Goal: Obtain resource: Obtain resource

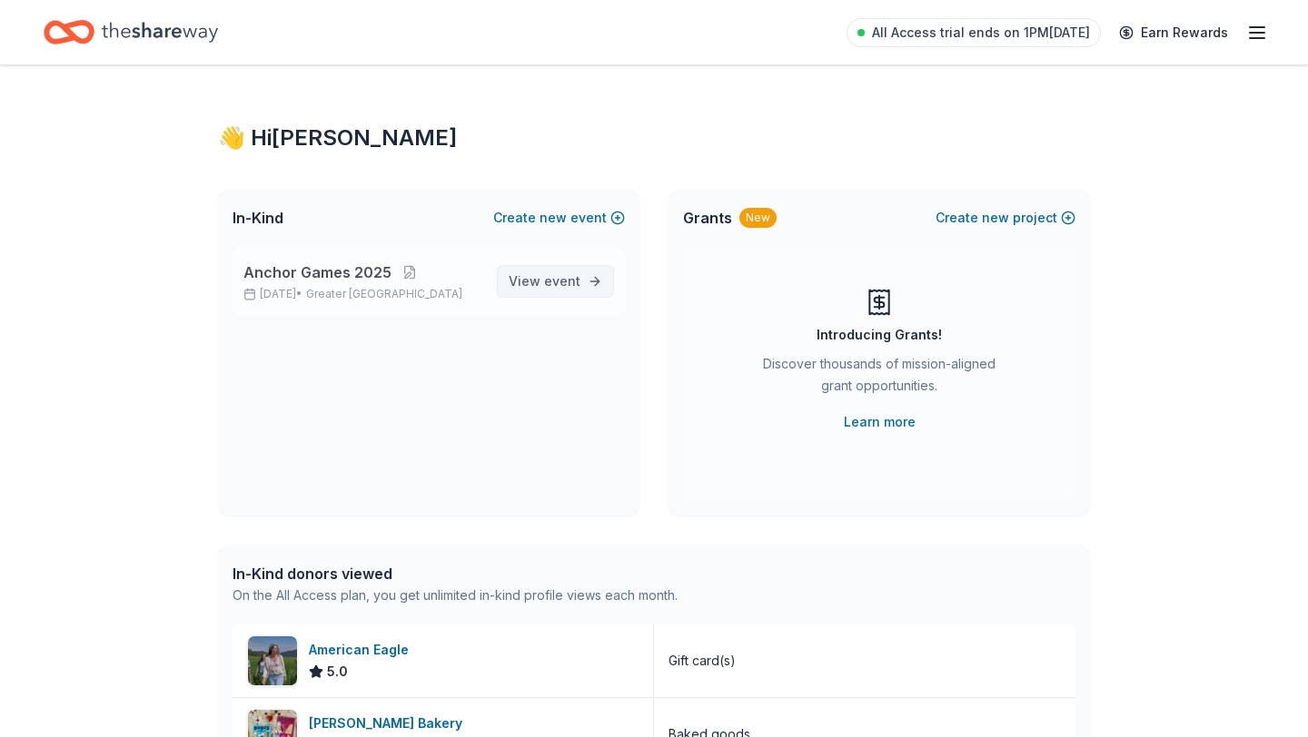
click at [544, 281] on span "View event" at bounding box center [544, 282] width 72 height 22
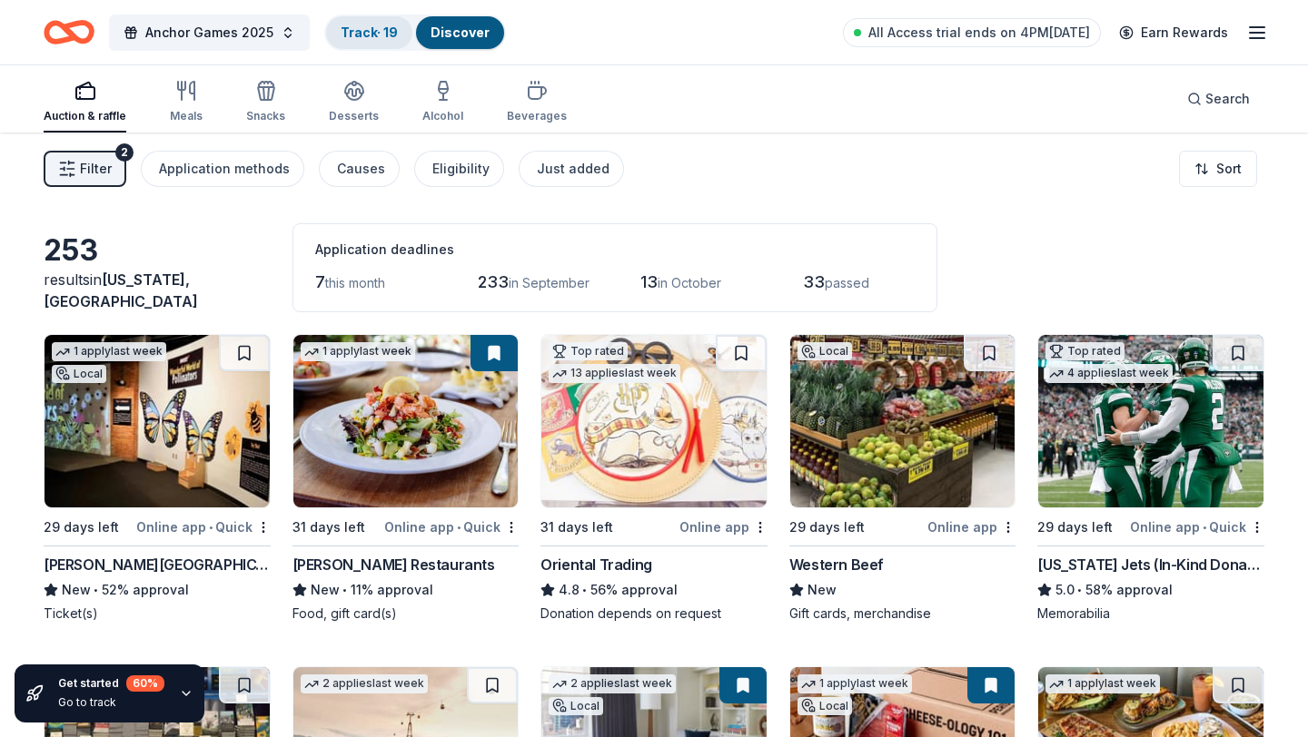
click at [373, 33] on link "Track · 19" at bounding box center [368, 32] width 57 height 15
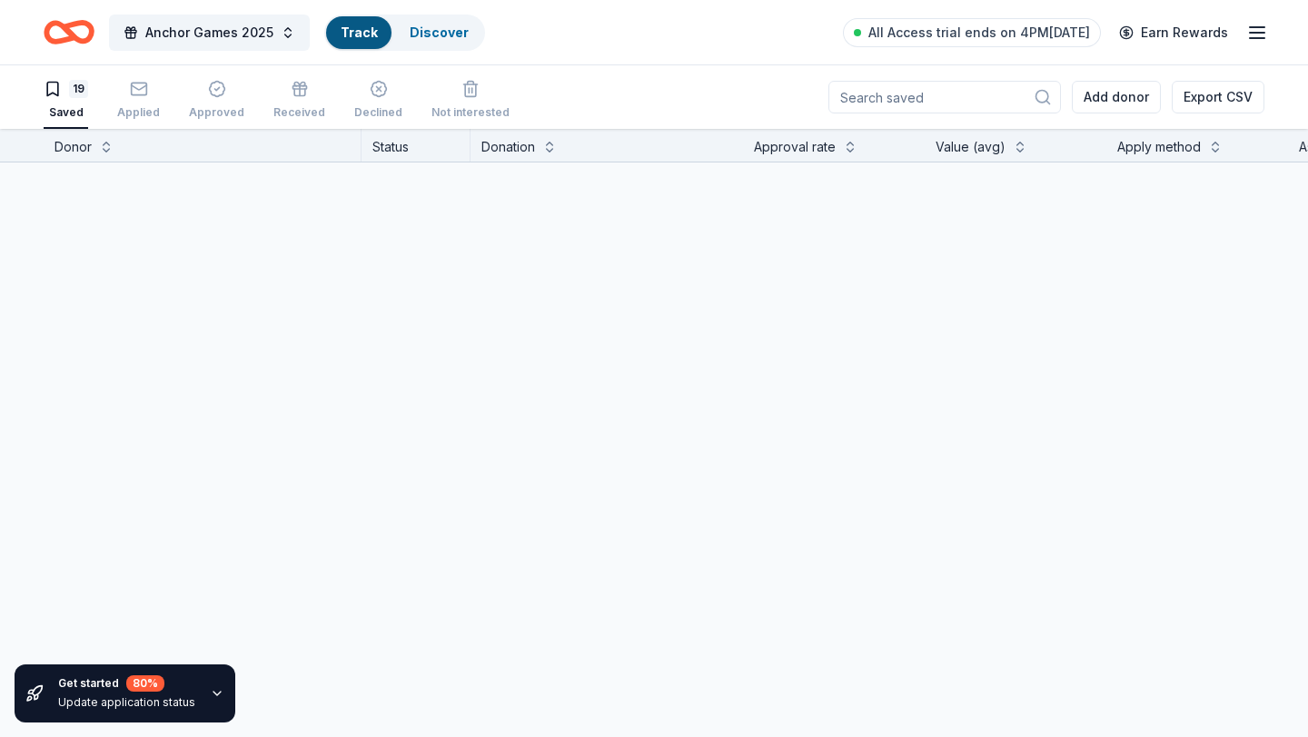
scroll to position [1, 0]
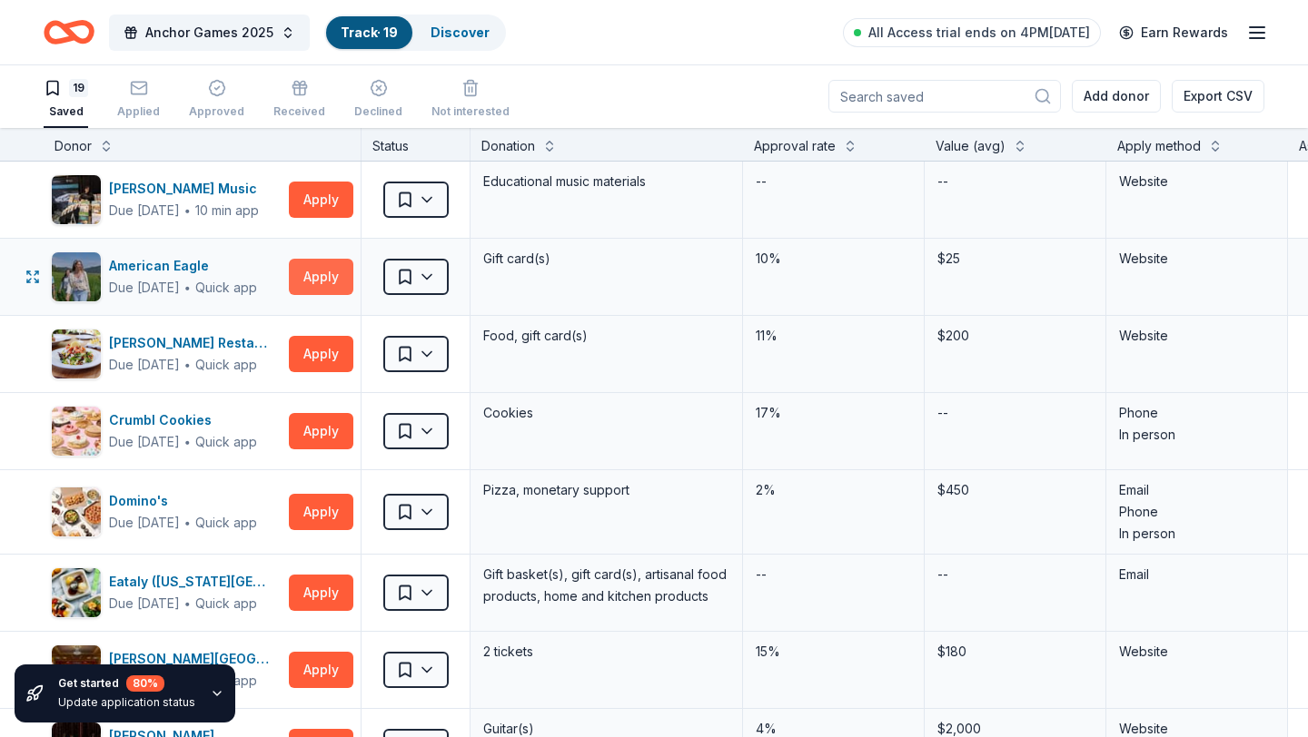
click at [307, 278] on button "Apply" at bounding box center [321, 277] width 64 height 36
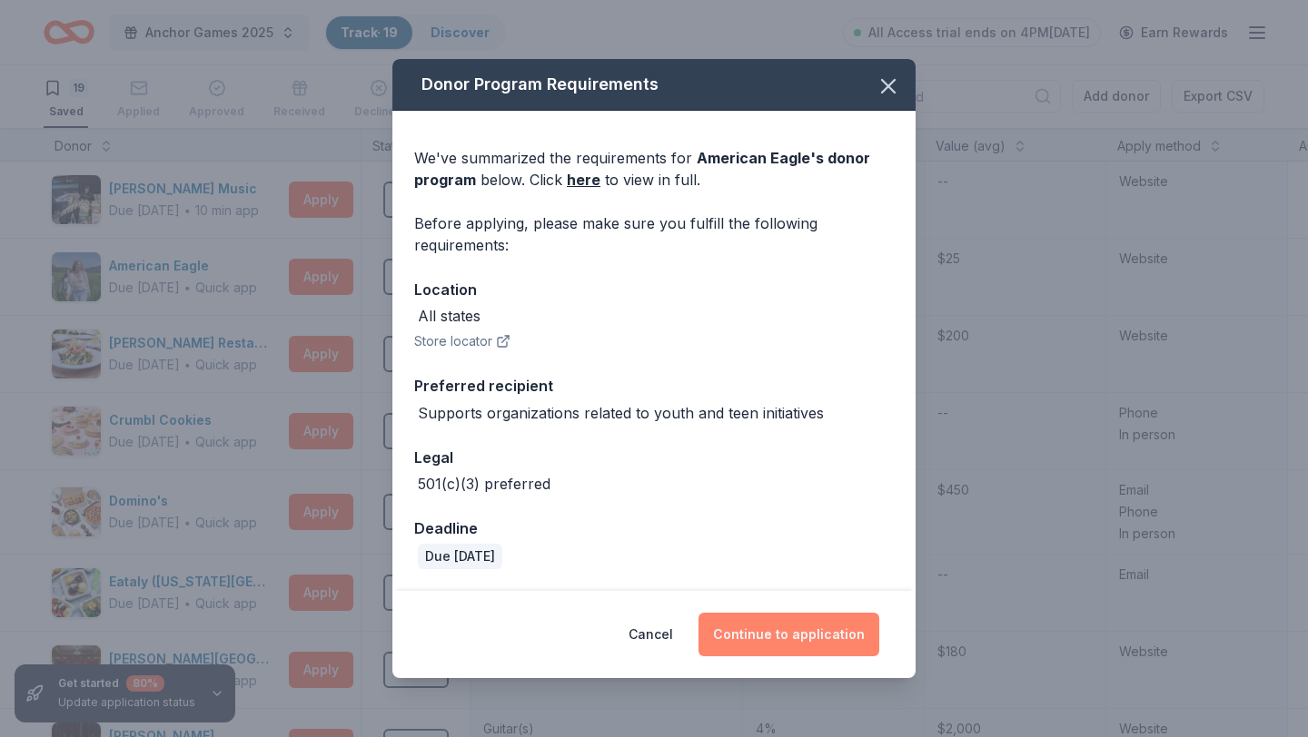
click at [757, 643] on button "Continue to application" at bounding box center [788, 635] width 181 height 44
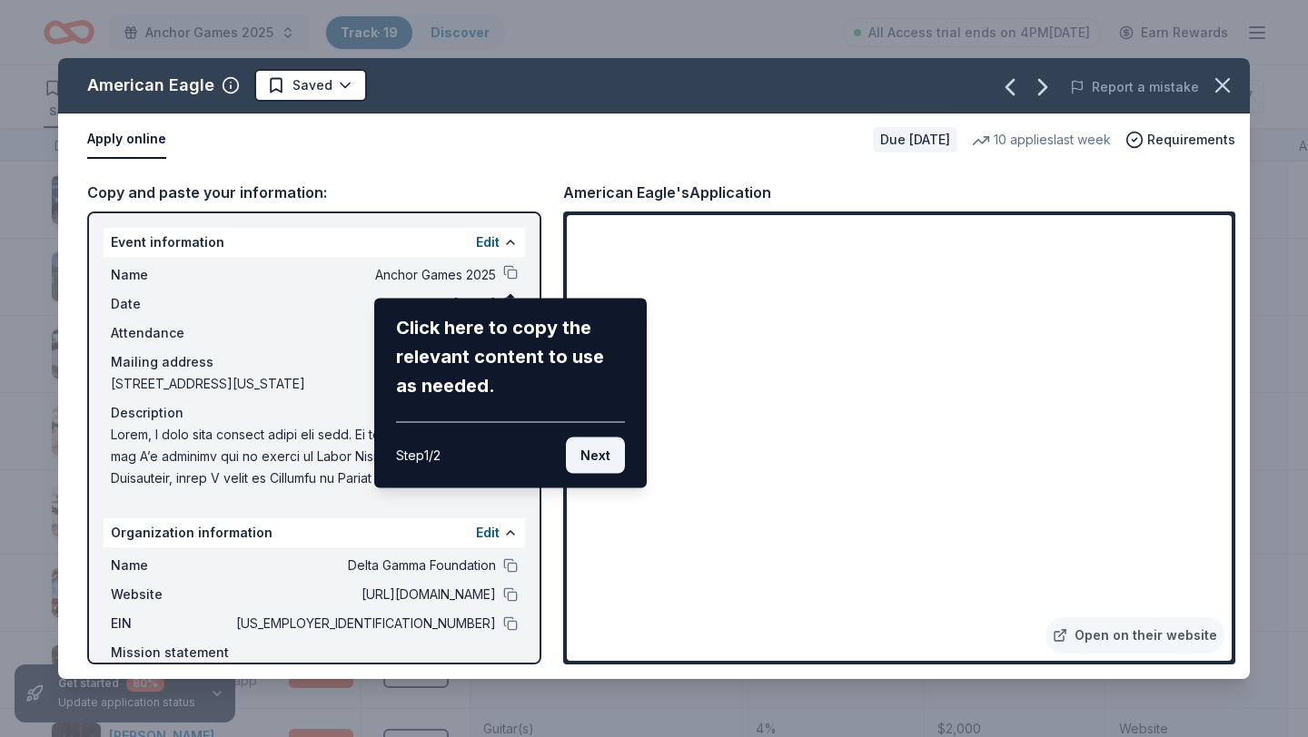
click at [584, 453] on button "Next" at bounding box center [595, 456] width 59 height 36
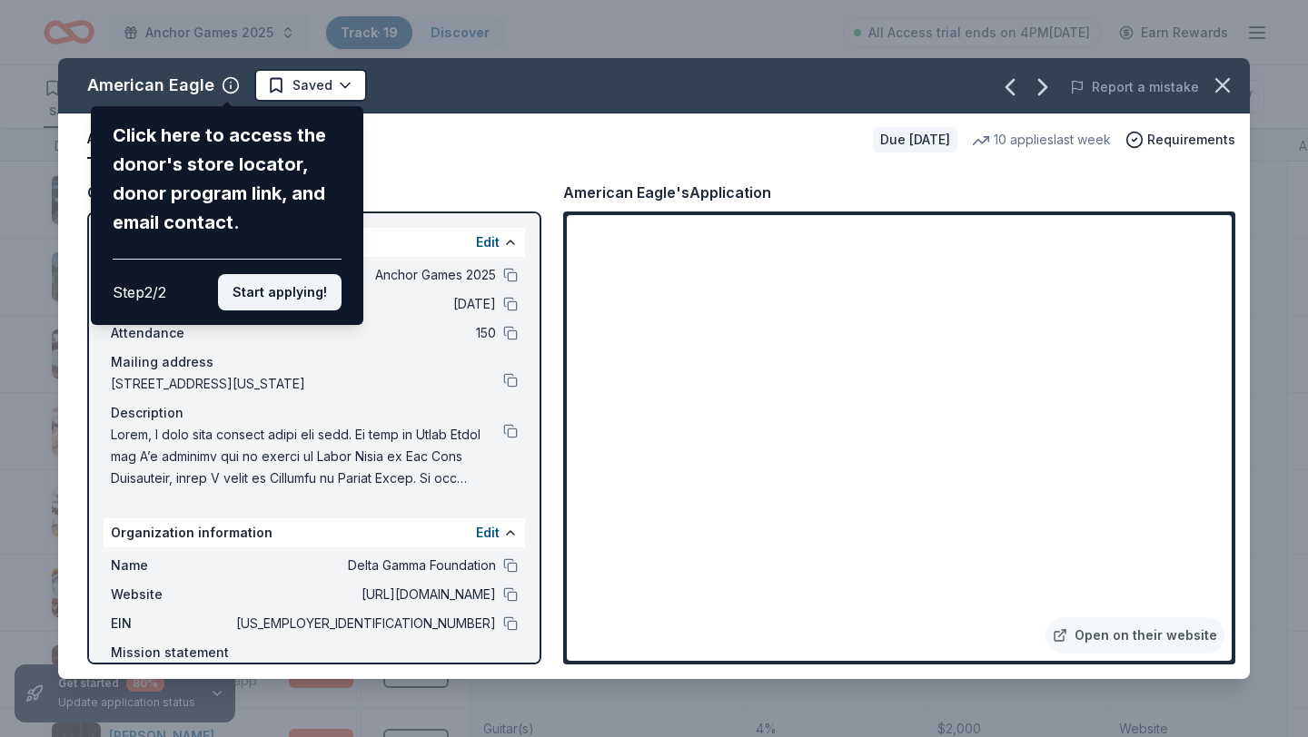
click at [329, 299] on button "Start applying!" at bounding box center [279, 292] width 123 height 36
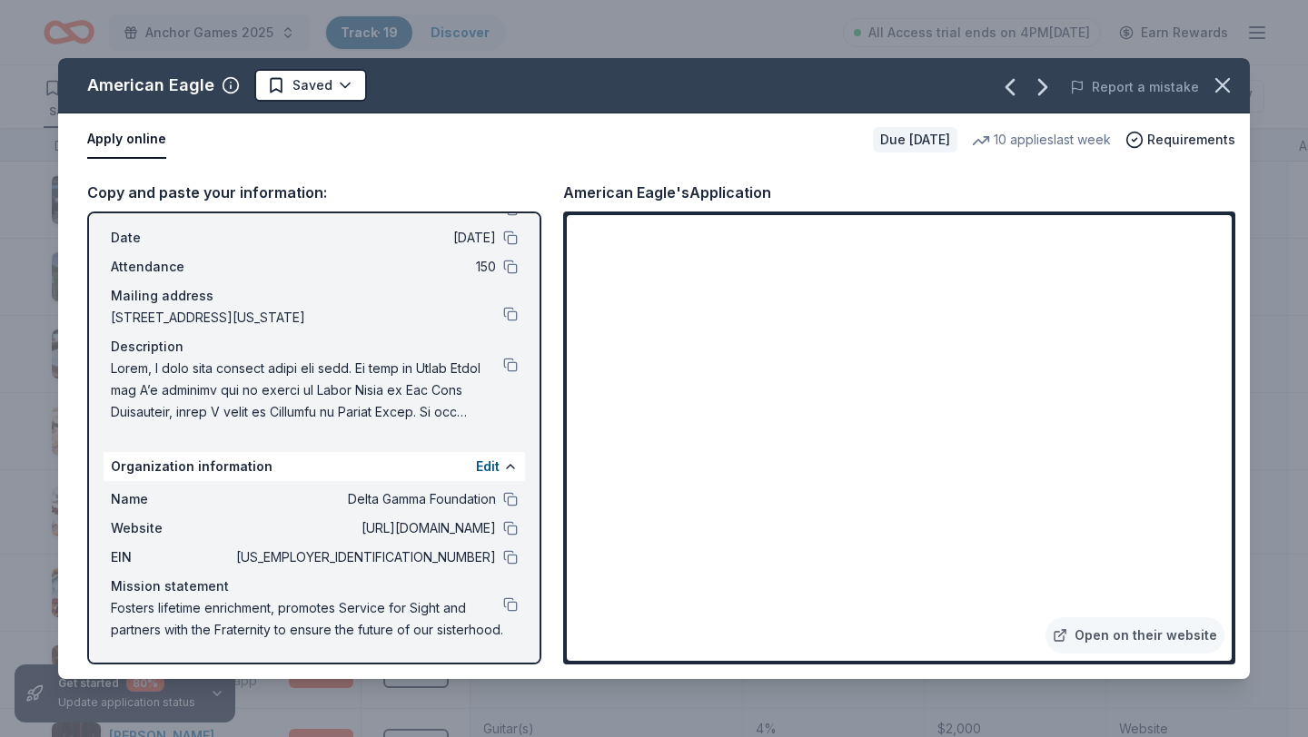
scroll to position [88, 0]
click at [500, 358] on span at bounding box center [307, 390] width 392 height 65
click at [514, 358] on button at bounding box center [510, 365] width 15 height 15
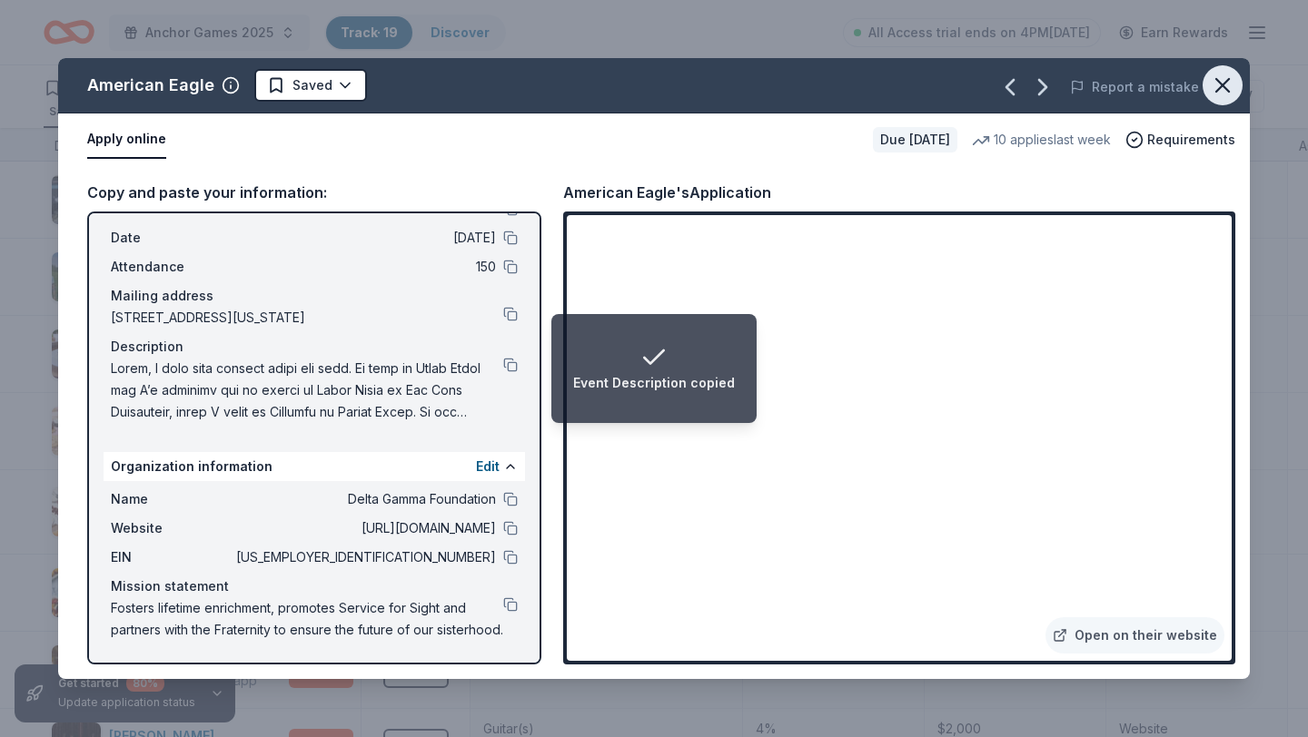
click at [1225, 75] on icon "button" at bounding box center [1221, 85] width 25 height 25
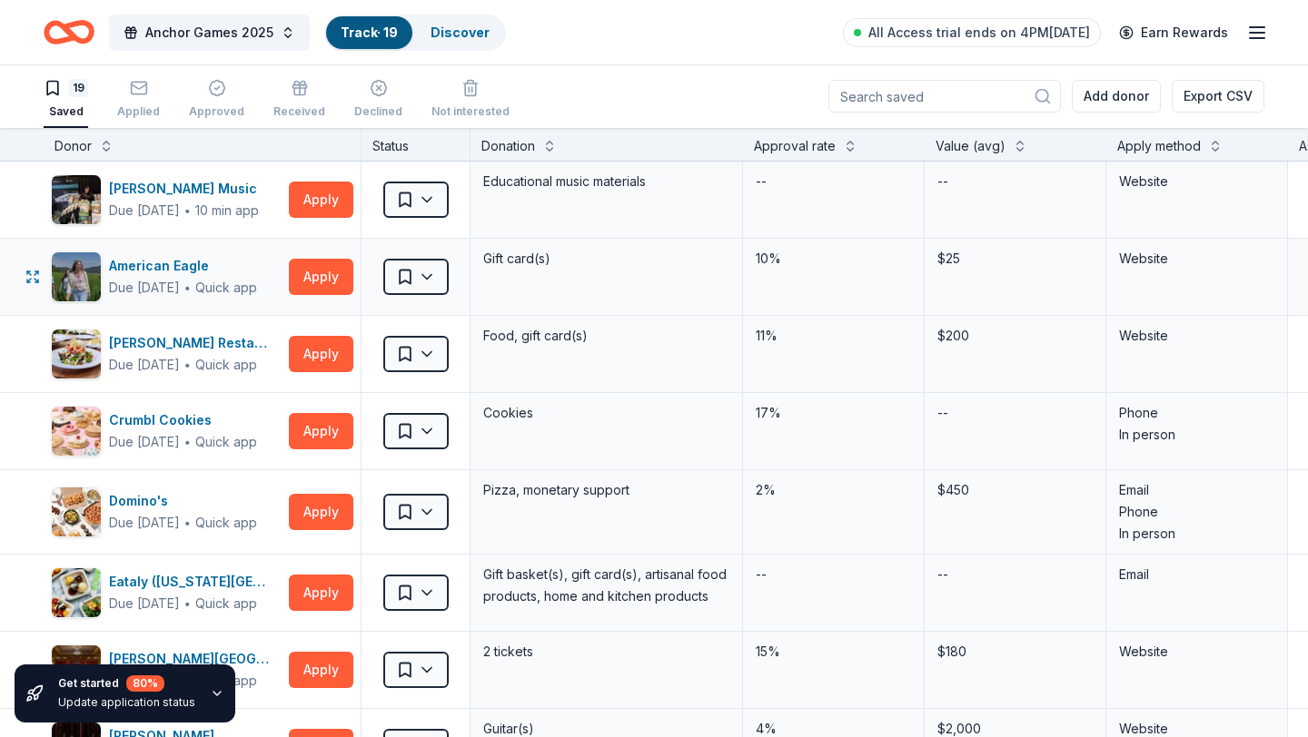
scroll to position [0, 0]
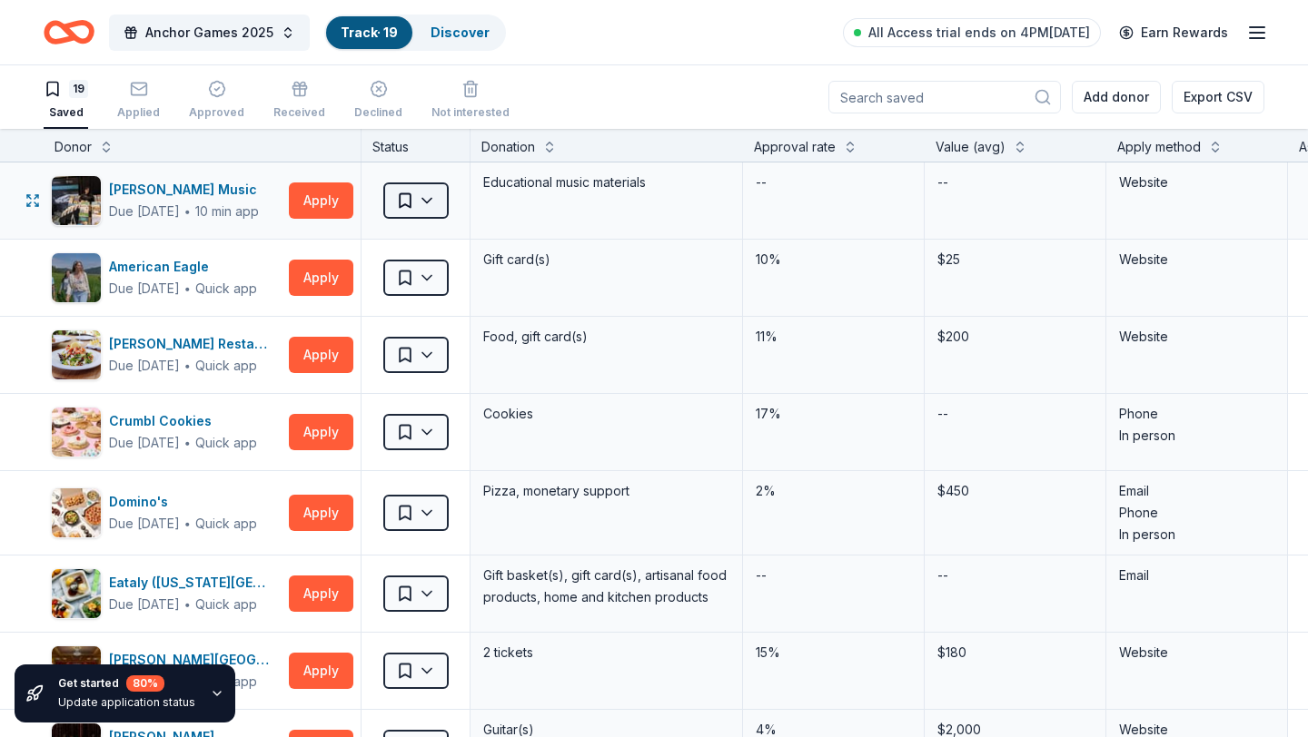
click at [409, 198] on html "Anchor Games 2025 Track · 19 Discover All Access trial ends on 4PM, 8/25 Earn R…" at bounding box center [654, 368] width 1308 height 737
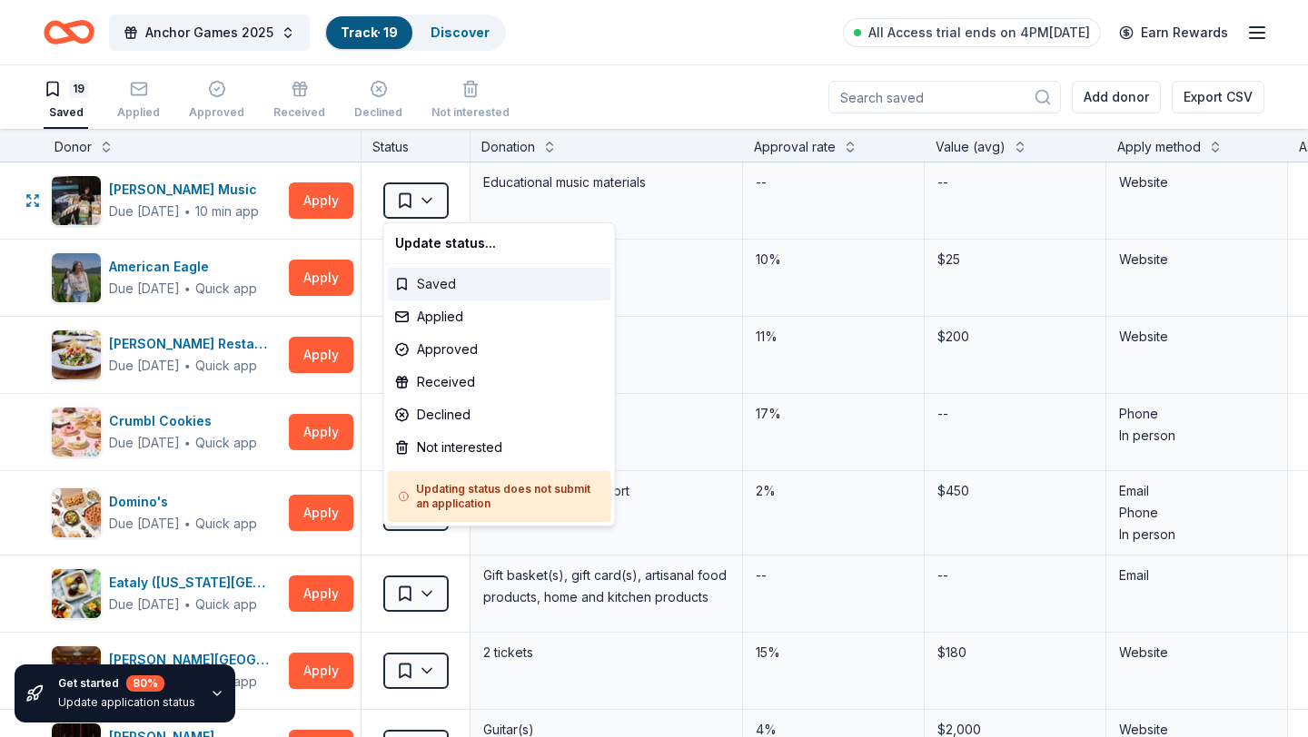
click at [419, 279] on div "Saved" at bounding box center [499, 284] width 223 height 33
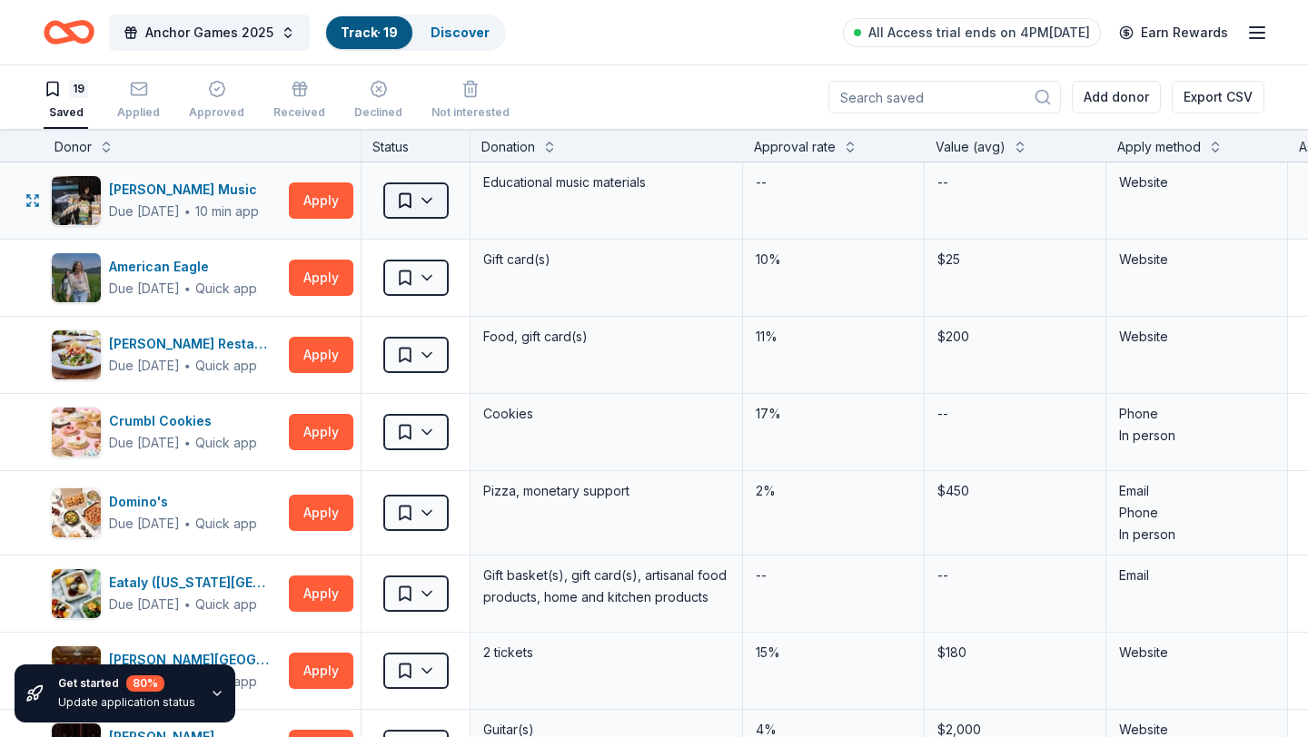
click at [429, 205] on html "Anchor Games 2025 Track · 19 Discover All Access trial ends on 4PM, 8/25 Earn R…" at bounding box center [654, 368] width 1308 height 737
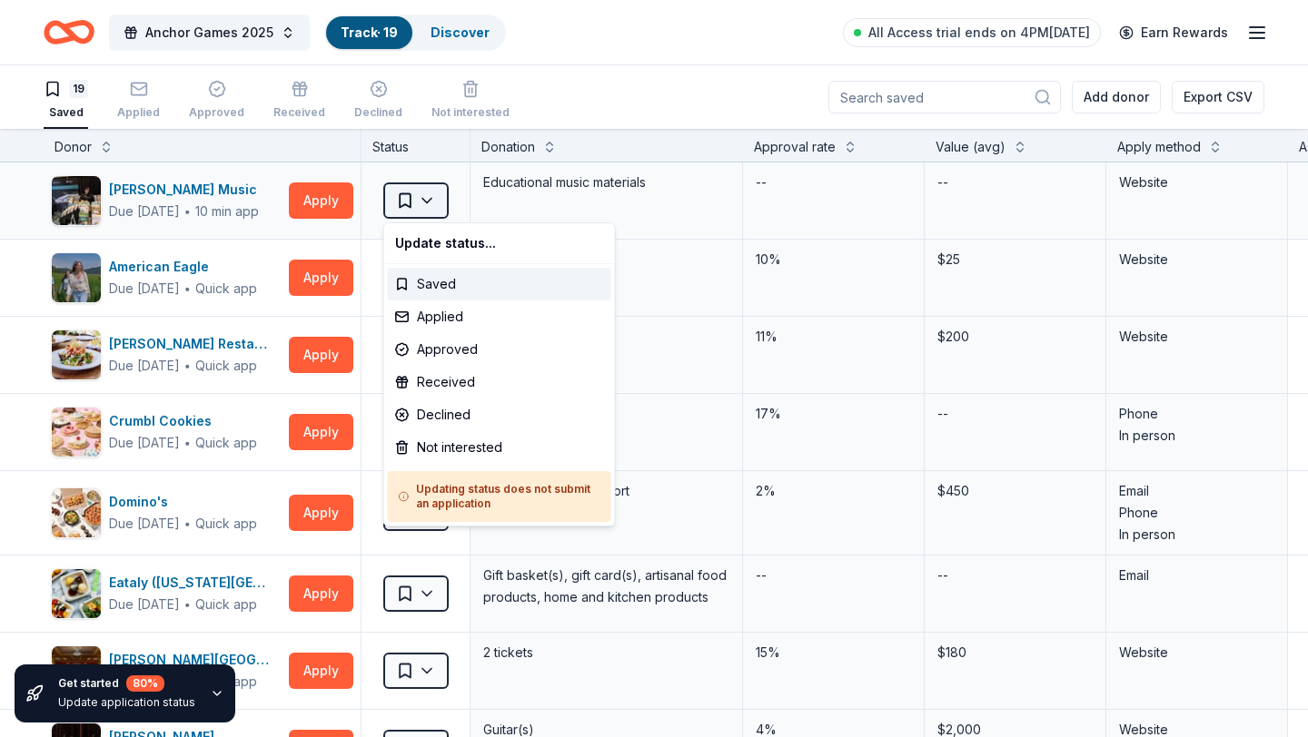
click at [427, 205] on html "Anchor Games 2025 Track · 19 Discover All Access trial ends on 4PM, 8/25 Earn R…" at bounding box center [654, 368] width 1308 height 737
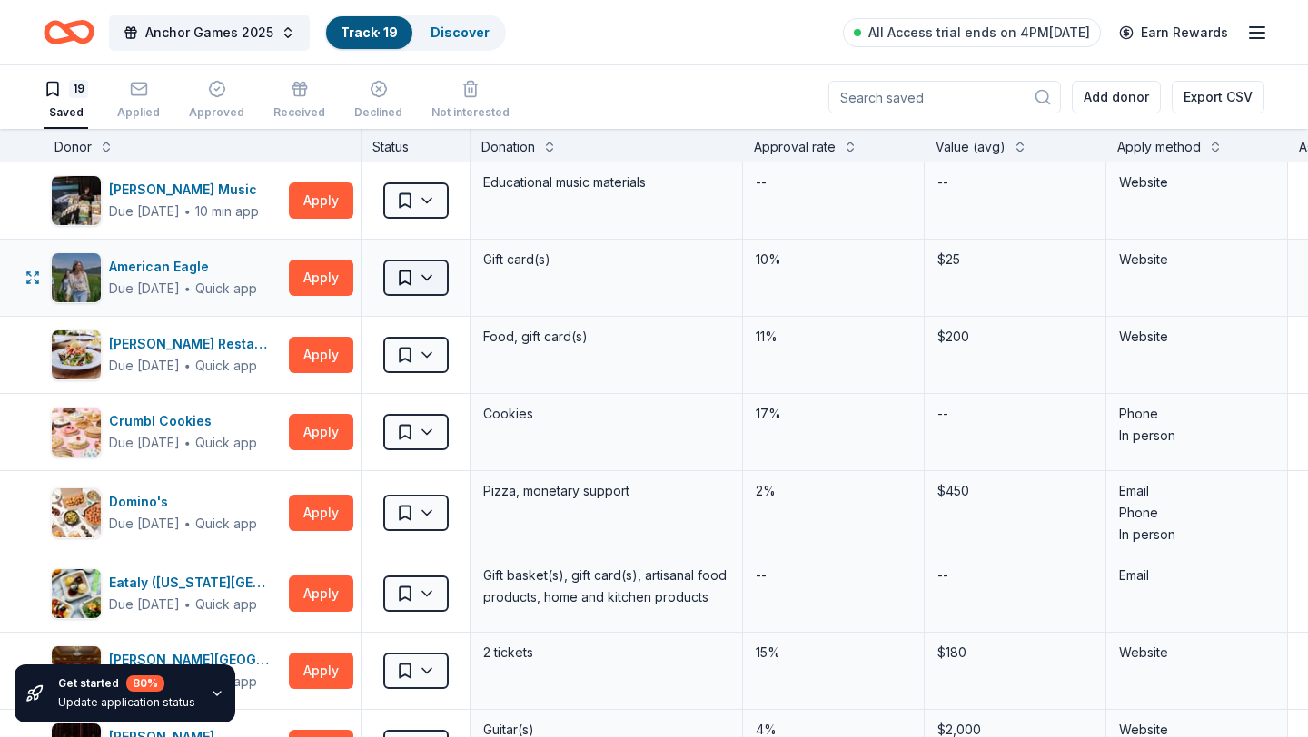
click at [422, 274] on html "Anchor Games 2025 Track · 19 Discover All Access trial ends on 4PM, 8/25 Earn R…" at bounding box center [654, 368] width 1308 height 737
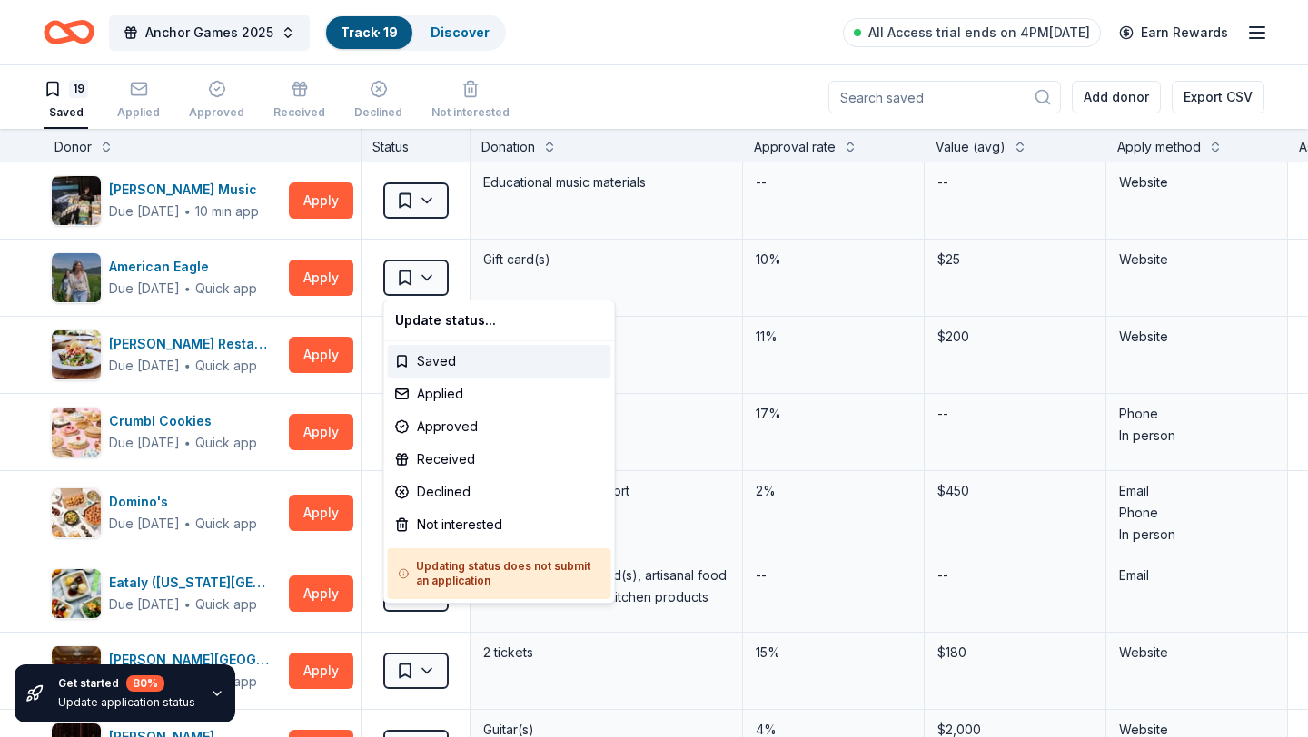
click at [422, 276] on html "Anchor Games 2025 Track · 19 Discover All Access trial ends on 4PM, 8/25 Earn R…" at bounding box center [654, 368] width 1308 height 737
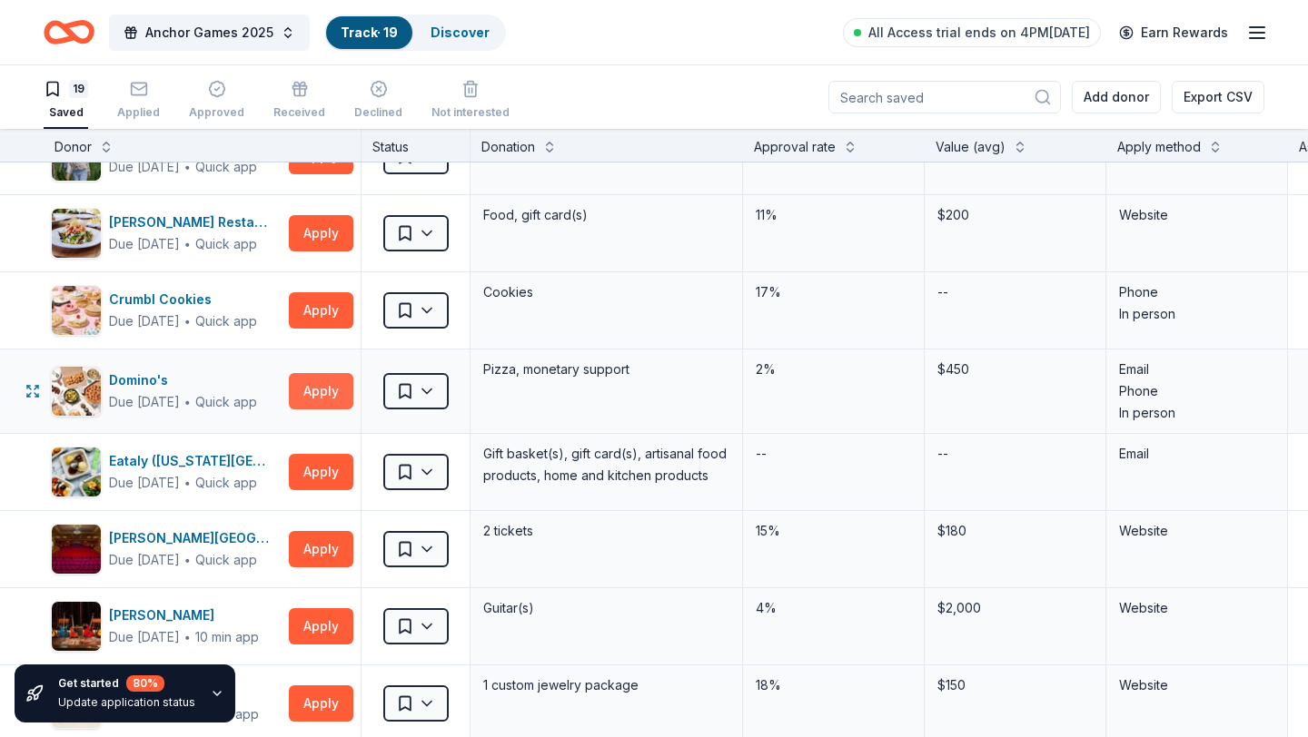
scroll to position [123, 0]
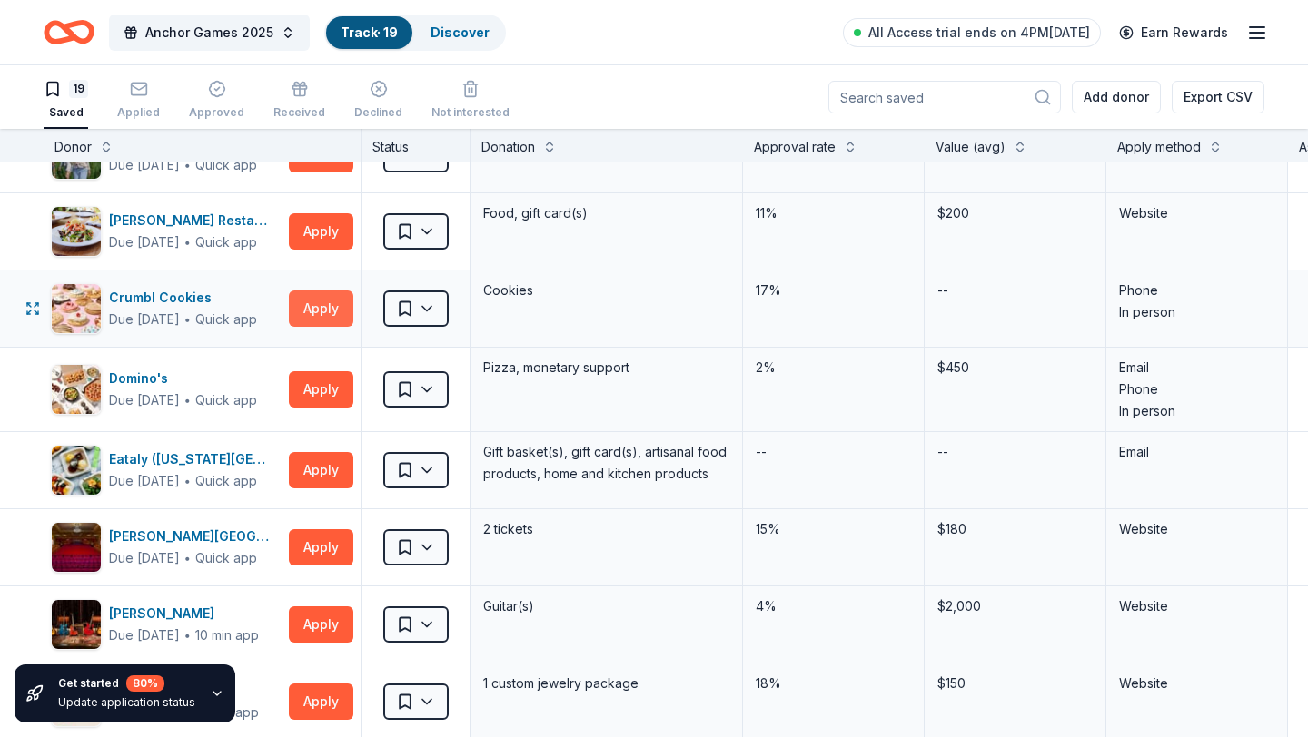
click at [317, 312] on button "Apply" at bounding box center [321, 309] width 64 height 36
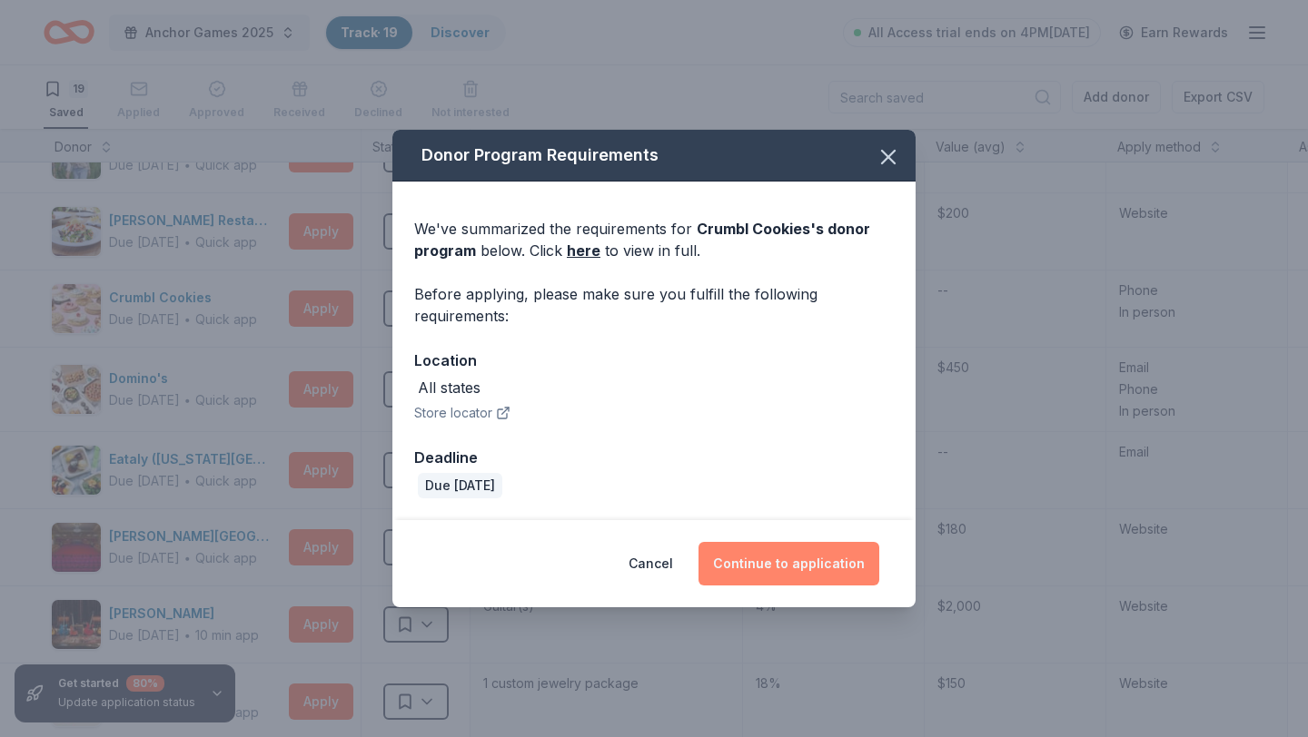
click at [746, 573] on button "Continue to application" at bounding box center [788, 564] width 181 height 44
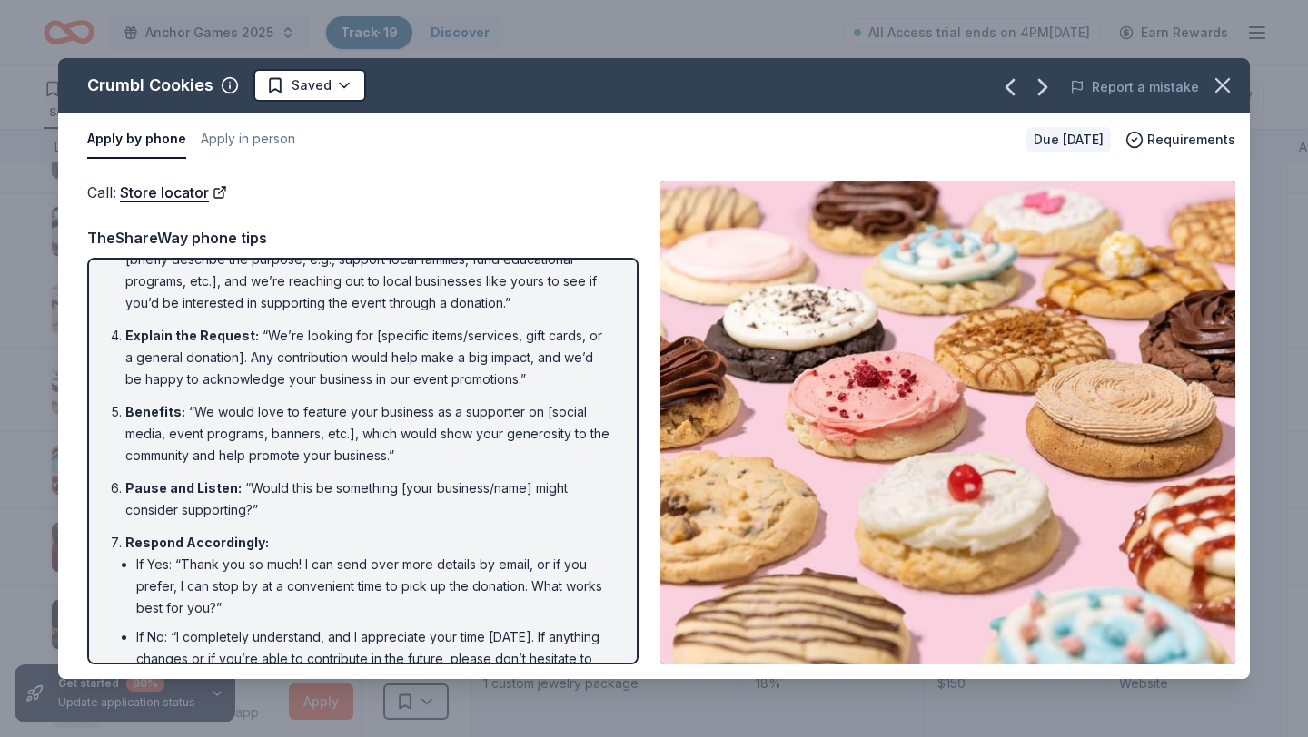
scroll to position [0, 0]
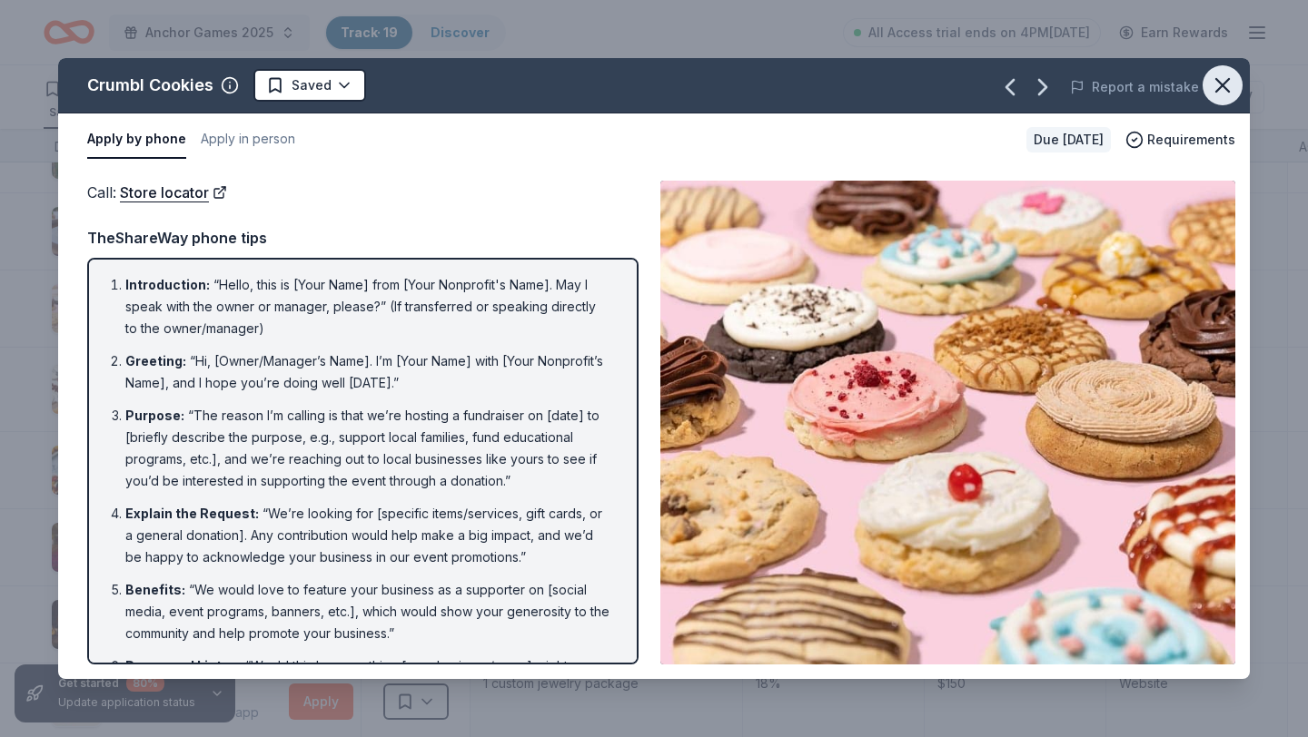
click at [1219, 83] on icon "button" at bounding box center [1222, 85] width 13 height 13
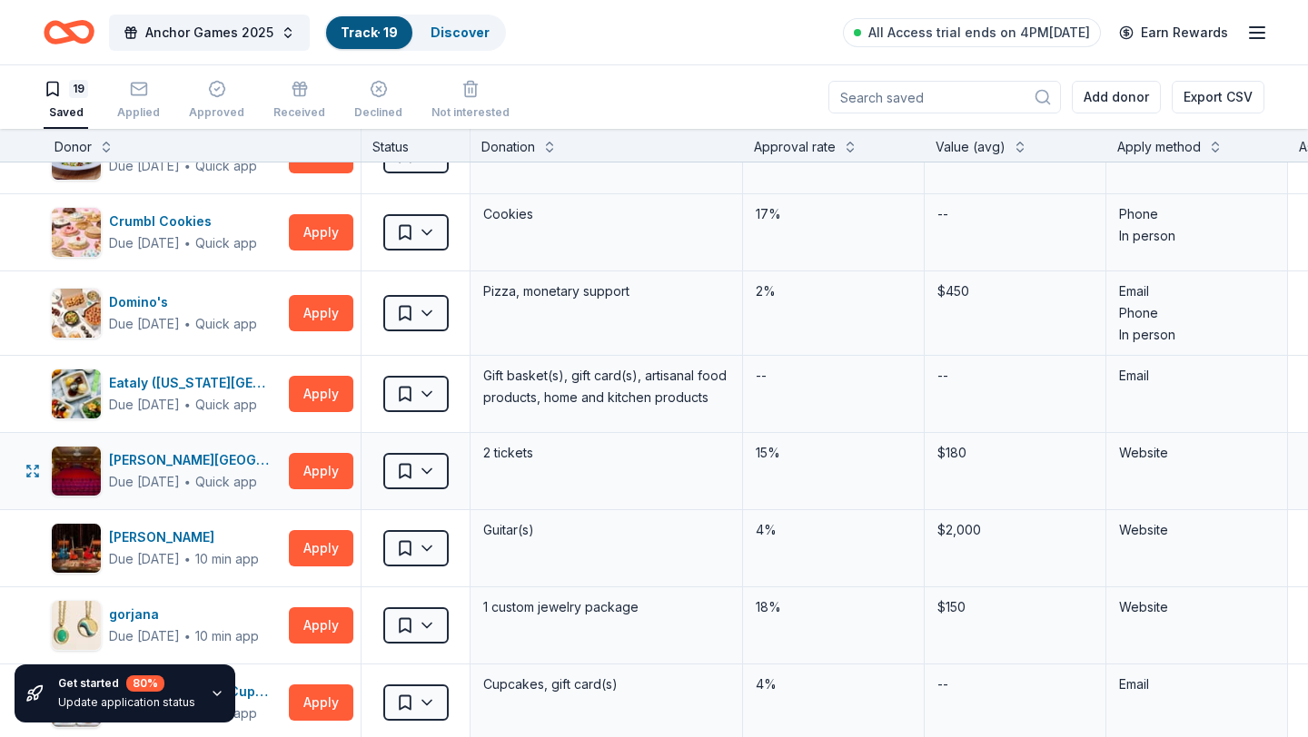
scroll to position [238, 0]
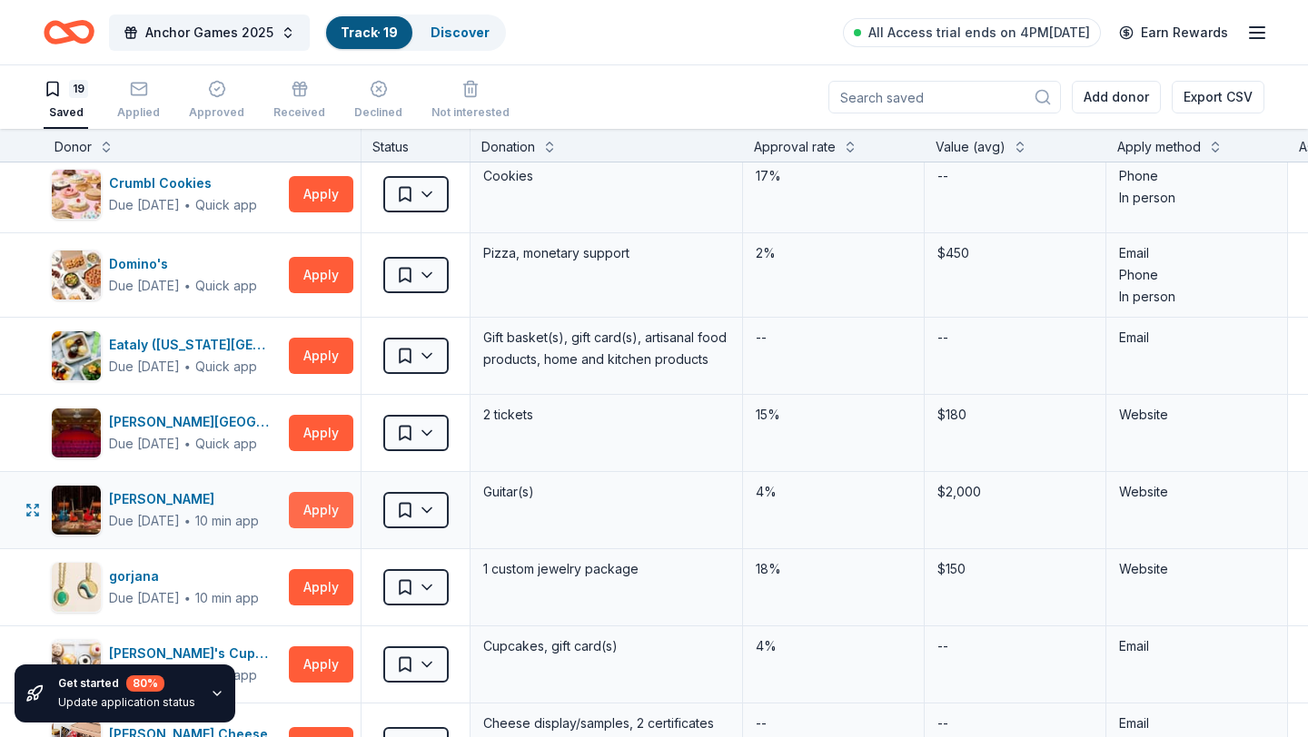
click at [316, 519] on button "Apply" at bounding box center [321, 510] width 64 height 36
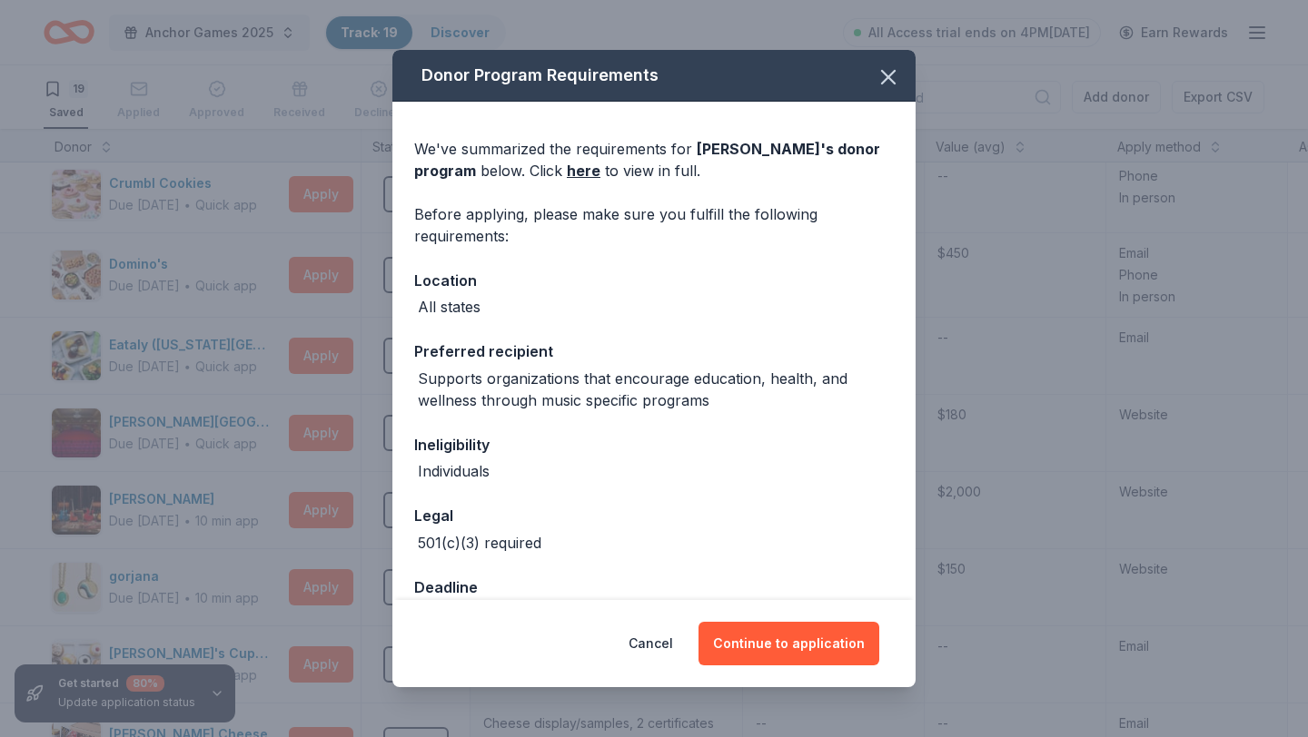
scroll to position [50, 0]
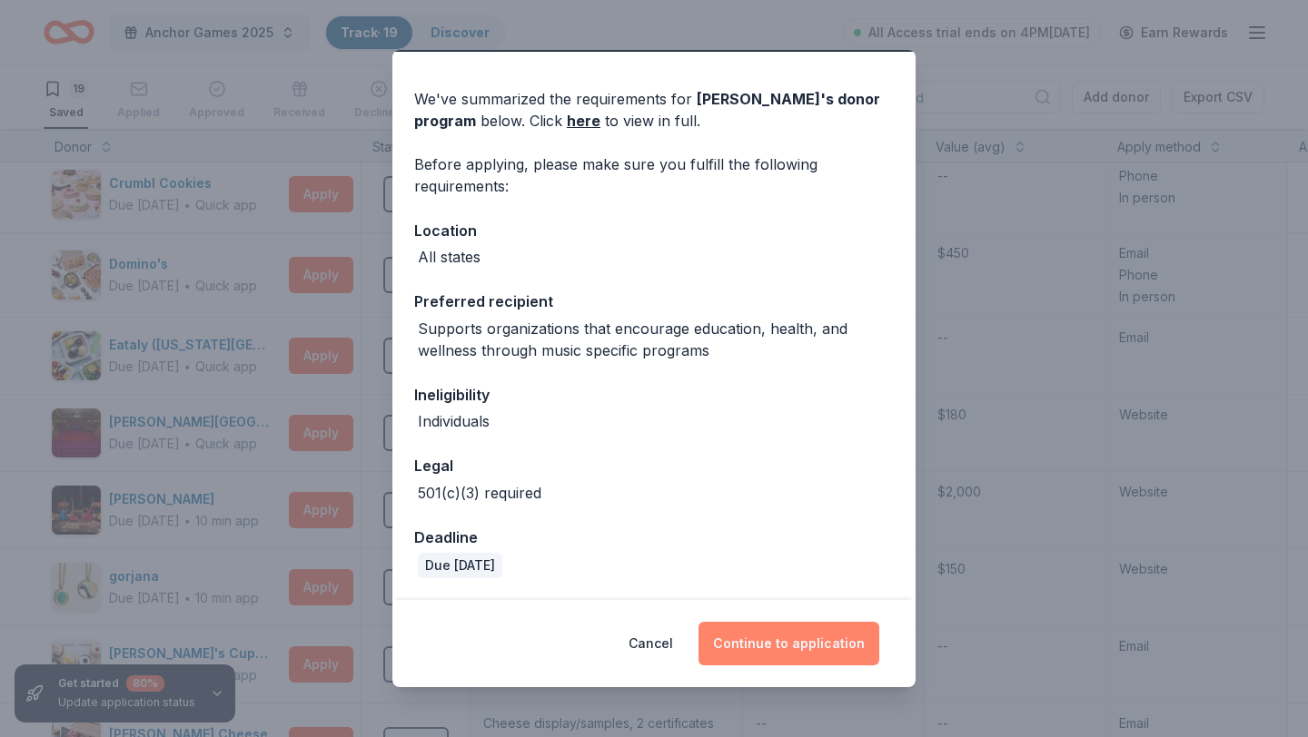
click at [743, 646] on button "Continue to application" at bounding box center [788, 644] width 181 height 44
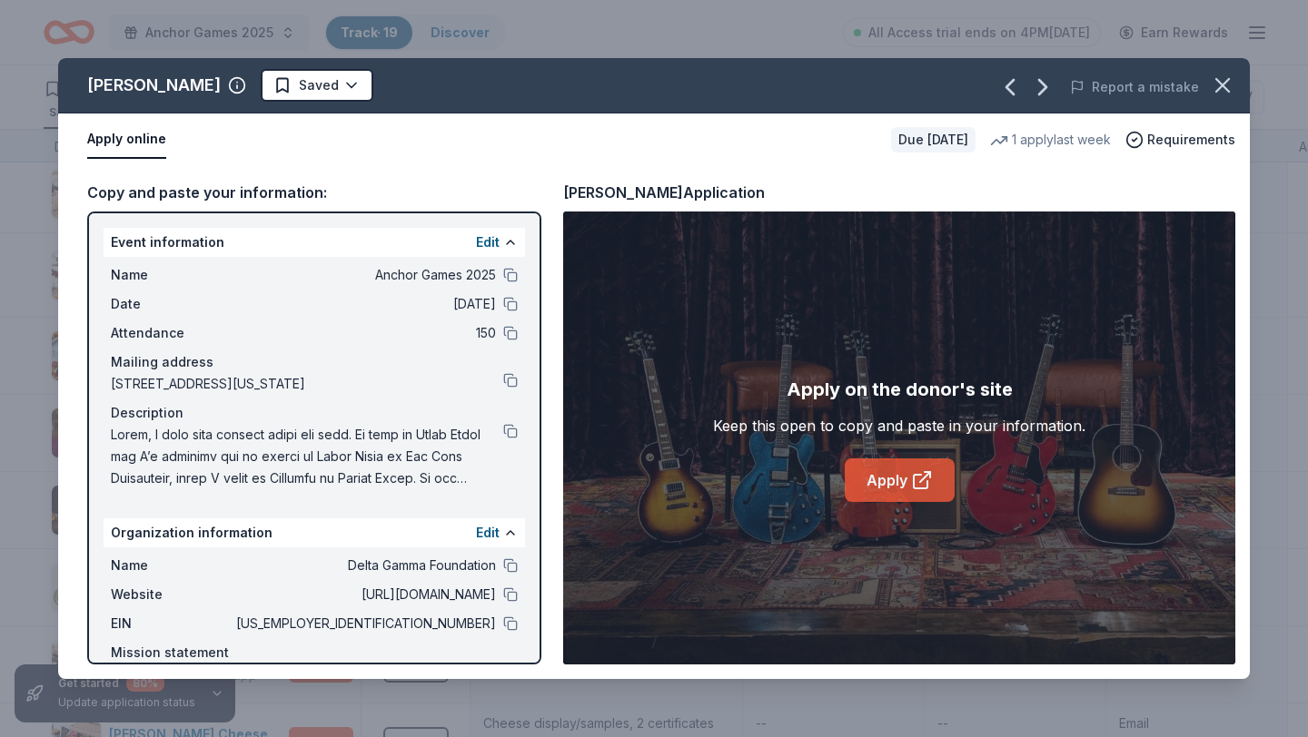
click at [895, 482] on link "Apply" at bounding box center [899, 481] width 110 height 44
click at [1215, 94] on icon "button" at bounding box center [1221, 85] width 25 height 25
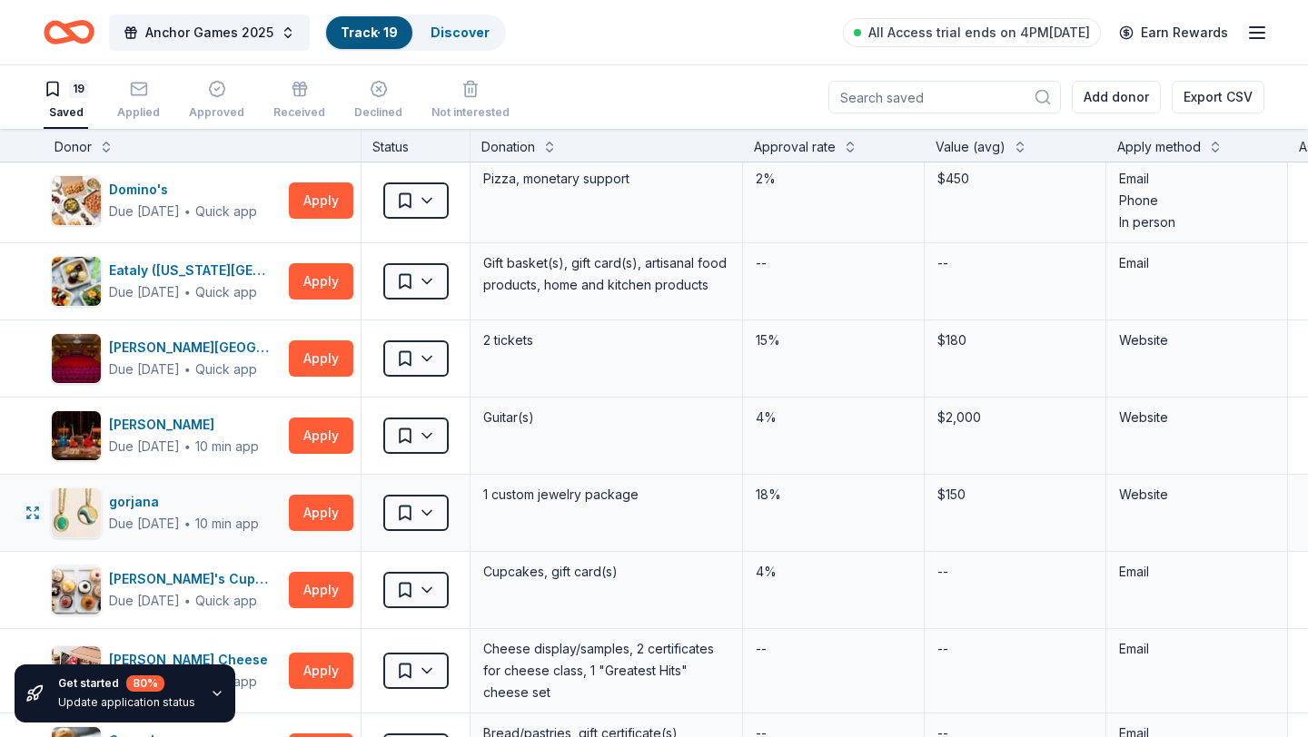
scroll to position [367, 0]
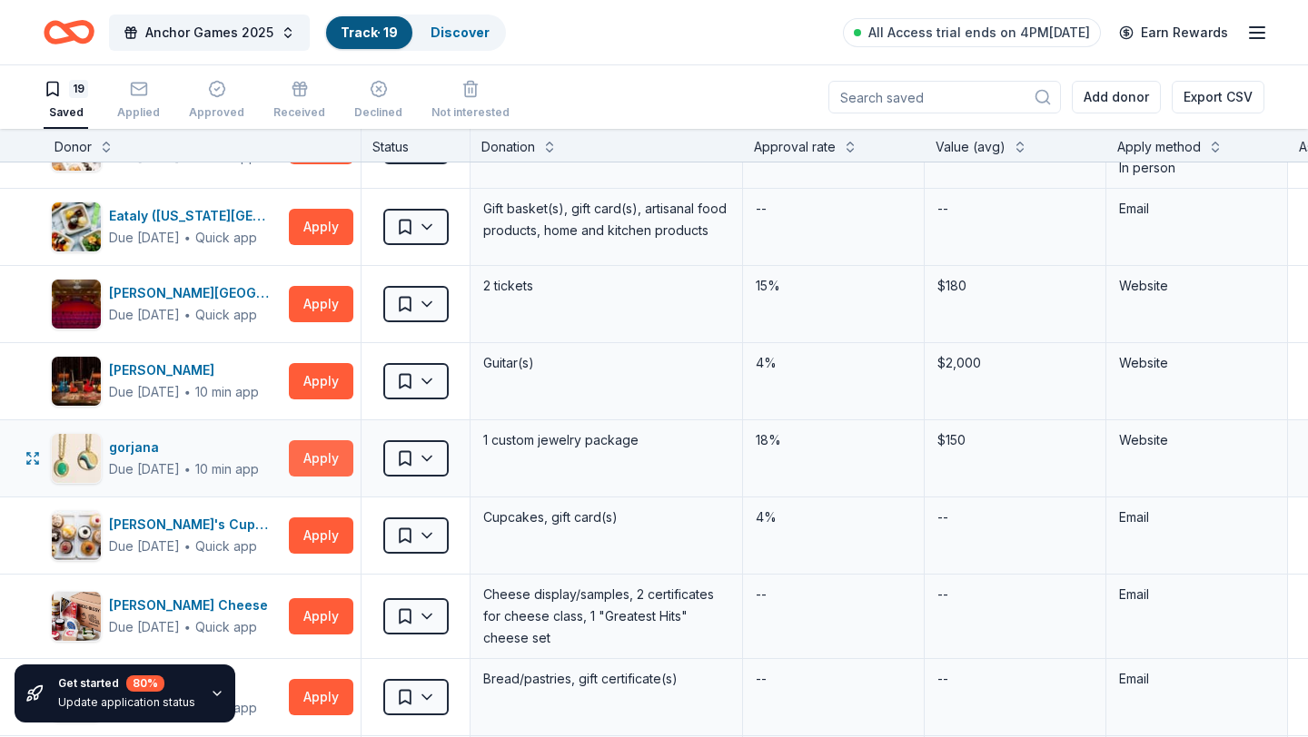
click at [305, 458] on button "Apply" at bounding box center [321, 458] width 64 height 36
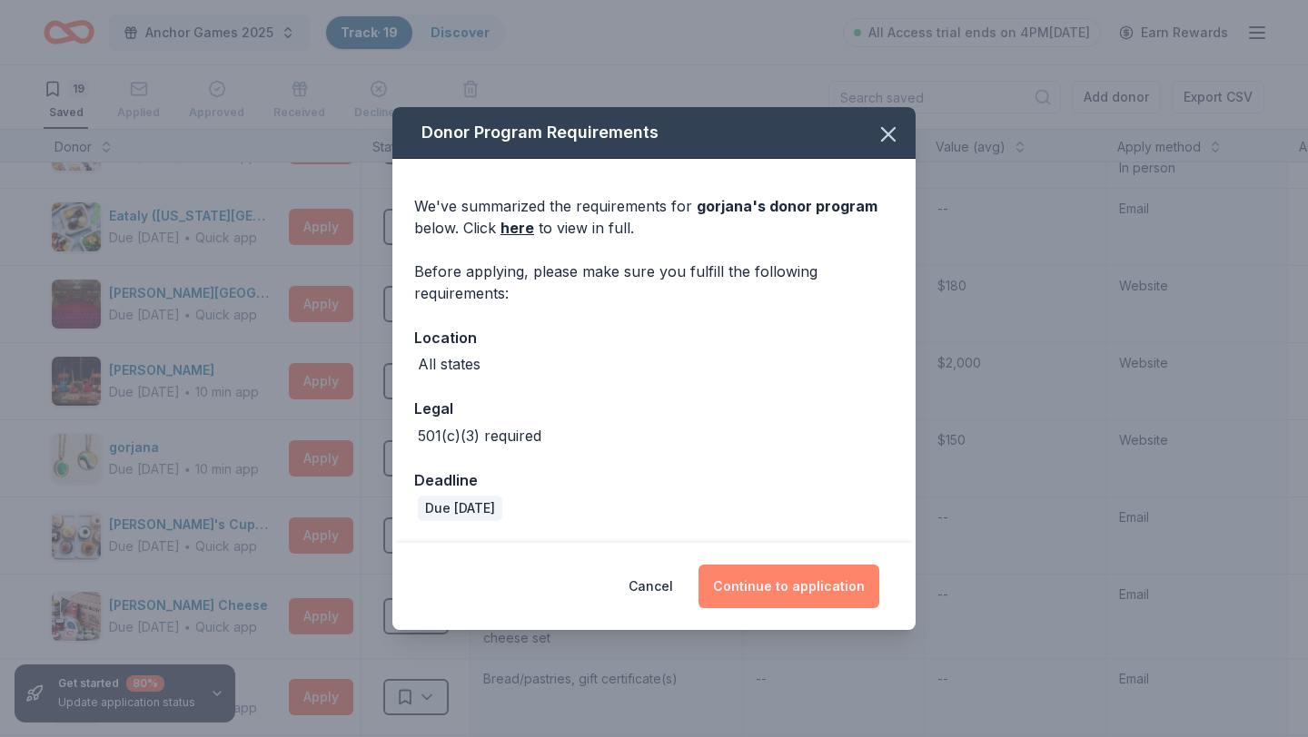
click at [767, 584] on button "Continue to application" at bounding box center [788, 587] width 181 height 44
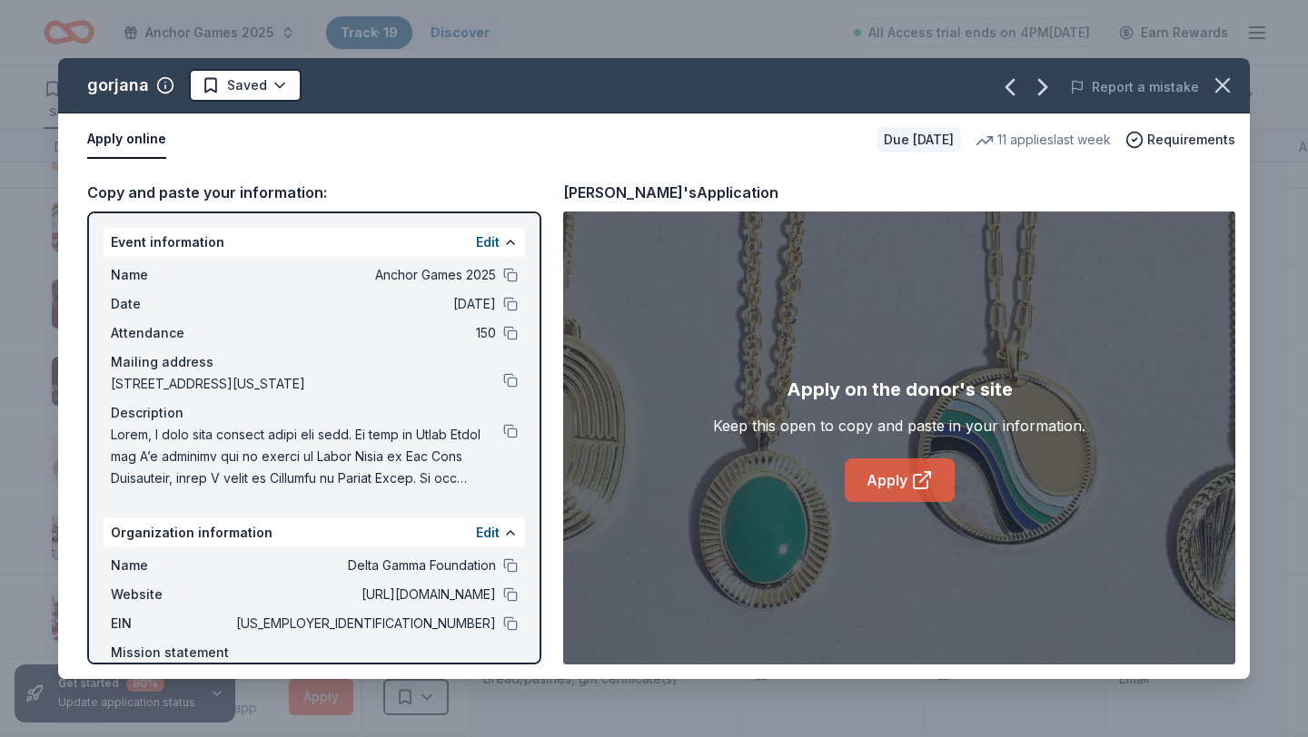
click at [888, 481] on link "Apply" at bounding box center [899, 481] width 110 height 44
click at [1223, 83] on icon "button" at bounding box center [1222, 85] width 13 height 13
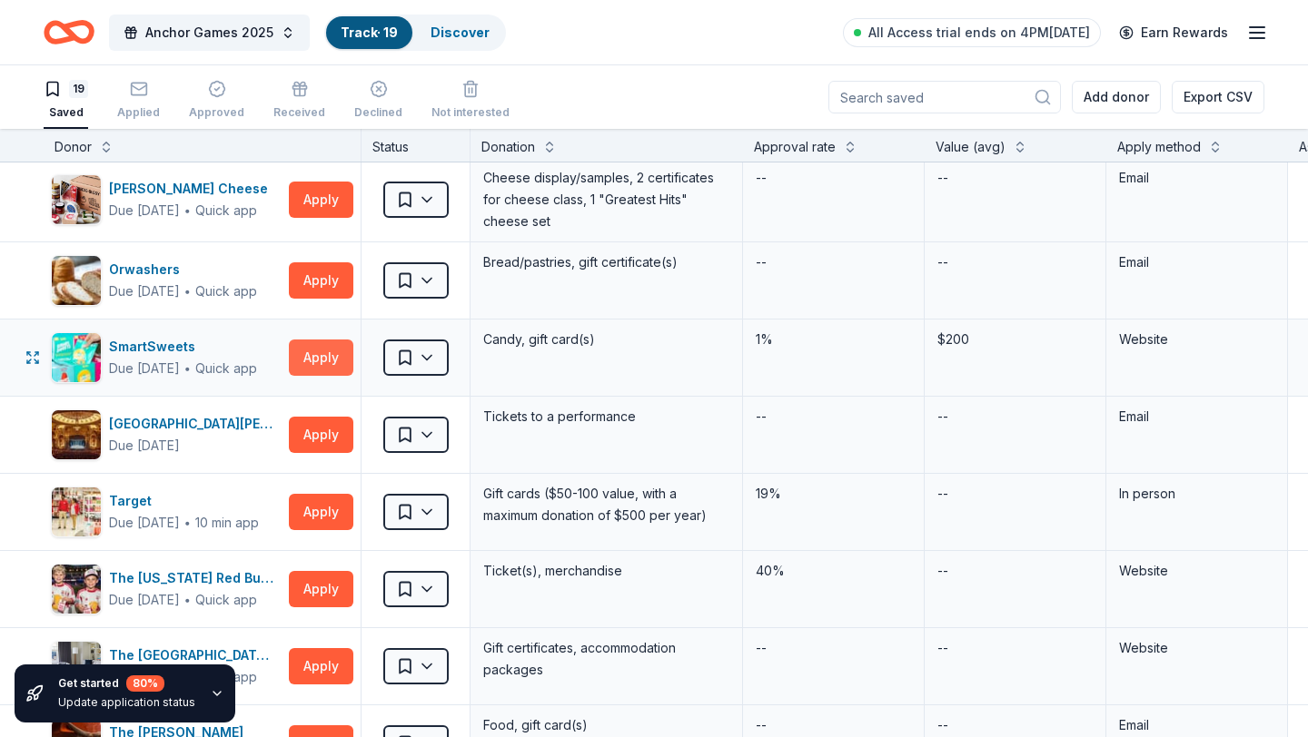
scroll to position [795, 0]
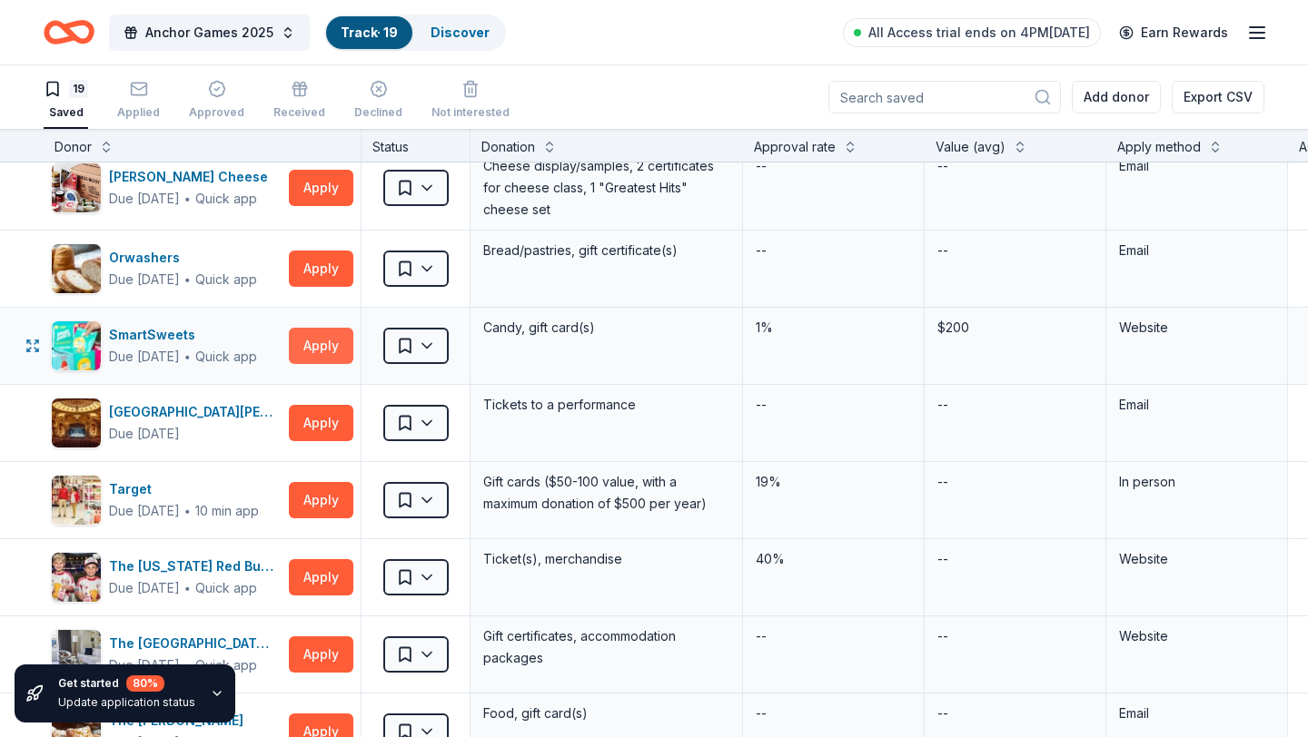
click at [311, 343] on button "Apply" at bounding box center [321, 346] width 64 height 36
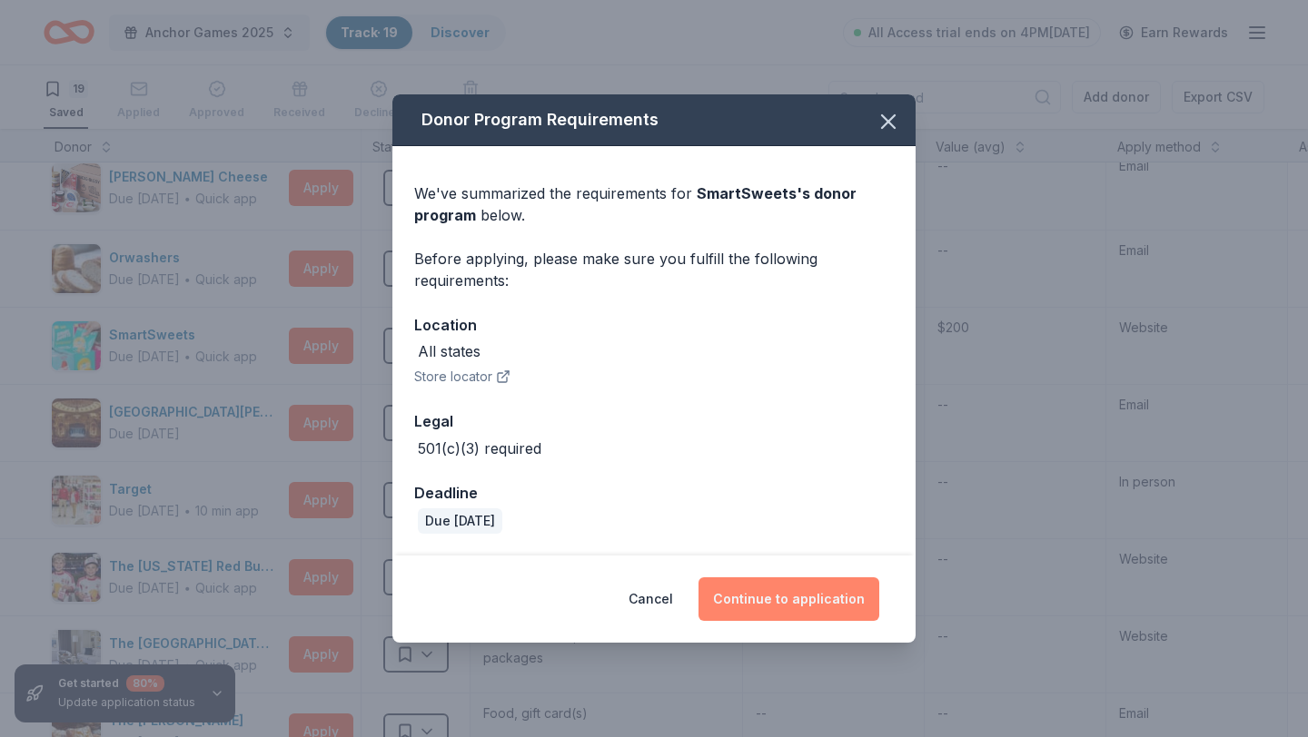
click at [738, 584] on button "Continue to application" at bounding box center [788, 599] width 181 height 44
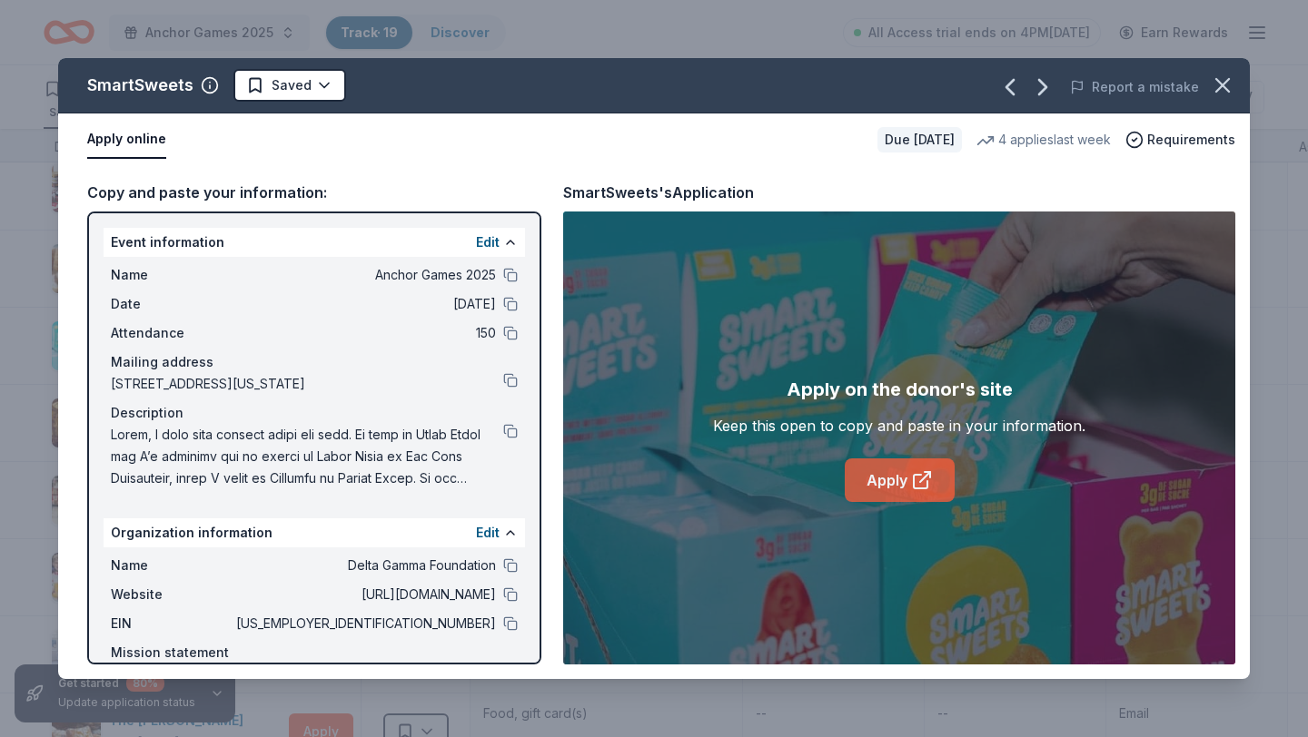
click at [927, 481] on icon at bounding box center [922, 480] width 22 height 22
click at [1216, 92] on icon "button" at bounding box center [1222, 85] width 13 height 13
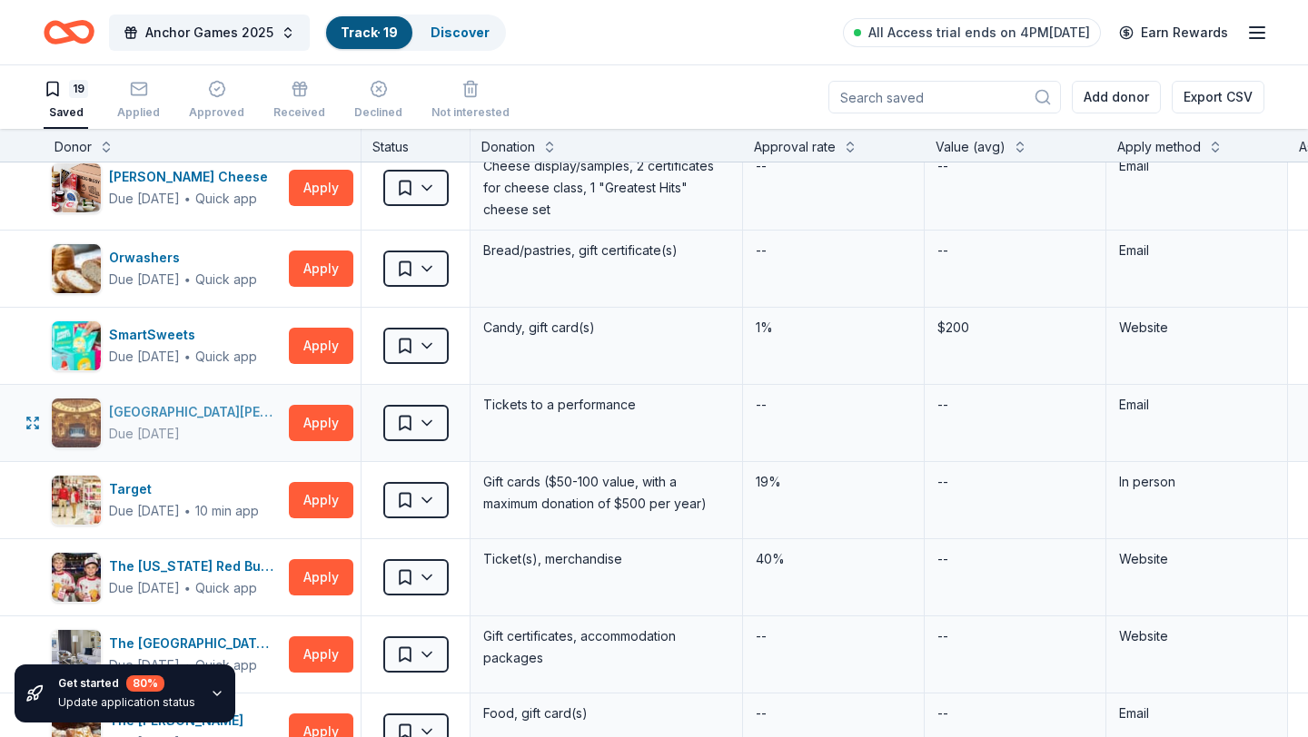
drag, startPoint x: 271, startPoint y: 412, endPoint x: 117, endPoint y: 402, distance: 154.7
click at [117, 403] on div "St. George Theatre Due in 29 days" at bounding box center [166, 423] width 231 height 51
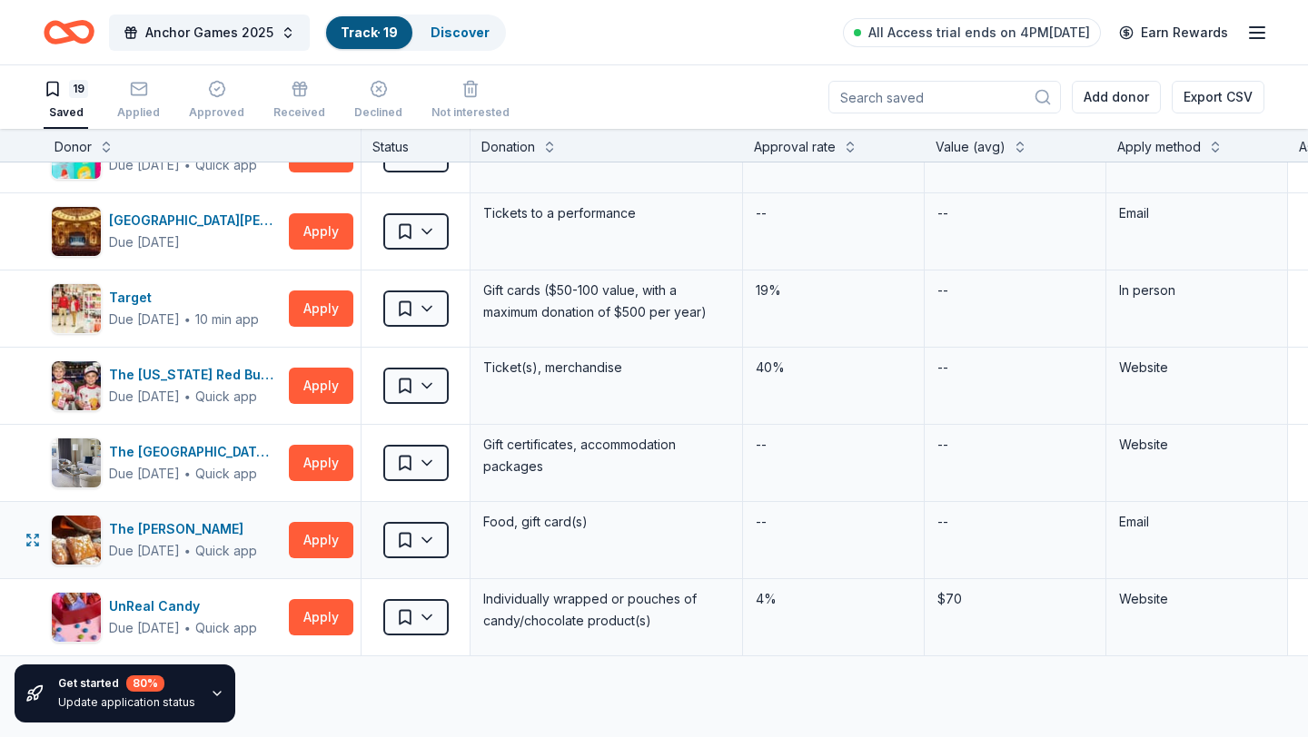
scroll to position [986, 0]
click at [328, 313] on button "Apply" at bounding box center [321, 309] width 64 height 36
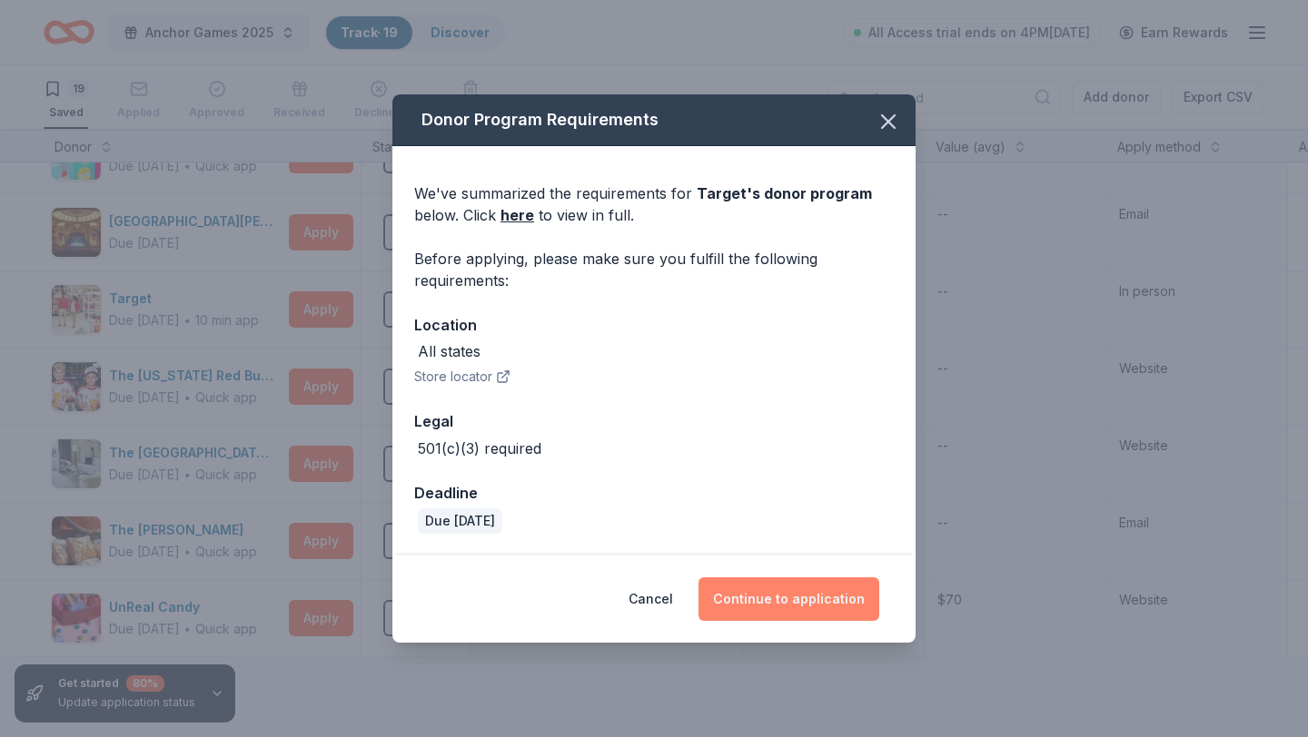
click at [795, 616] on button "Continue to application" at bounding box center [788, 599] width 181 height 44
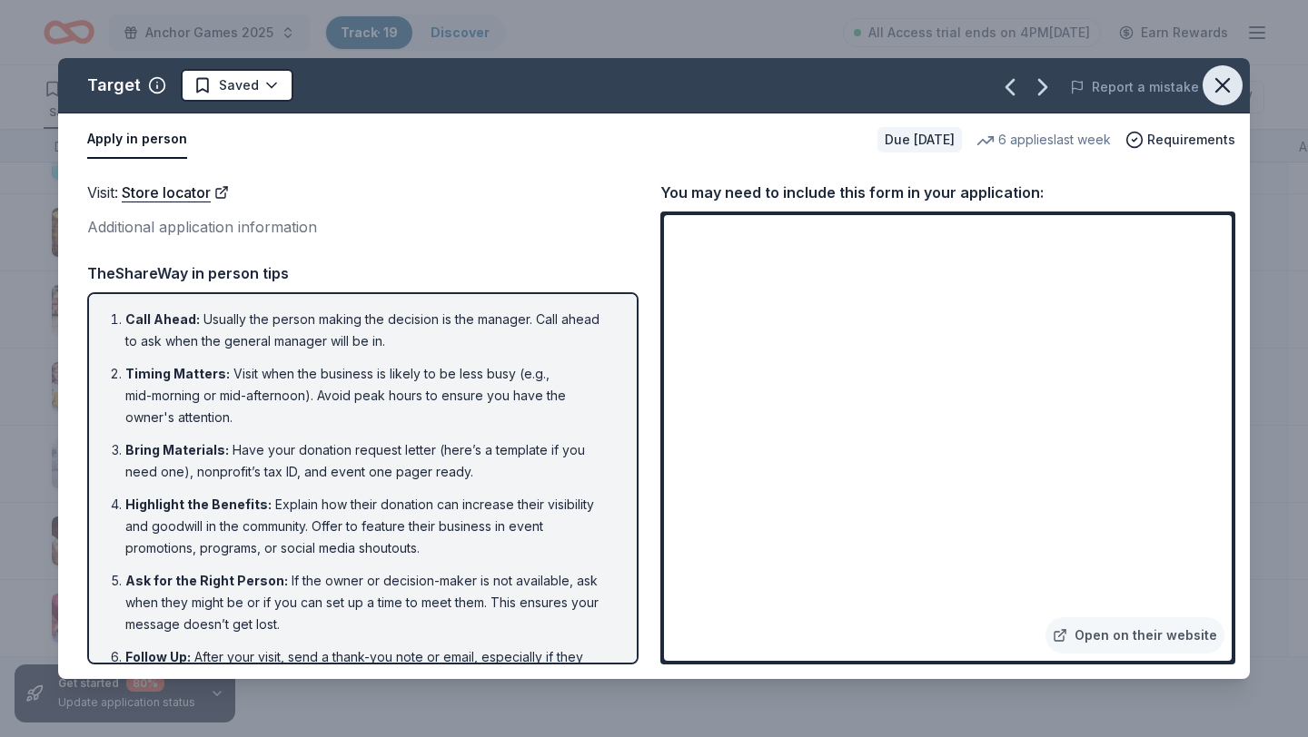
click at [1233, 84] on icon "button" at bounding box center [1221, 85] width 25 height 25
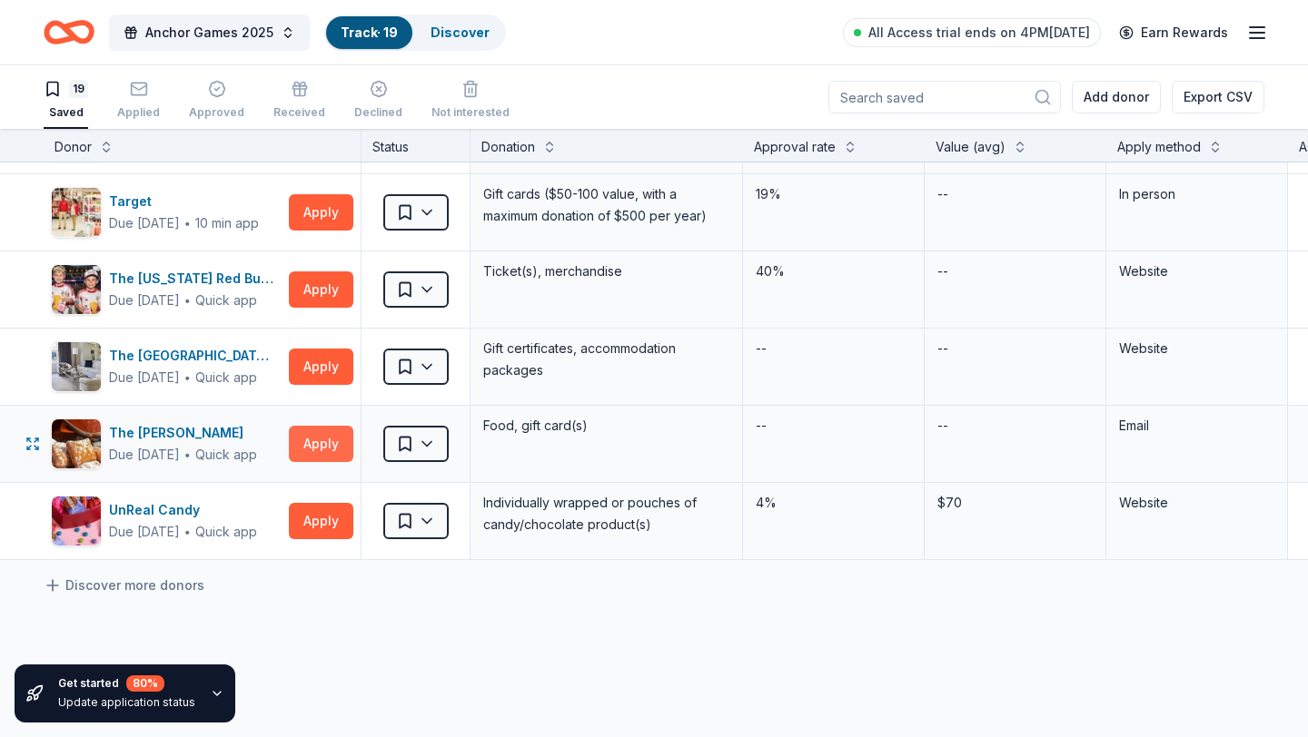
scroll to position [1098, 0]
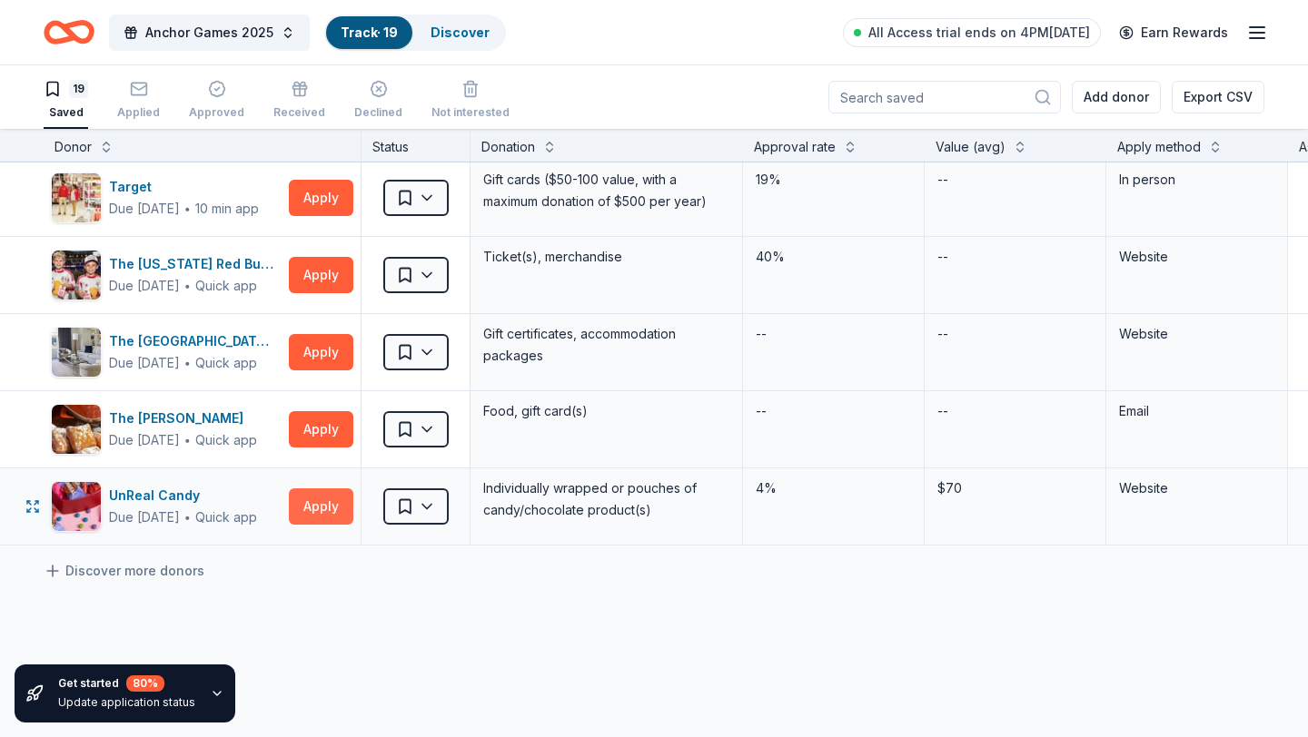
click at [323, 514] on button "Apply" at bounding box center [321, 507] width 64 height 36
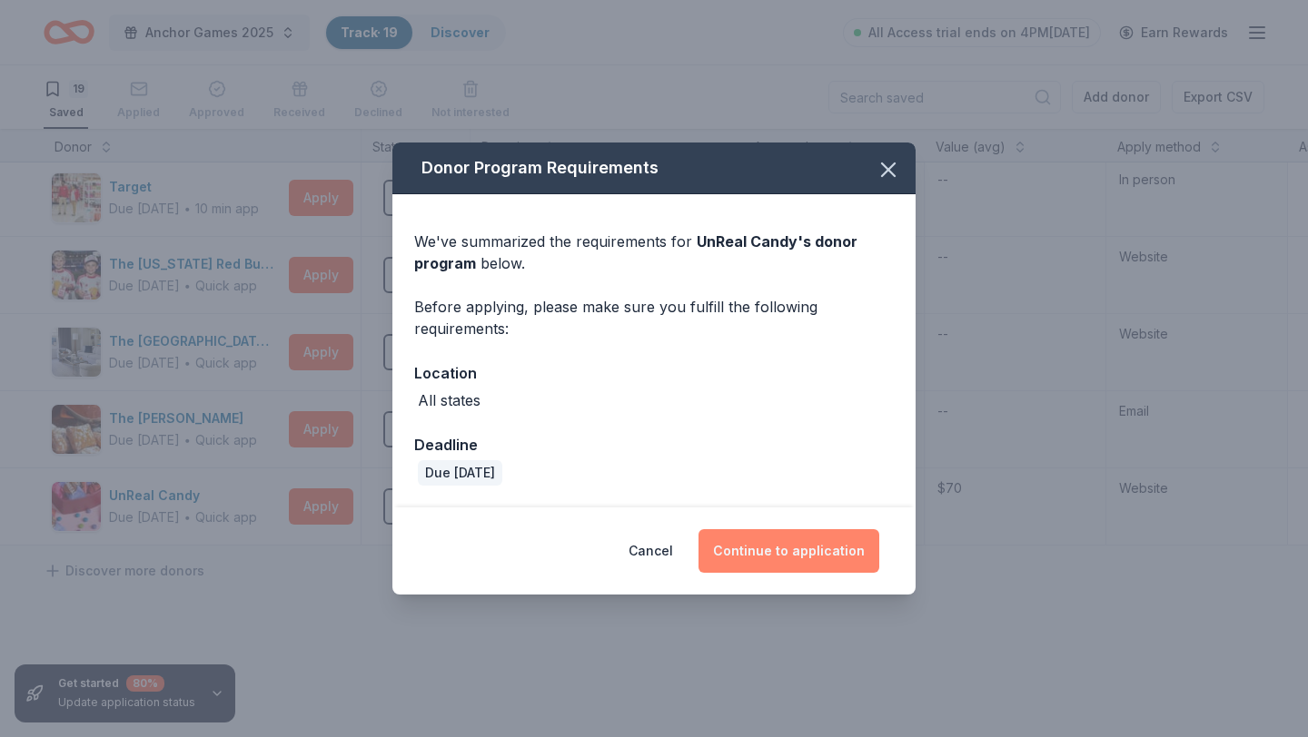
click at [781, 560] on button "Continue to application" at bounding box center [788, 551] width 181 height 44
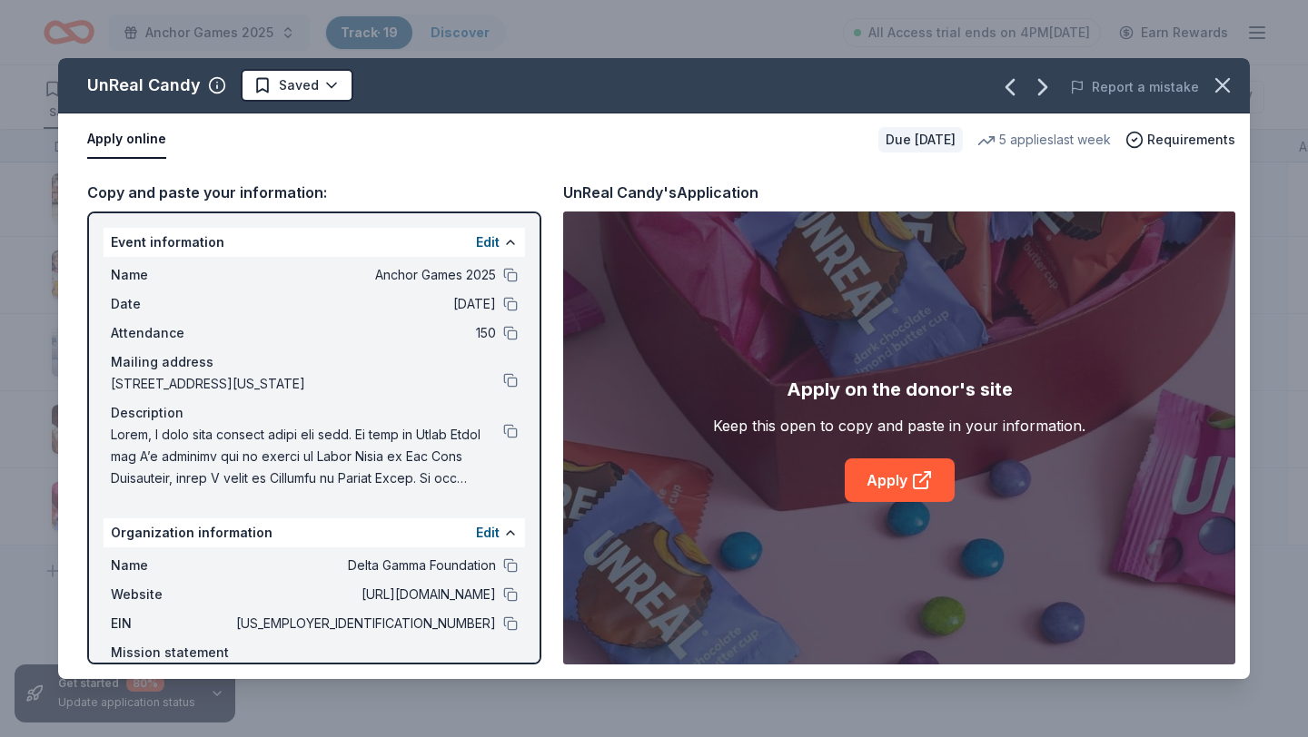
click at [878, 509] on div "Apply on the donor's site Keep this open to copy and paste in your information.…" at bounding box center [899, 438] width 672 height 453
click at [882, 483] on link "Apply" at bounding box center [899, 481] width 110 height 44
click at [513, 430] on button at bounding box center [510, 431] width 15 height 15
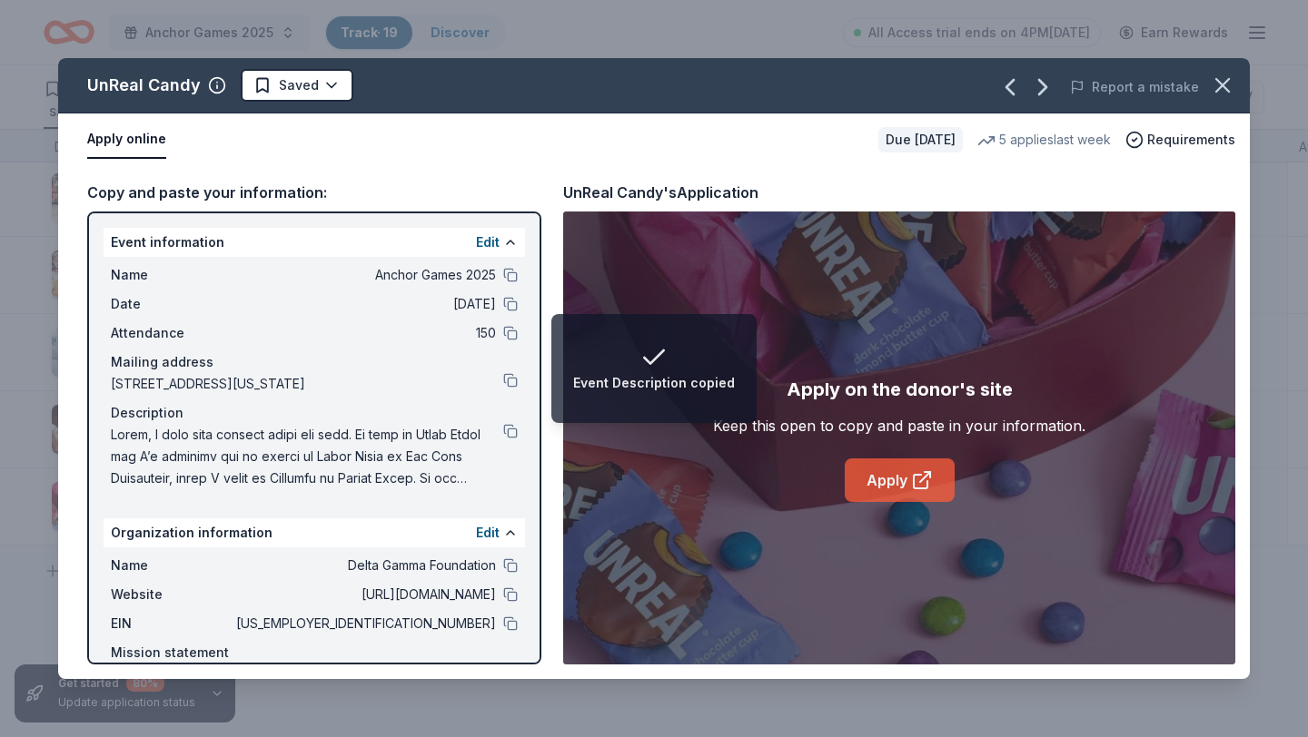
click at [903, 474] on link "Apply" at bounding box center [899, 481] width 110 height 44
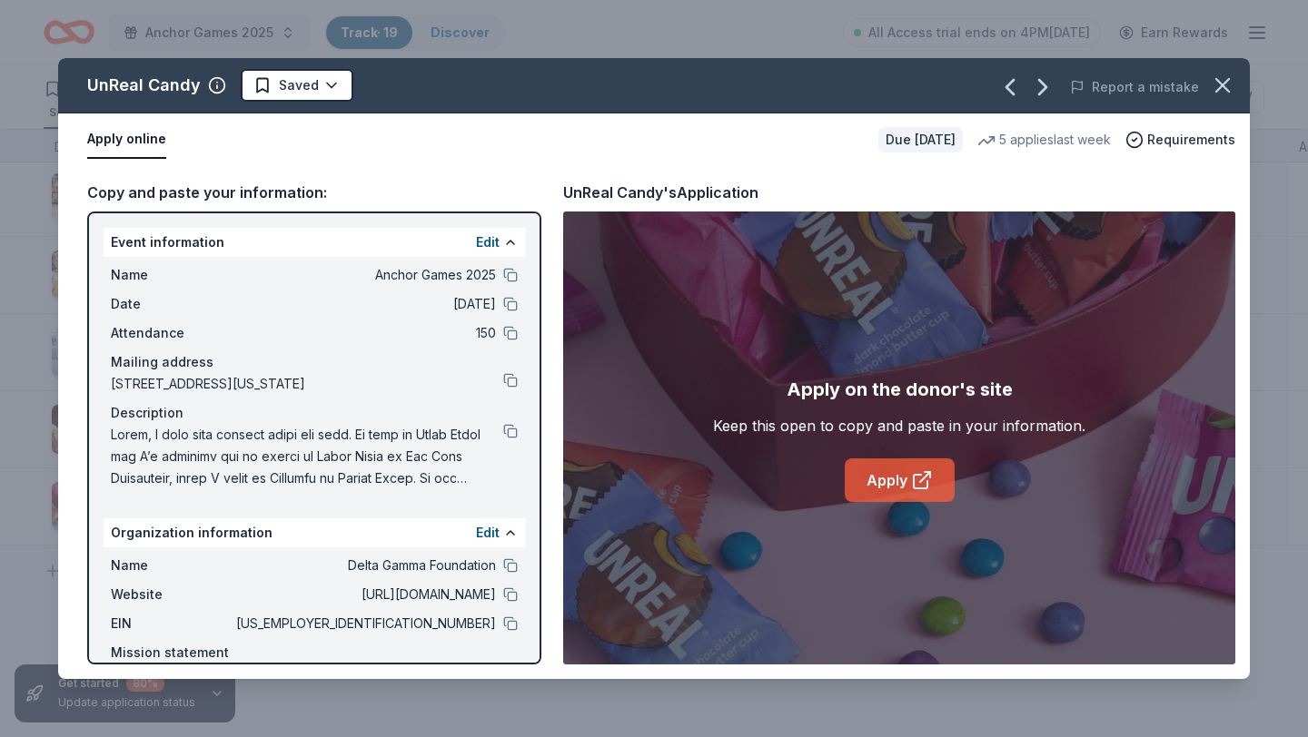
click at [921, 484] on icon at bounding box center [922, 480] width 22 height 22
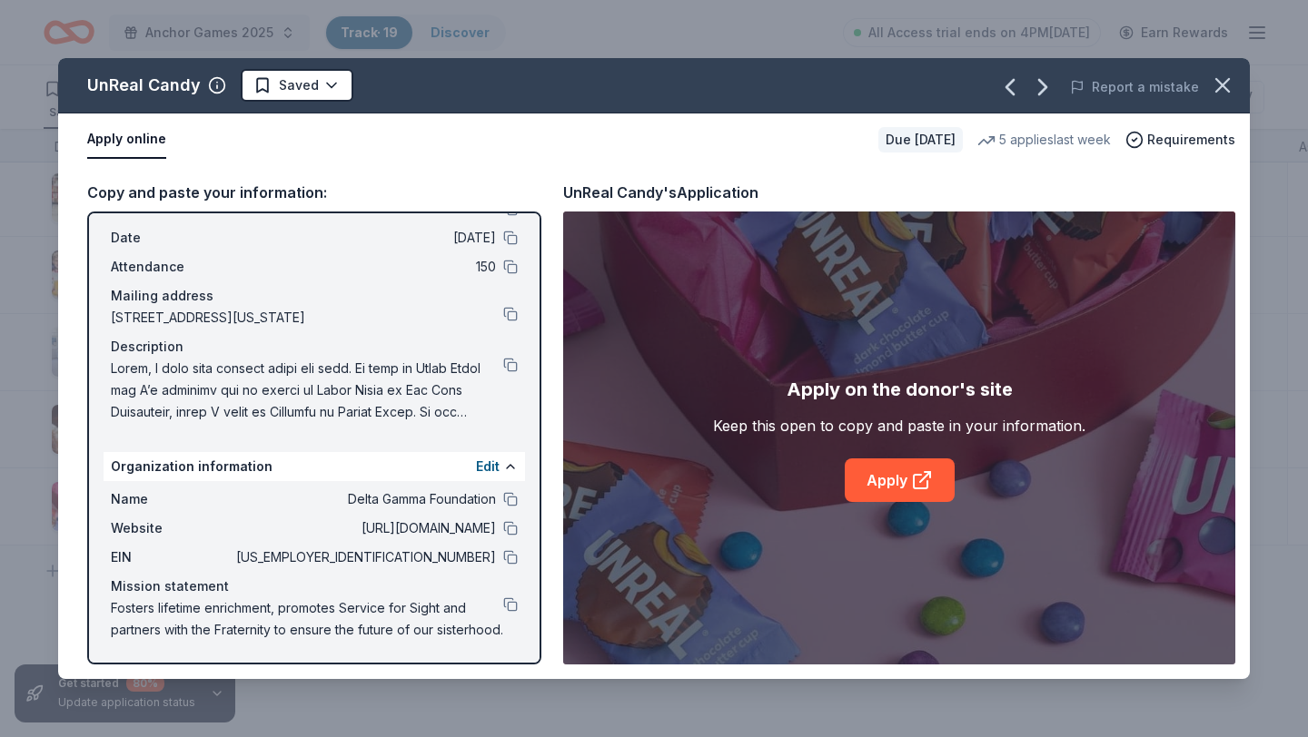
scroll to position [0, 0]
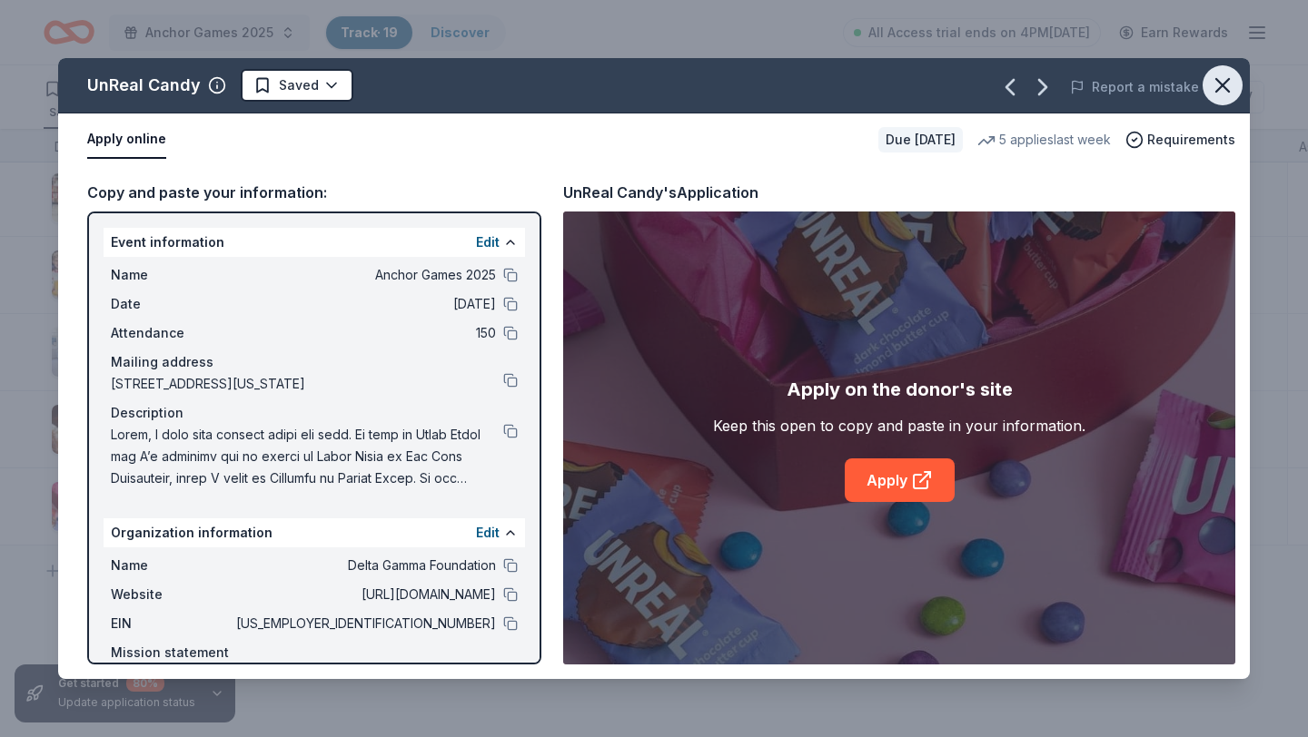
click at [1224, 82] on icon "button" at bounding box center [1222, 85] width 13 height 13
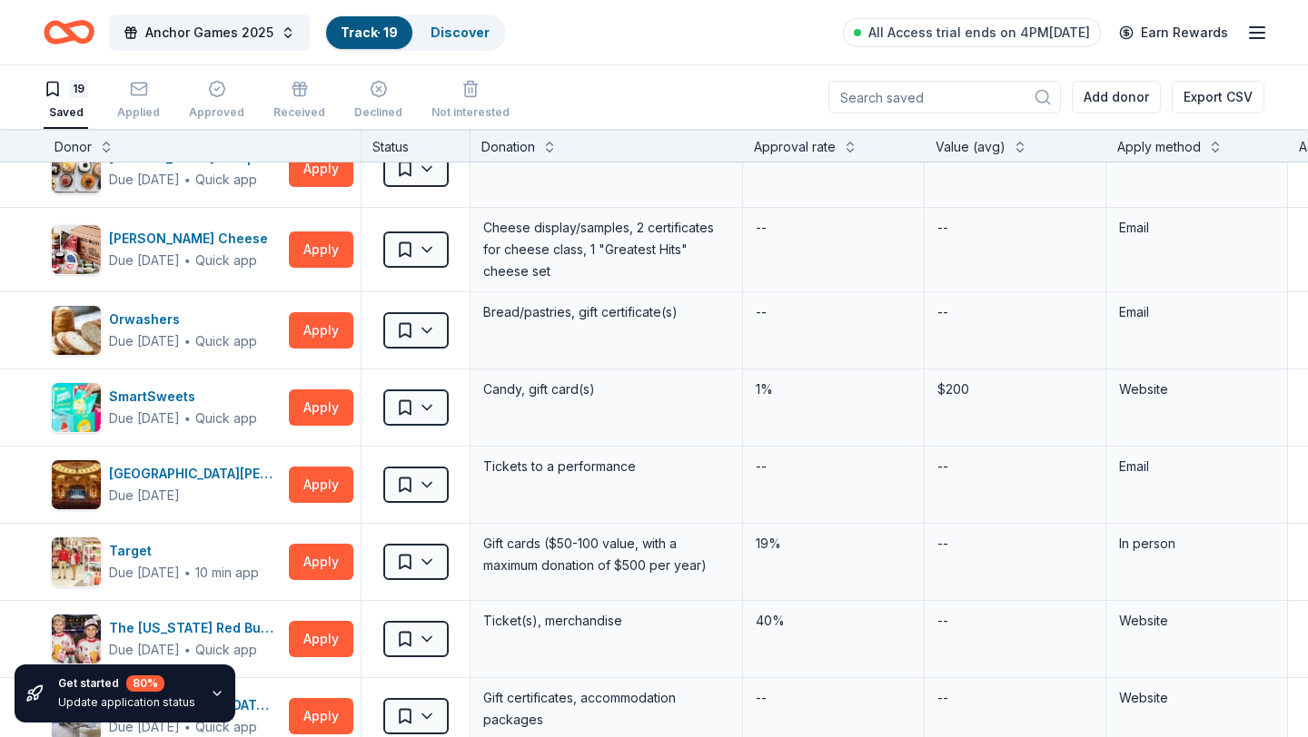
scroll to position [594, 0]
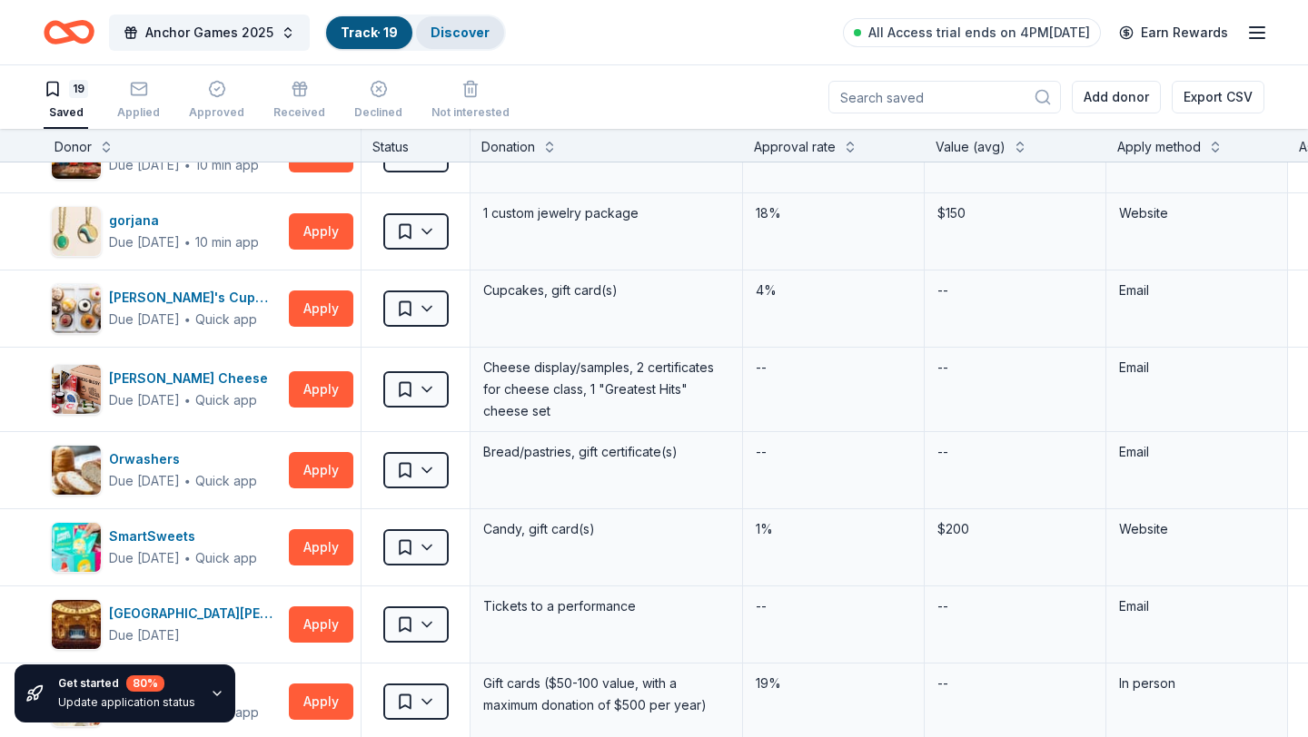
click at [452, 35] on link "Discover" at bounding box center [459, 32] width 59 height 15
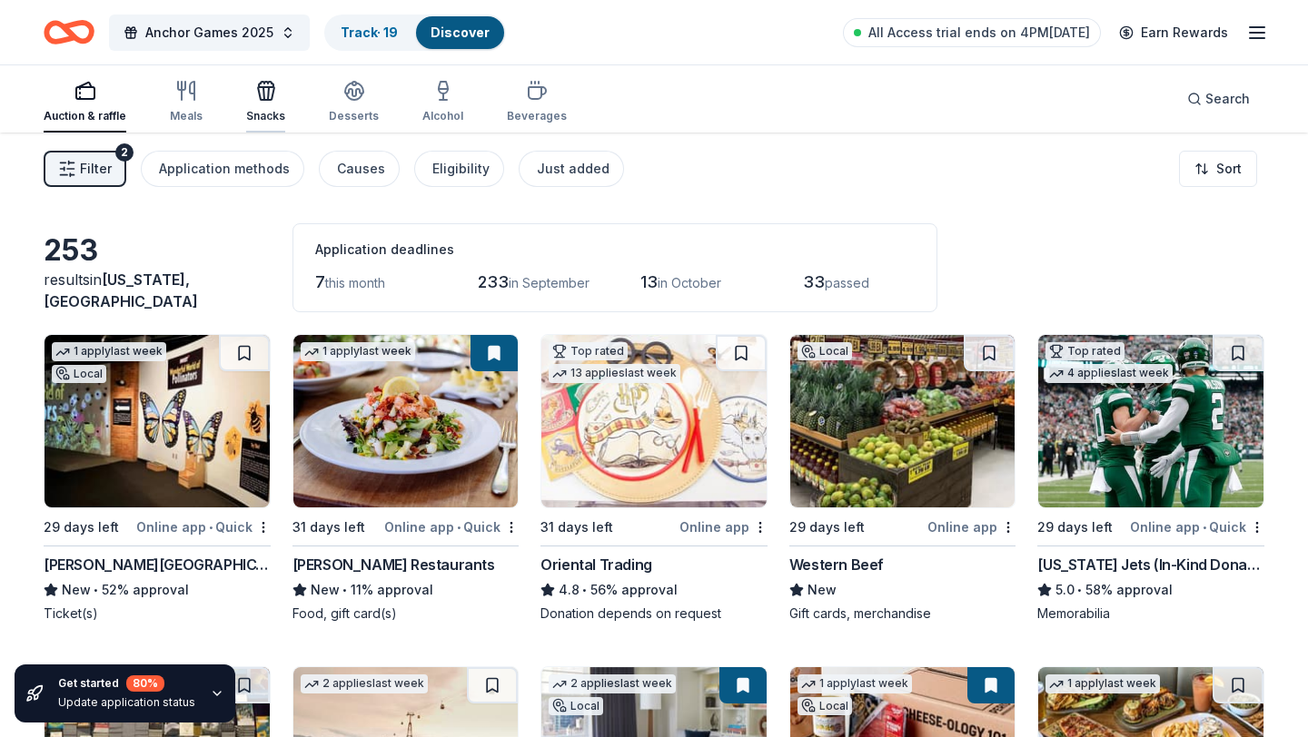
click at [273, 119] on div "Snacks" at bounding box center [265, 116] width 39 height 15
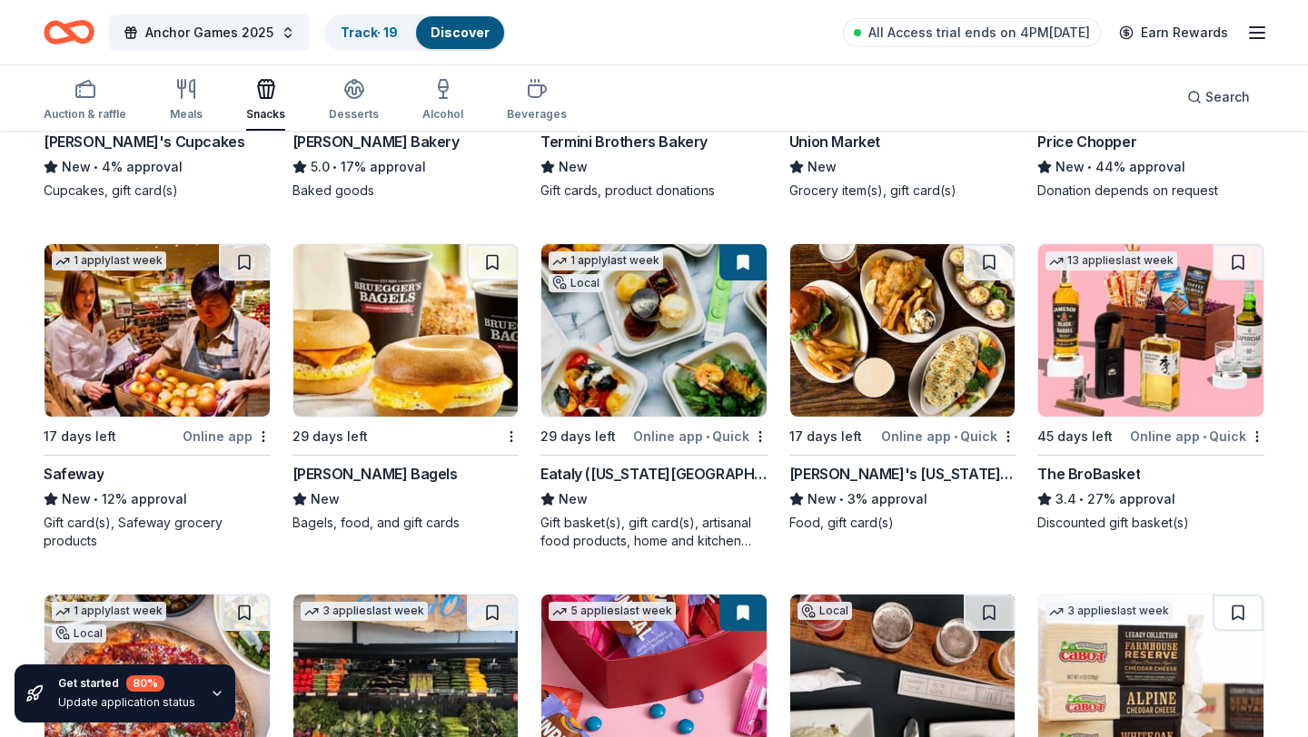
scroll to position [775, 0]
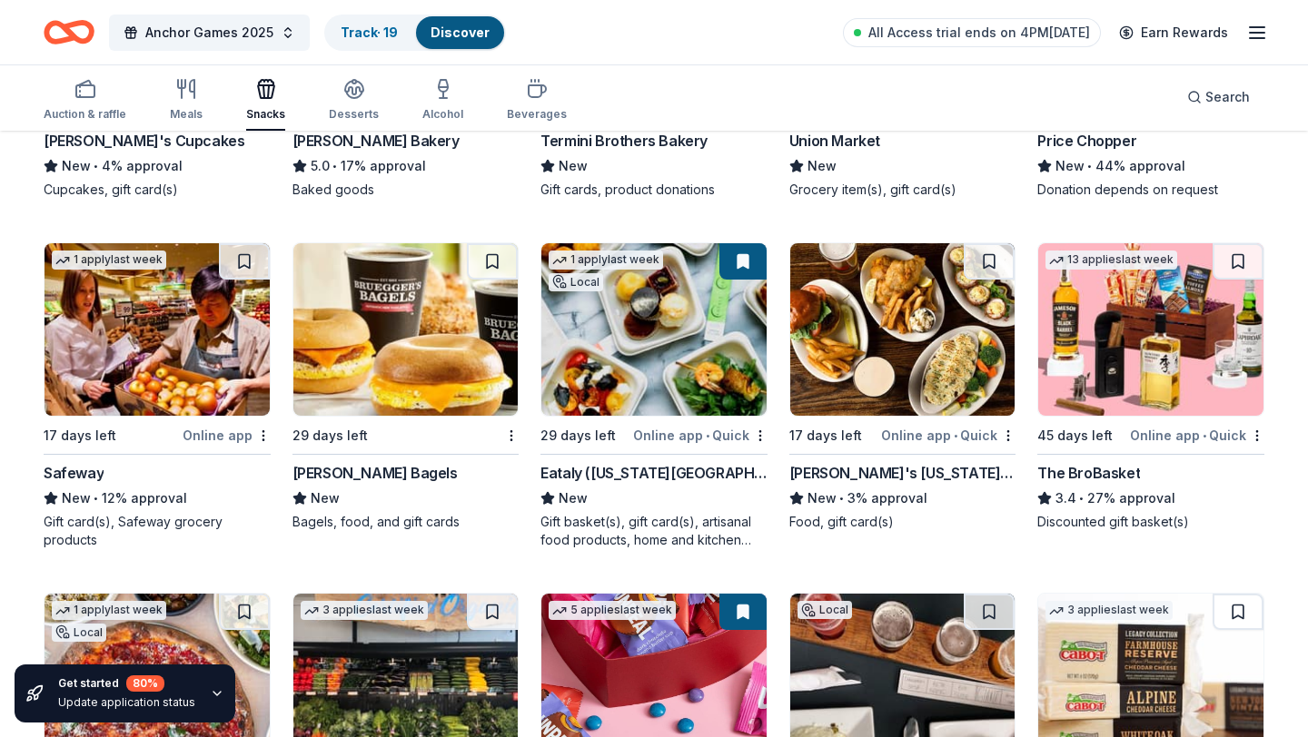
click at [582, 473] on div "Eataly ([US_STATE][GEOGRAPHIC_DATA])" at bounding box center [653, 473] width 227 height 22
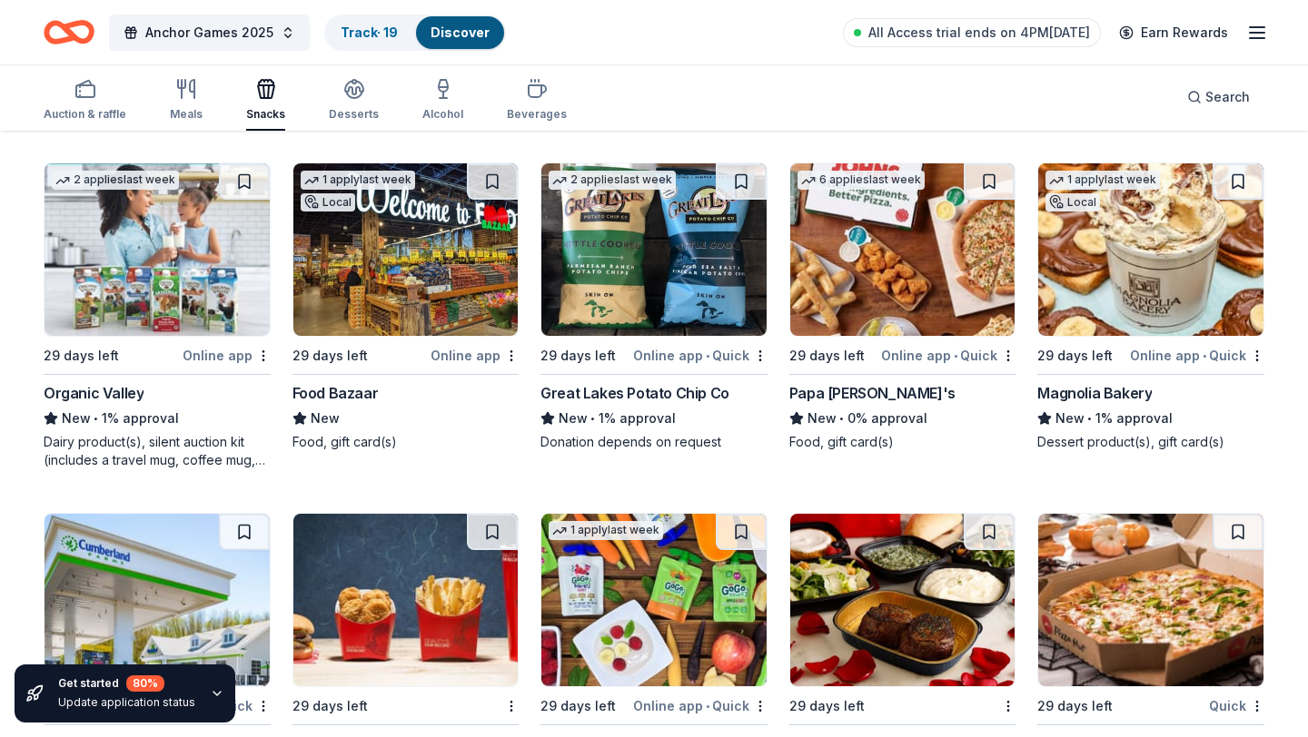
scroll to position [2587, 0]
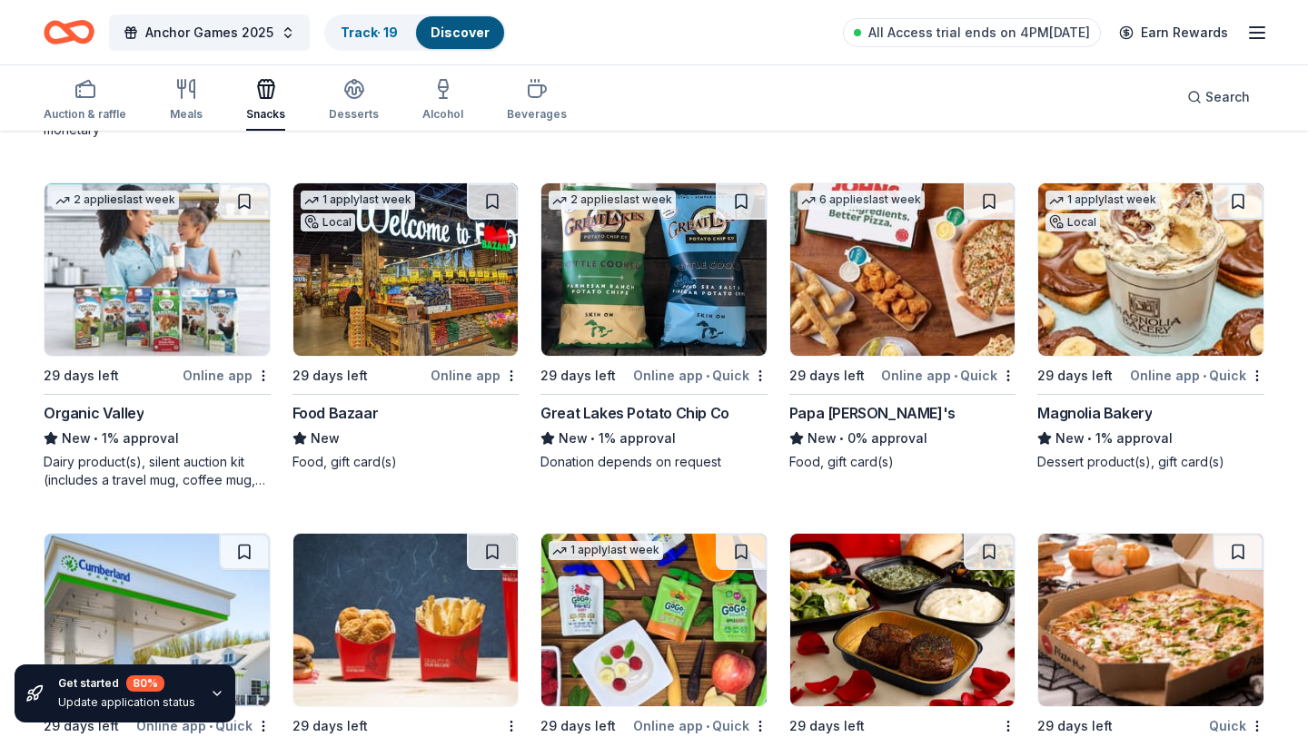
click at [661, 414] on div "Great Lakes Potato Chip Co" at bounding box center [634, 413] width 189 height 22
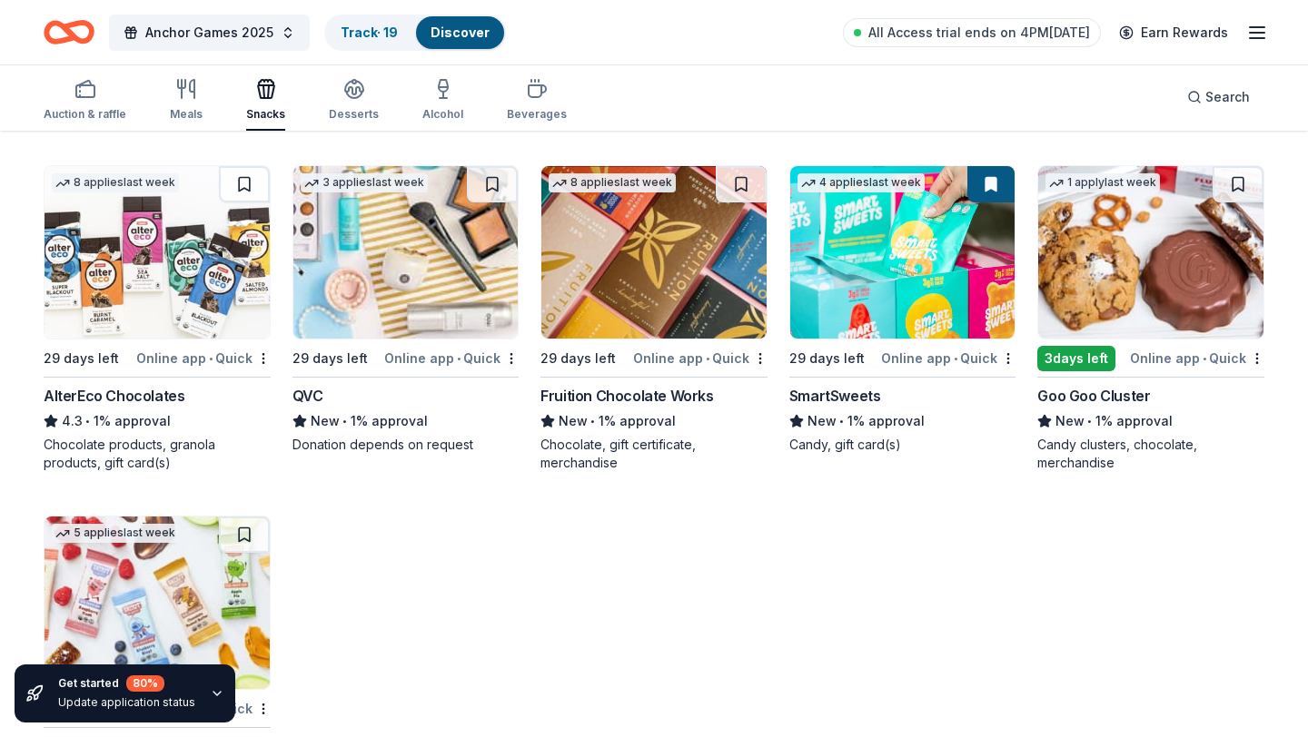
scroll to position [3200, 0]
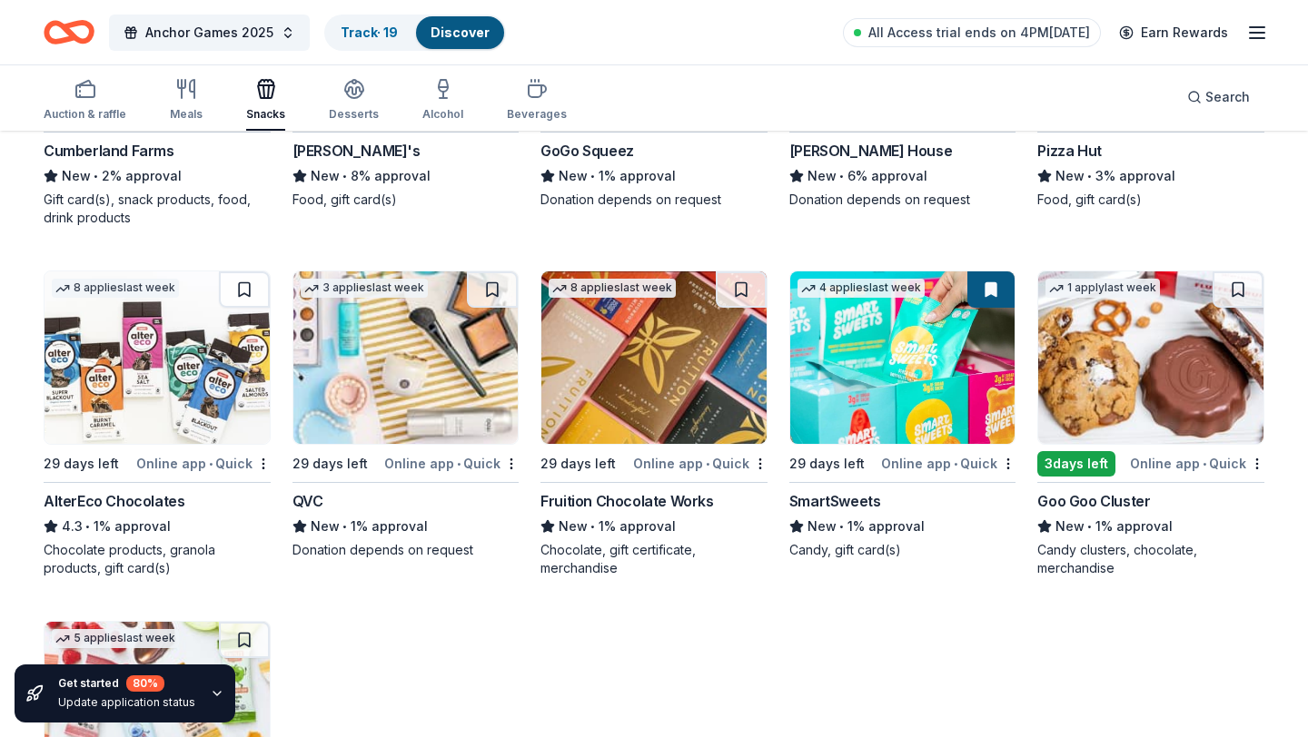
click at [303, 498] on div "QVC" at bounding box center [307, 501] width 31 height 22
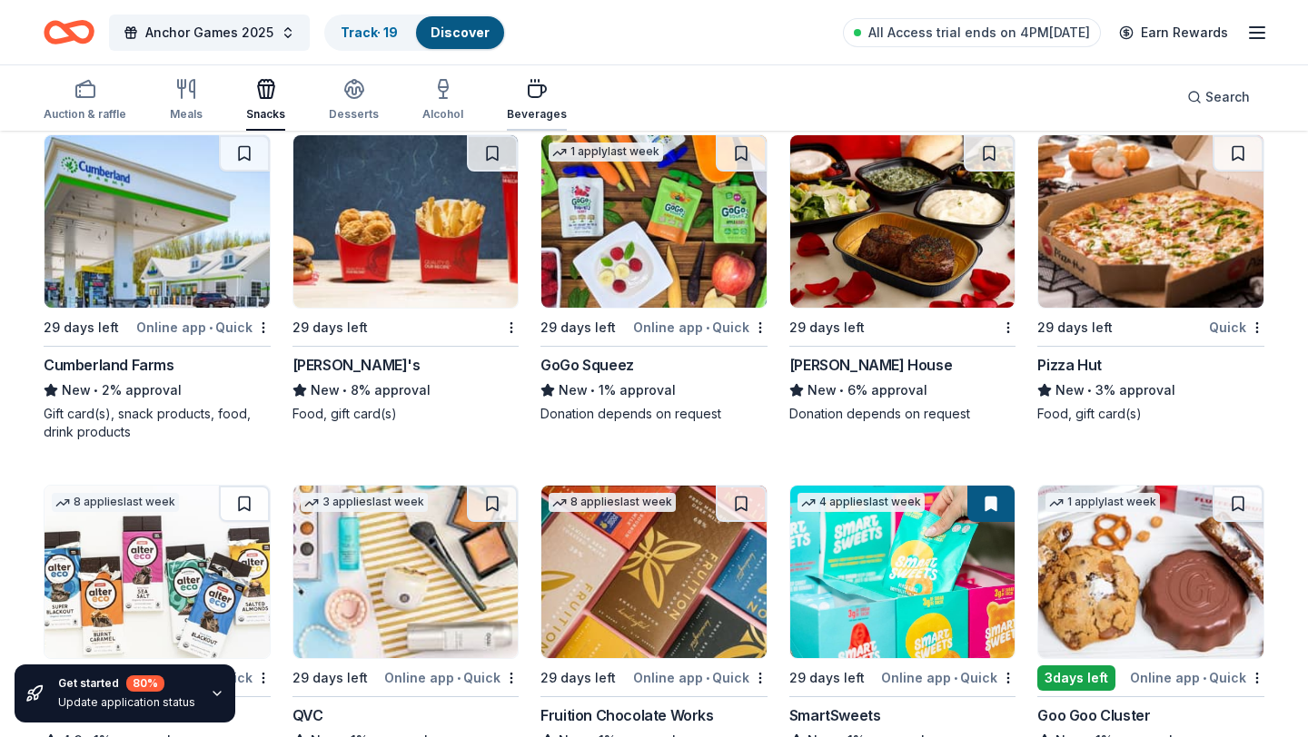
scroll to position [2861, 0]
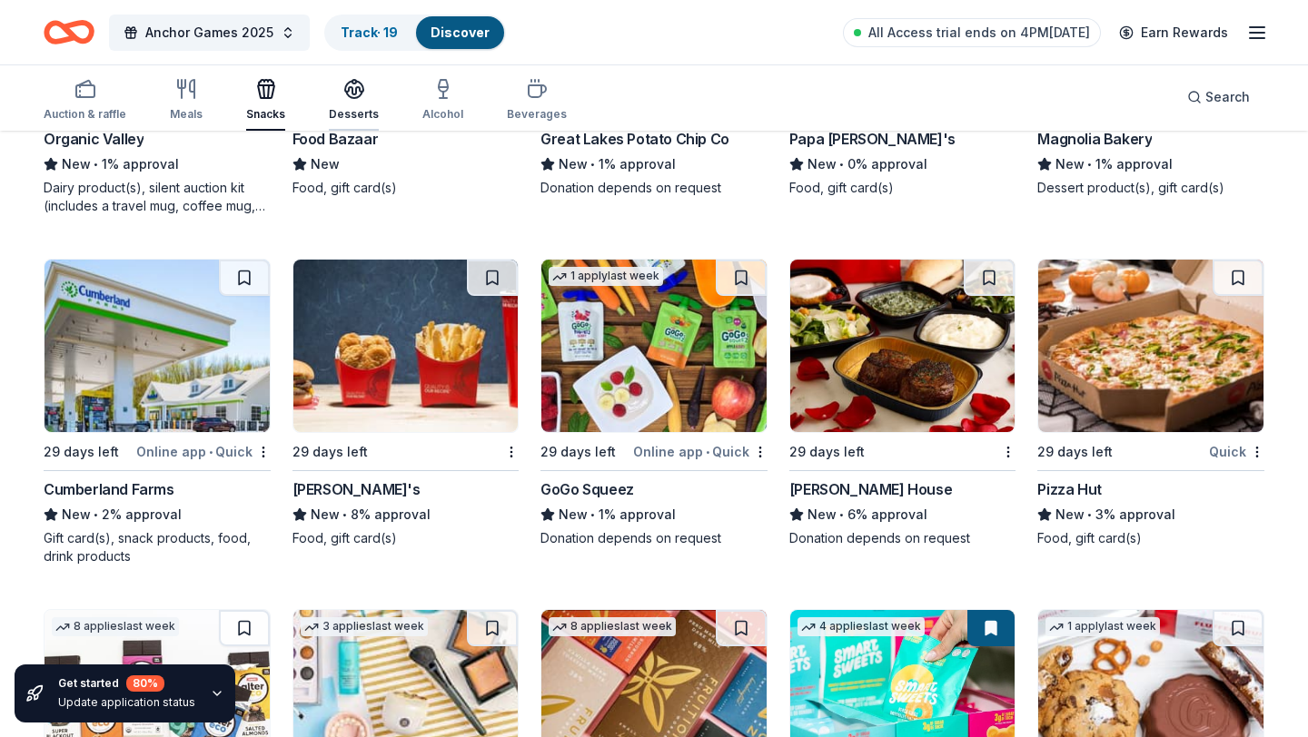
click at [365, 92] on div "button" at bounding box center [354, 89] width 50 height 22
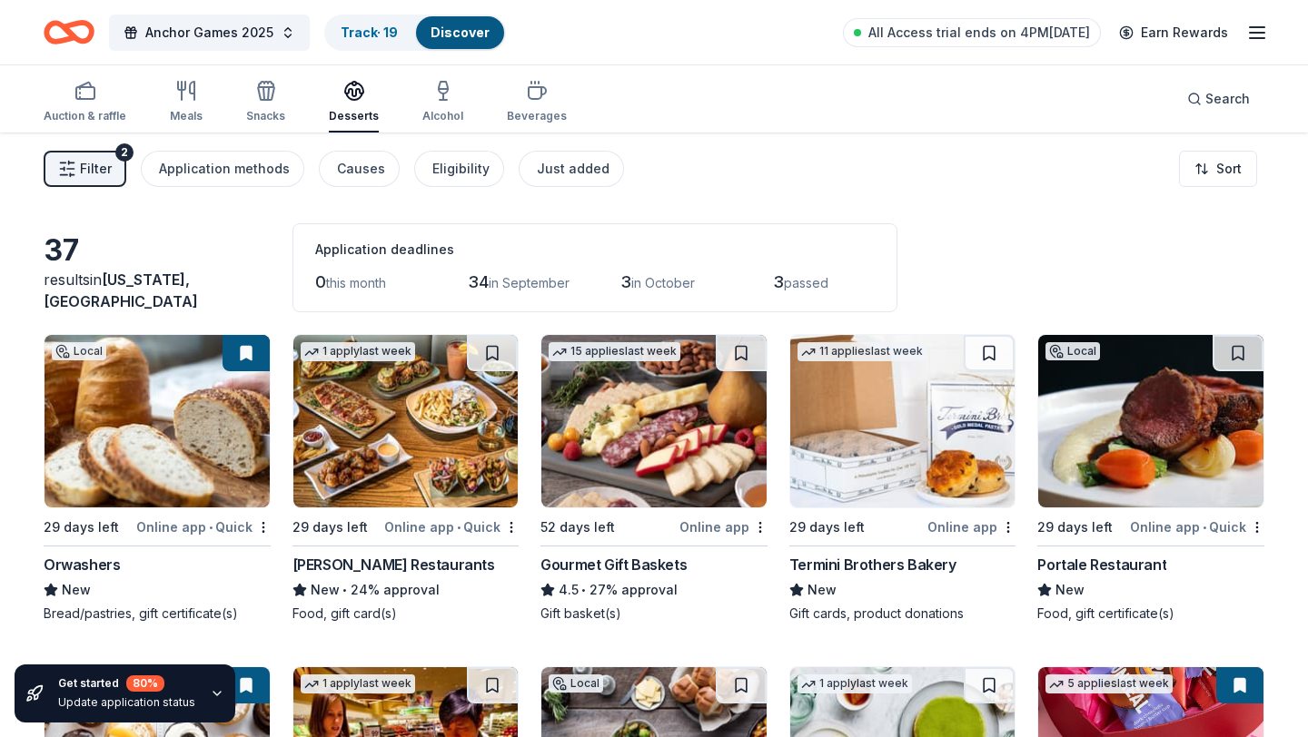
click at [64, 186] on button "Filter 2" at bounding box center [85, 169] width 83 height 36
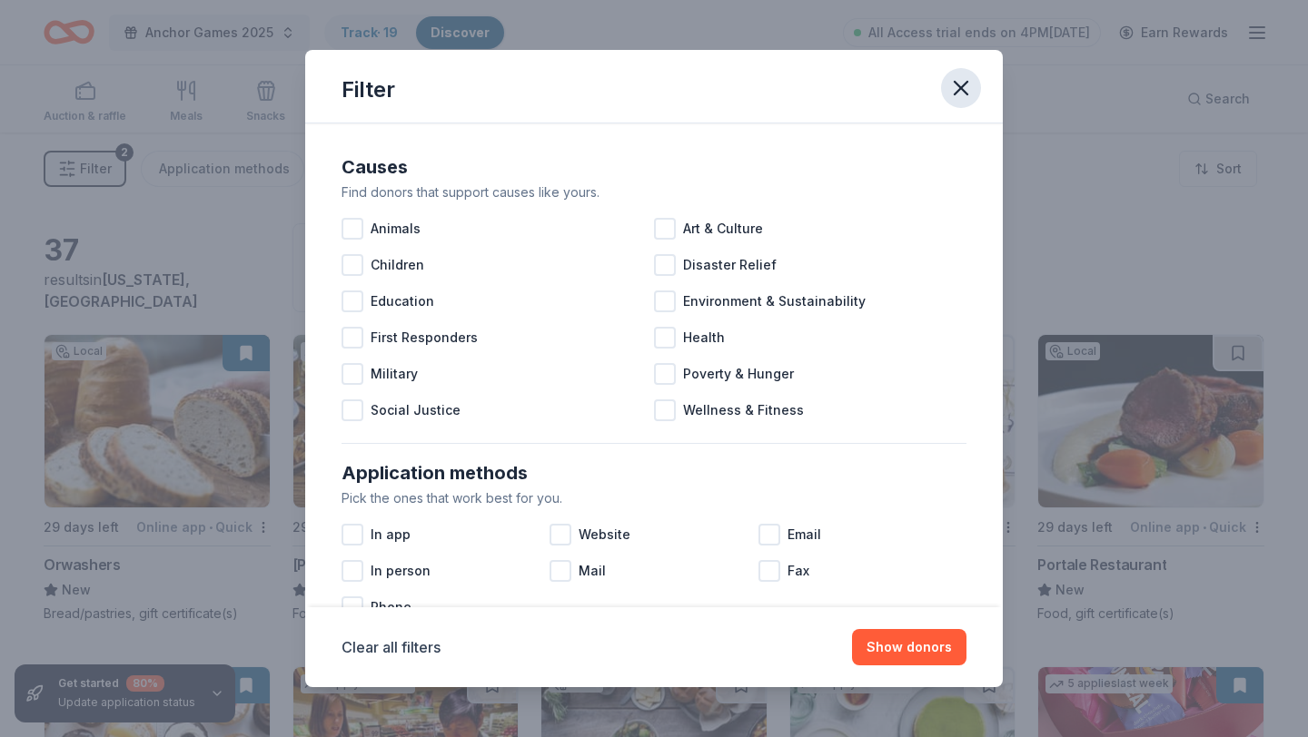
click at [963, 82] on icon "button" at bounding box center [960, 87] width 25 height 25
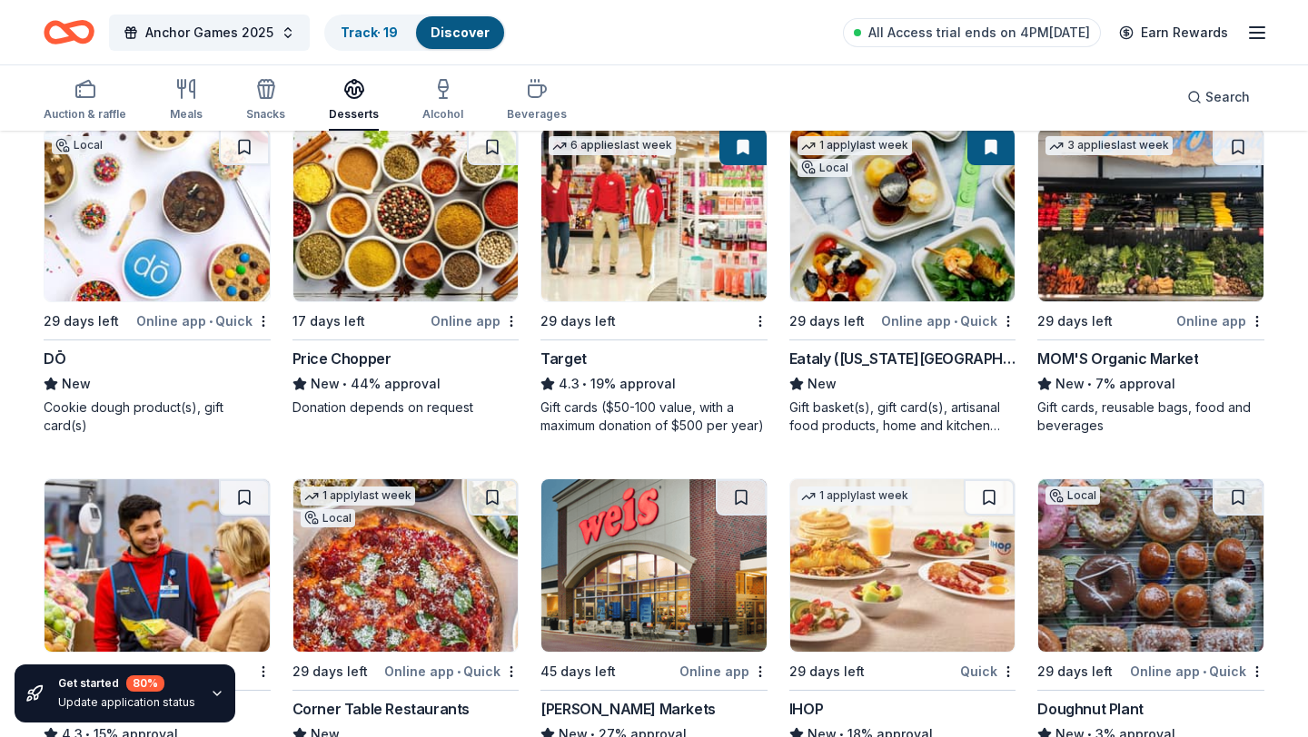
scroll to position [836, 0]
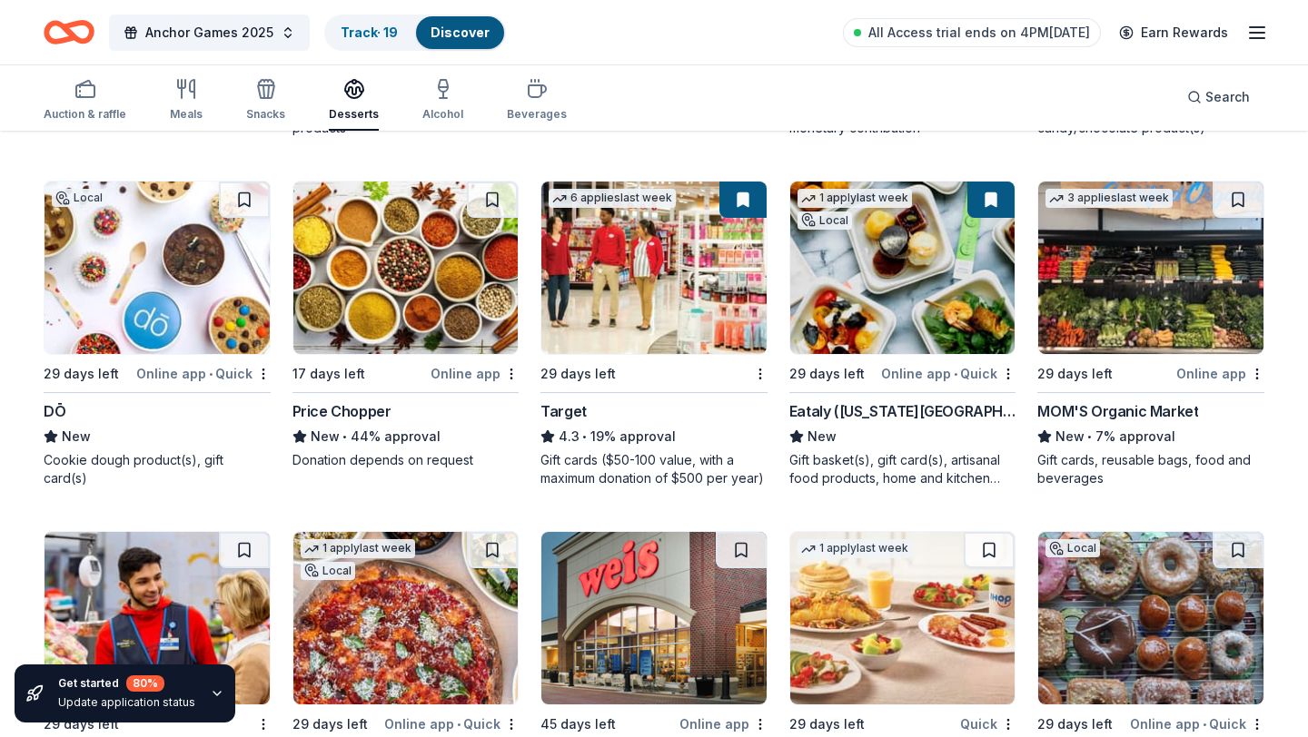
click at [56, 411] on div "DŌ" at bounding box center [55, 411] width 22 height 22
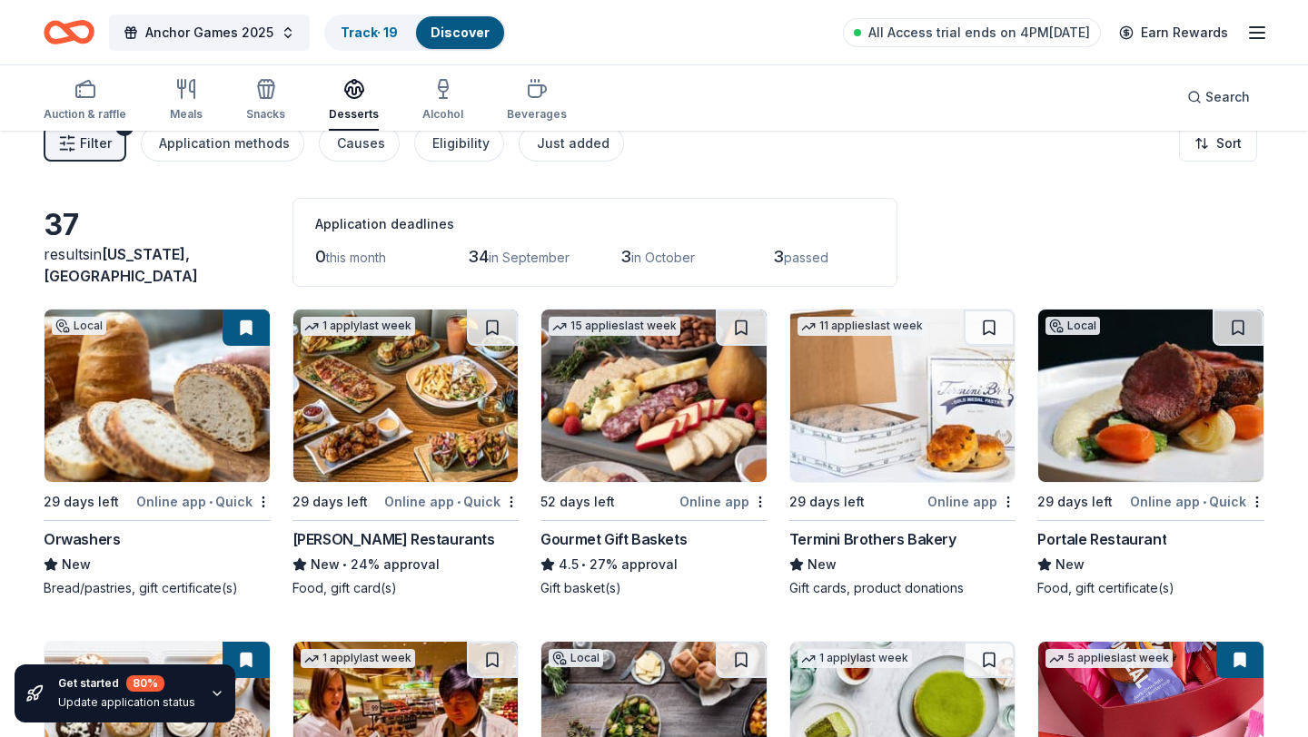
scroll to position [0, 0]
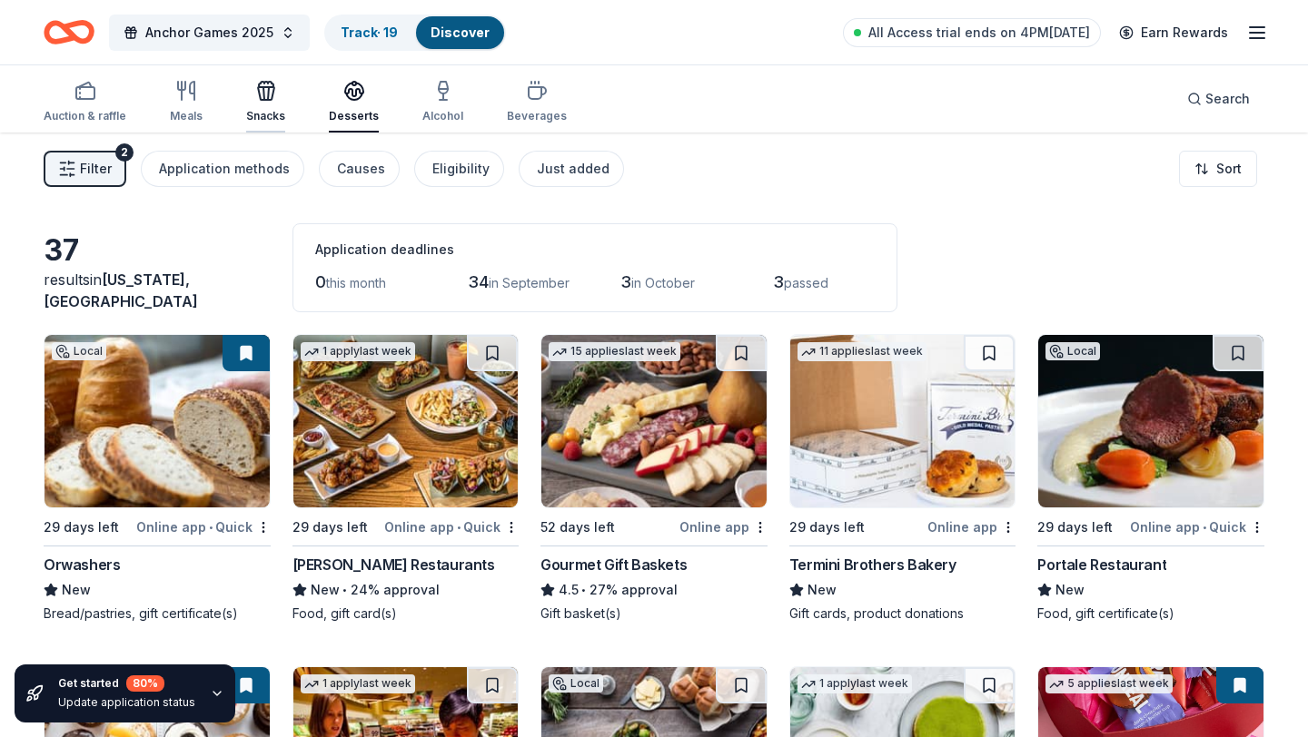
click at [269, 94] on icon "button" at bounding box center [266, 93] width 16 height 13
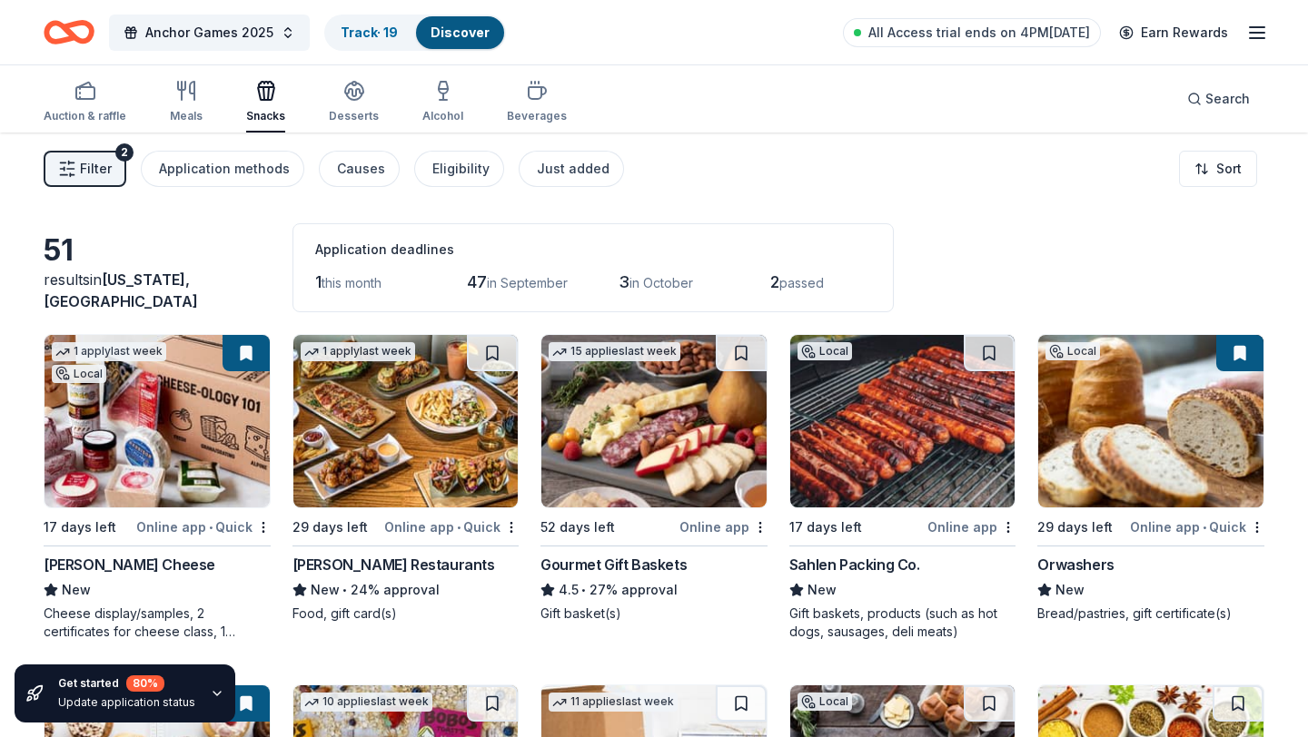
click at [202, 96] on div "Auction & raffle Meals Snacks Desserts Alcohol Beverages" at bounding box center [305, 103] width 523 height 60
click at [187, 97] on icon "button" at bounding box center [186, 91] width 22 height 22
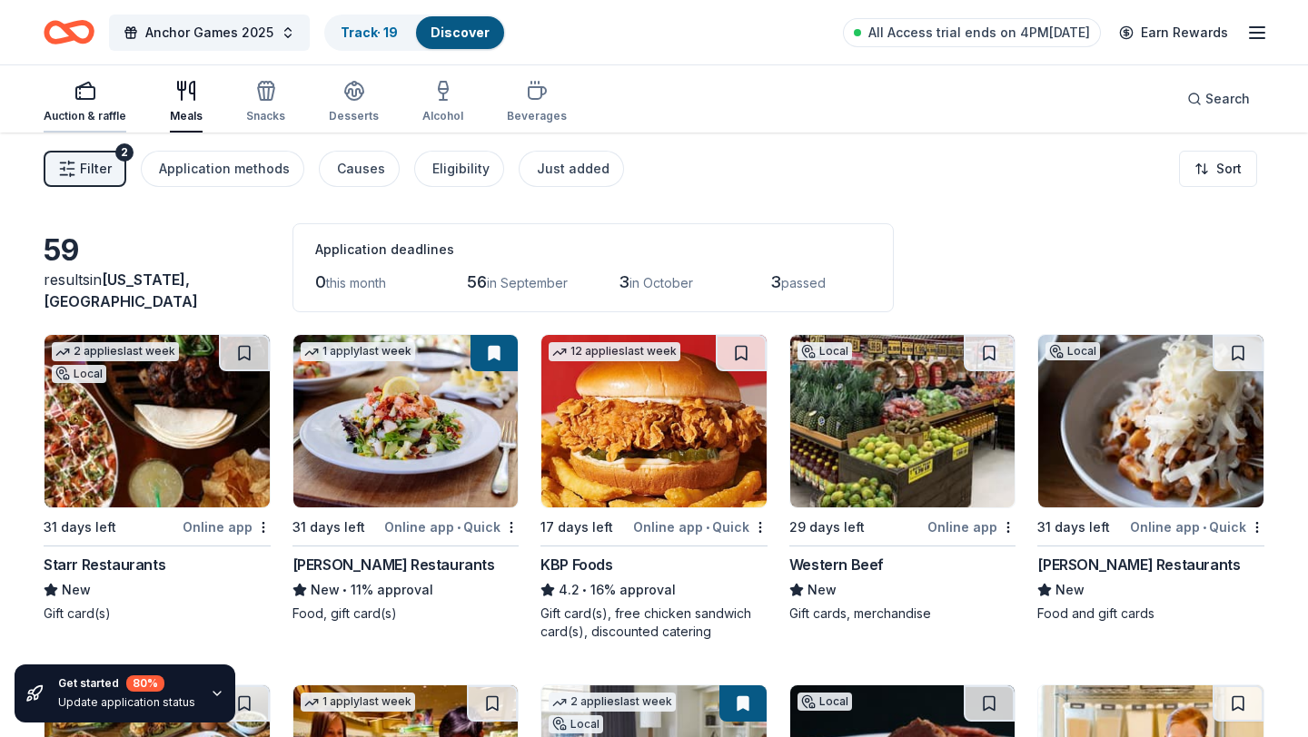
click at [91, 103] on div "Auction & raffle" at bounding box center [85, 102] width 83 height 44
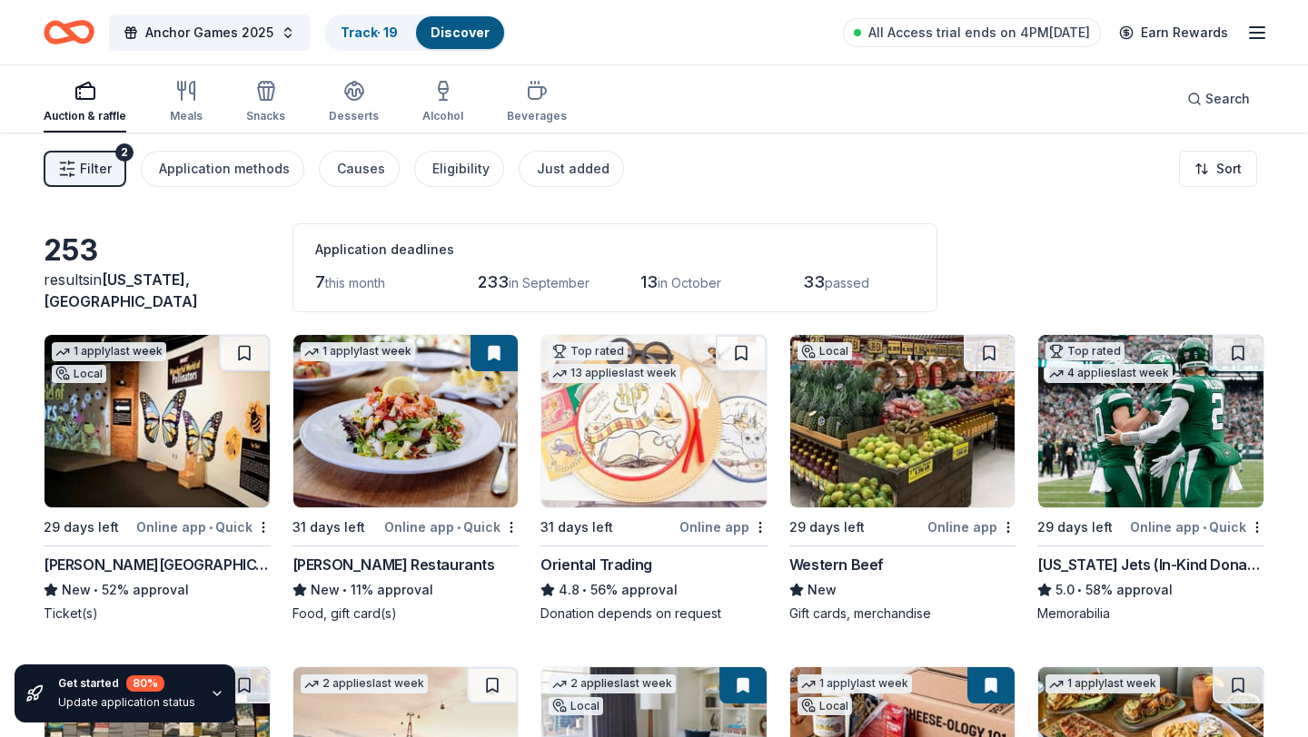
click at [94, 103] on div "Auction & raffle" at bounding box center [85, 102] width 83 height 44
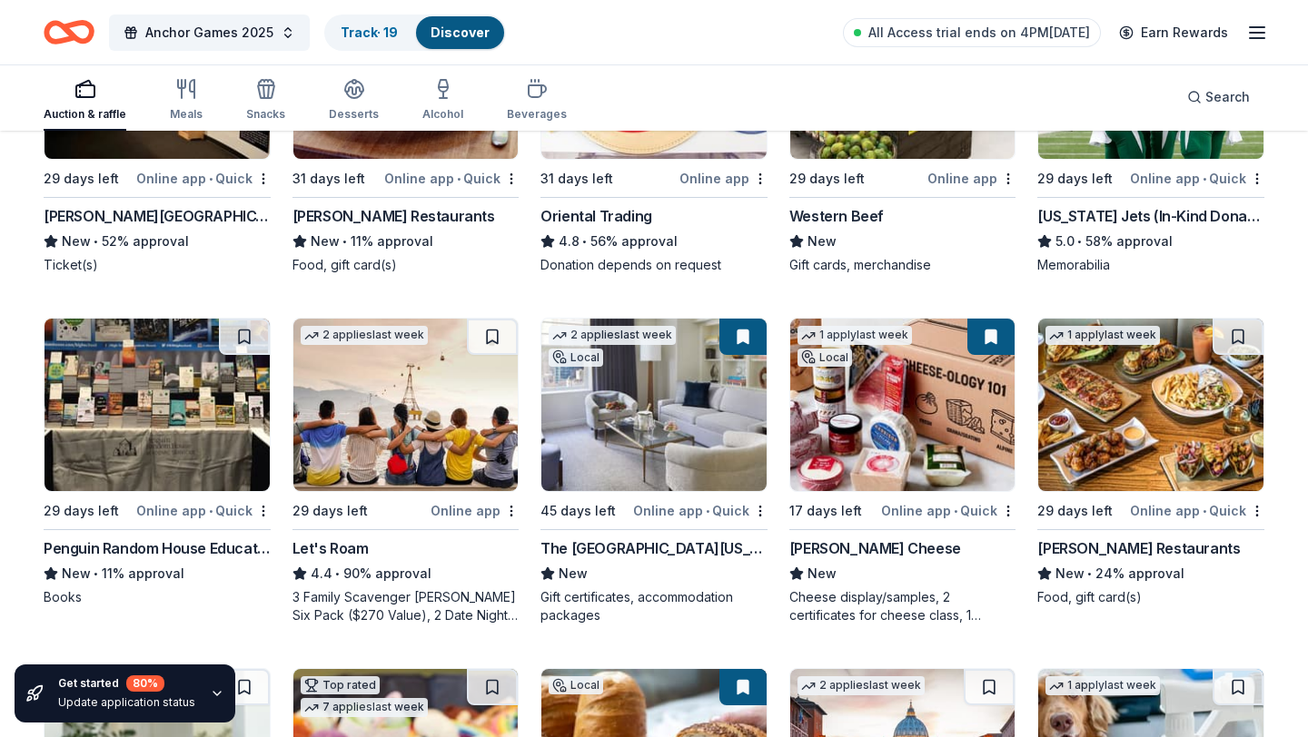
scroll to position [123, 0]
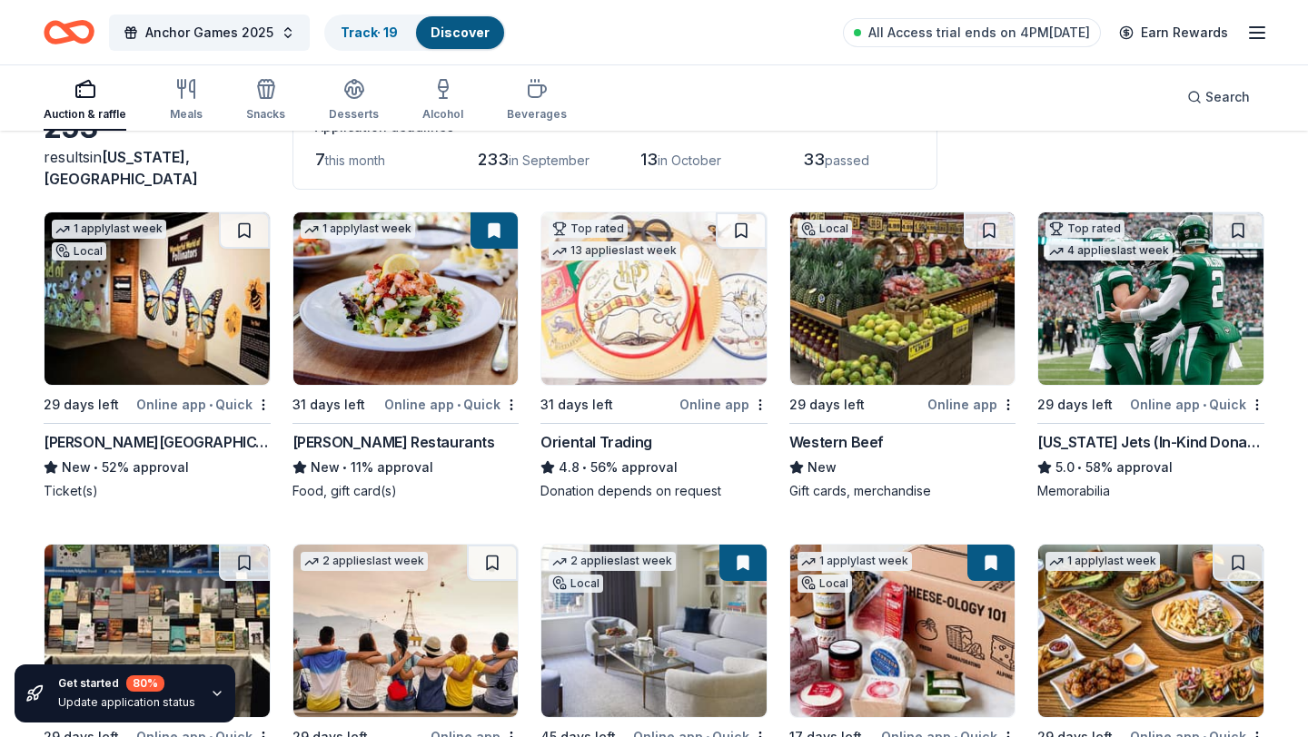
click at [1110, 440] on div "New York Jets (In-Kind Donation)" at bounding box center [1150, 442] width 227 height 22
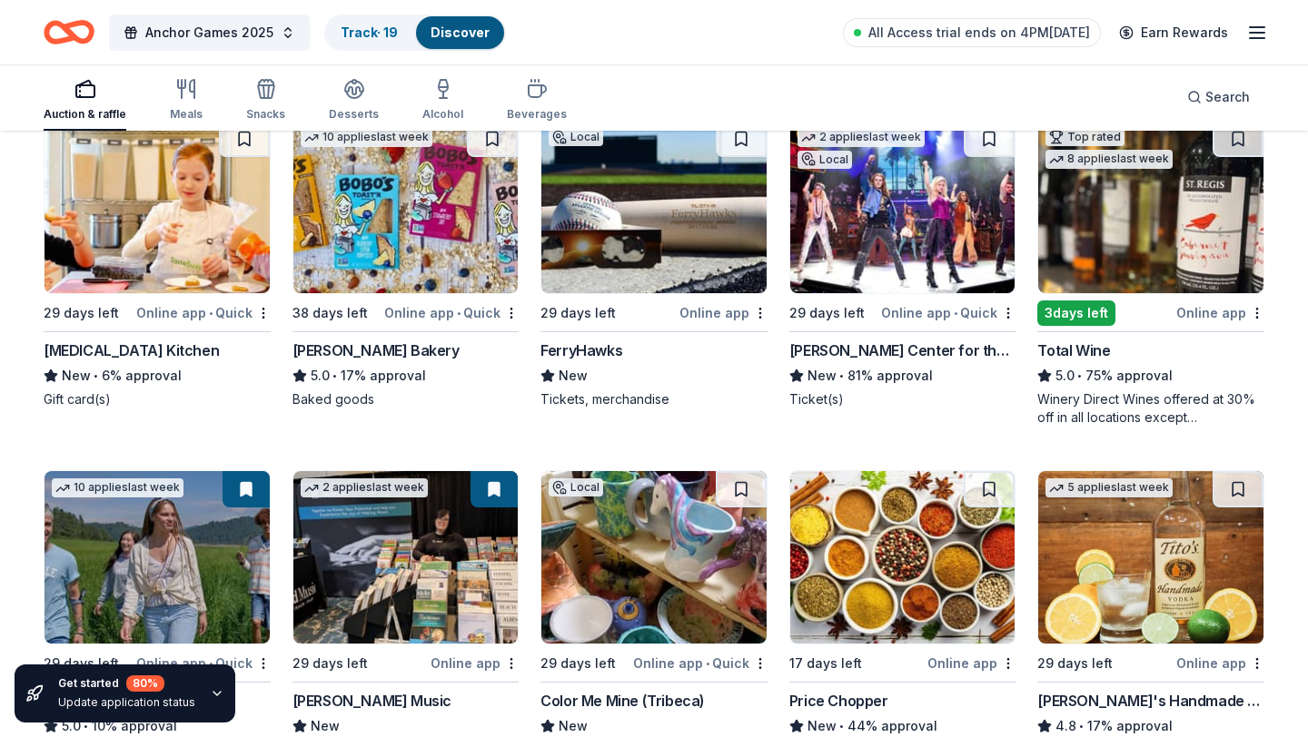
scroll to position [1900, 0]
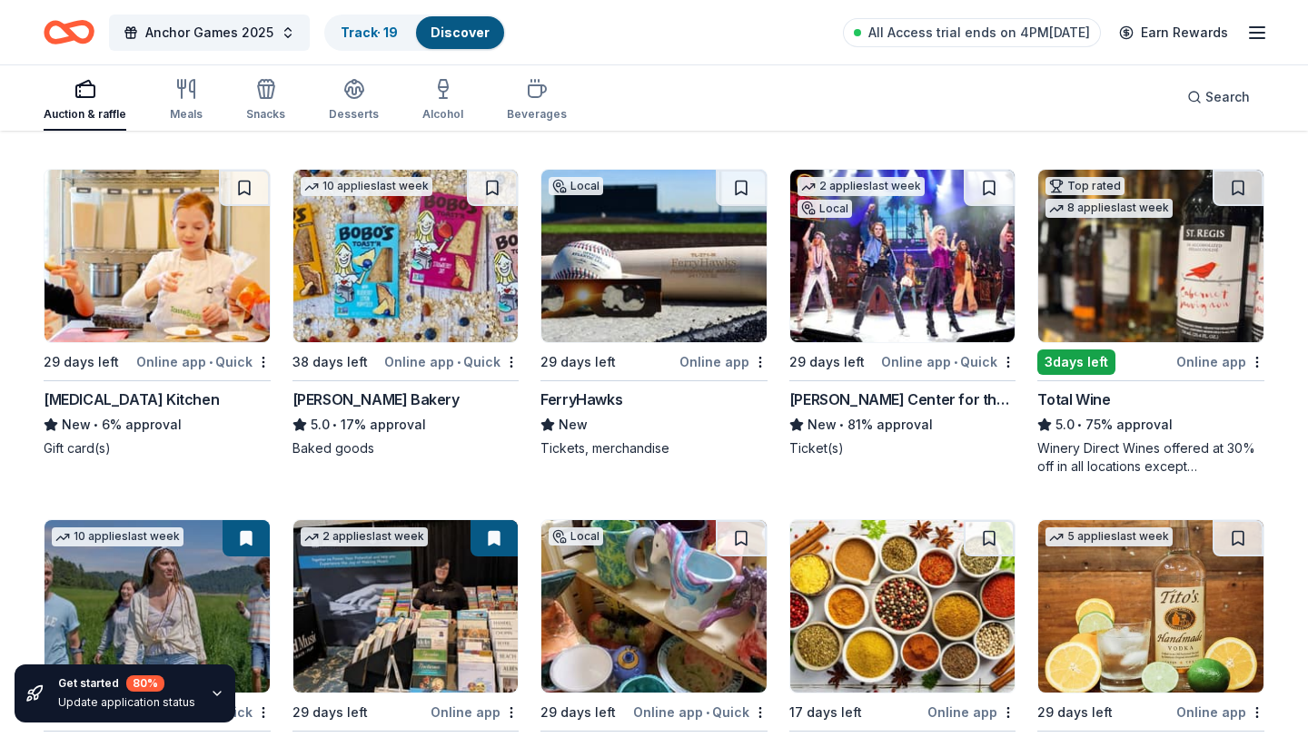
click at [358, 396] on div "[PERSON_NAME] Bakery" at bounding box center [375, 400] width 167 height 22
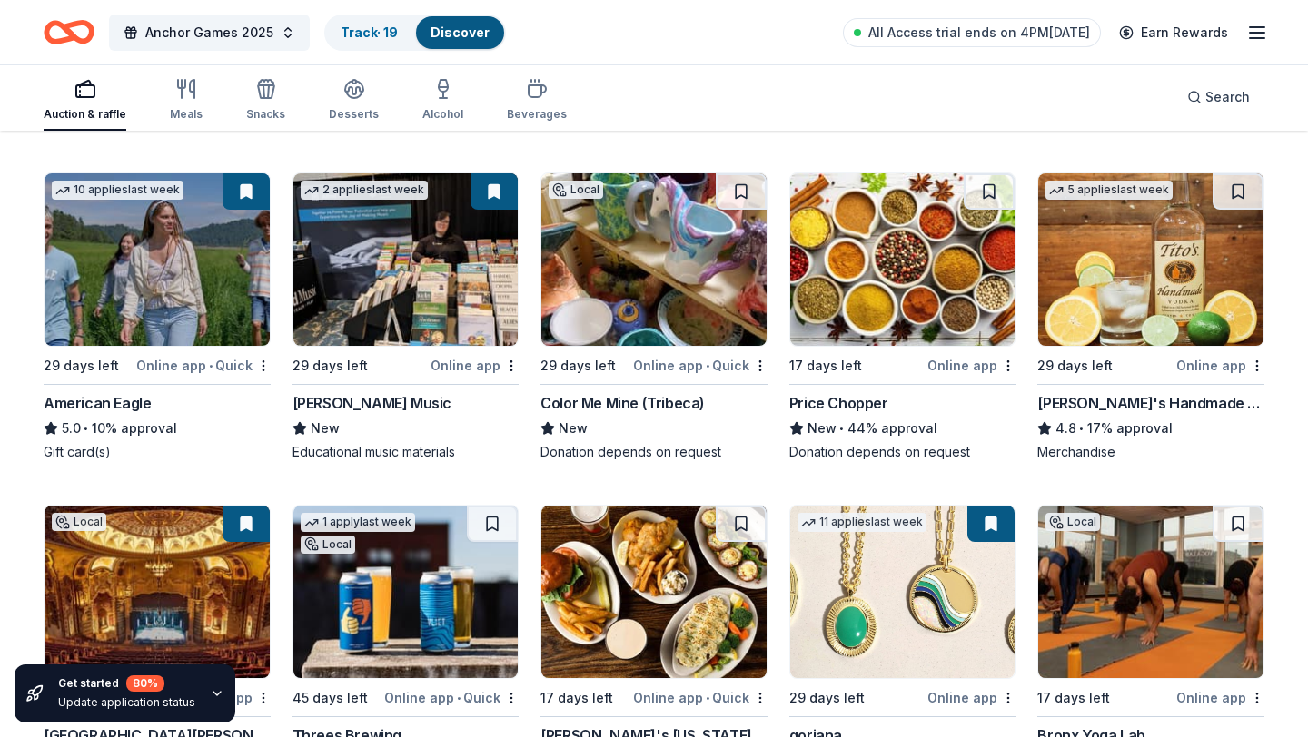
scroll to position [2217, 0]
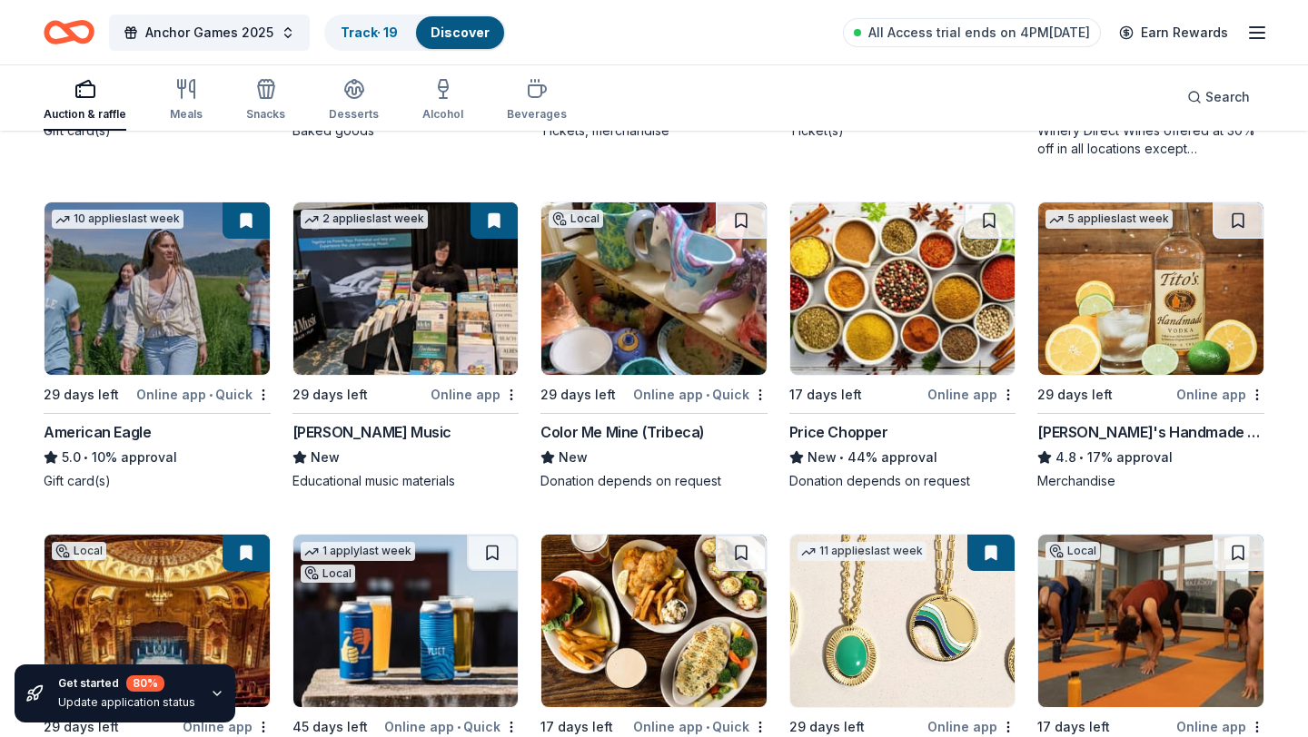
click at [680, 433] on div "Color Me Mine (Tribeca)" at bounding box center [622, 432] width 164 height 22
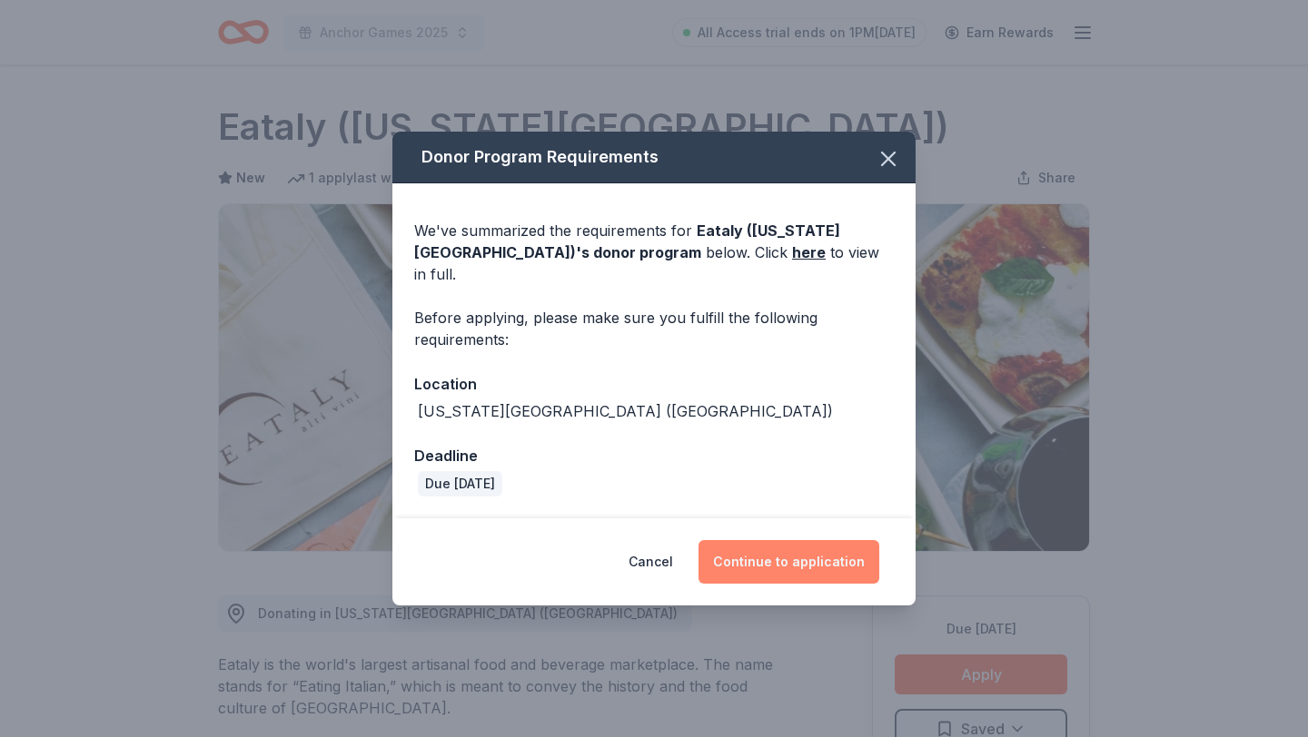
scroll to position [279, 0]
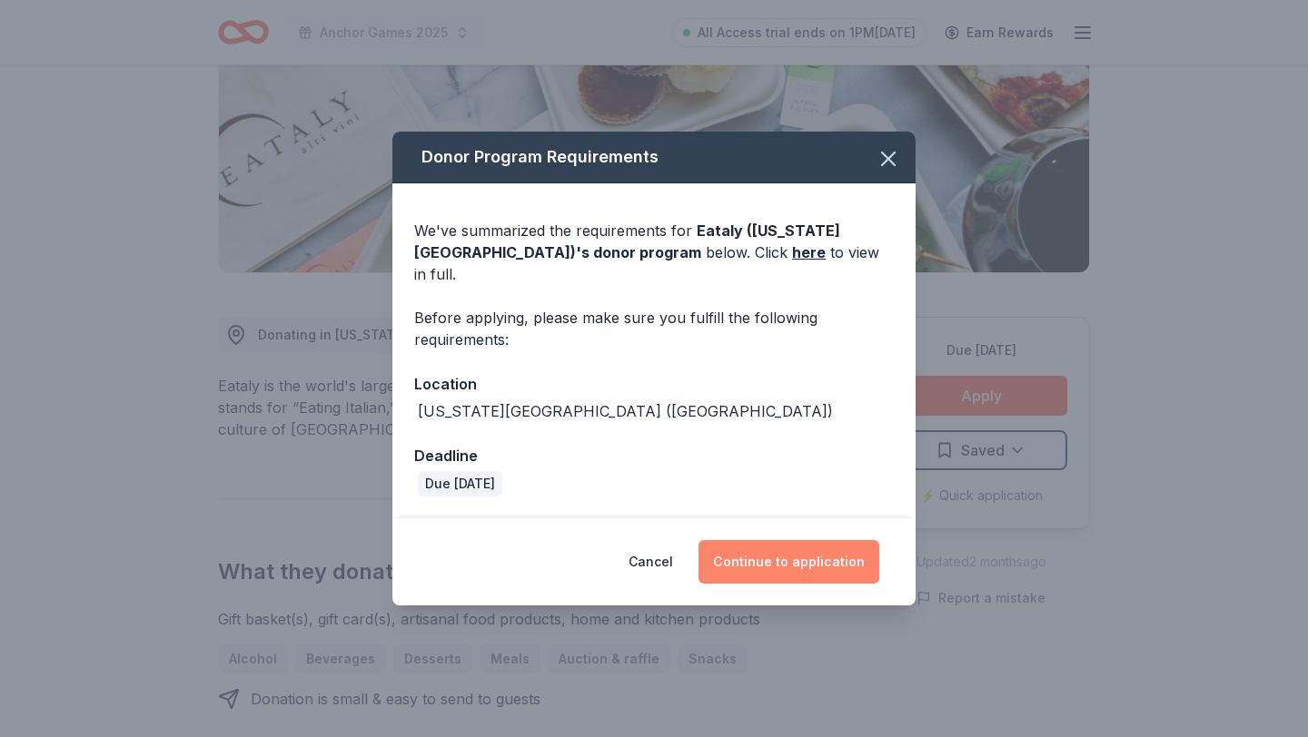
click at [777, 540] on button "Continue to application" at bounding box center [788, 562] width 181 height 44
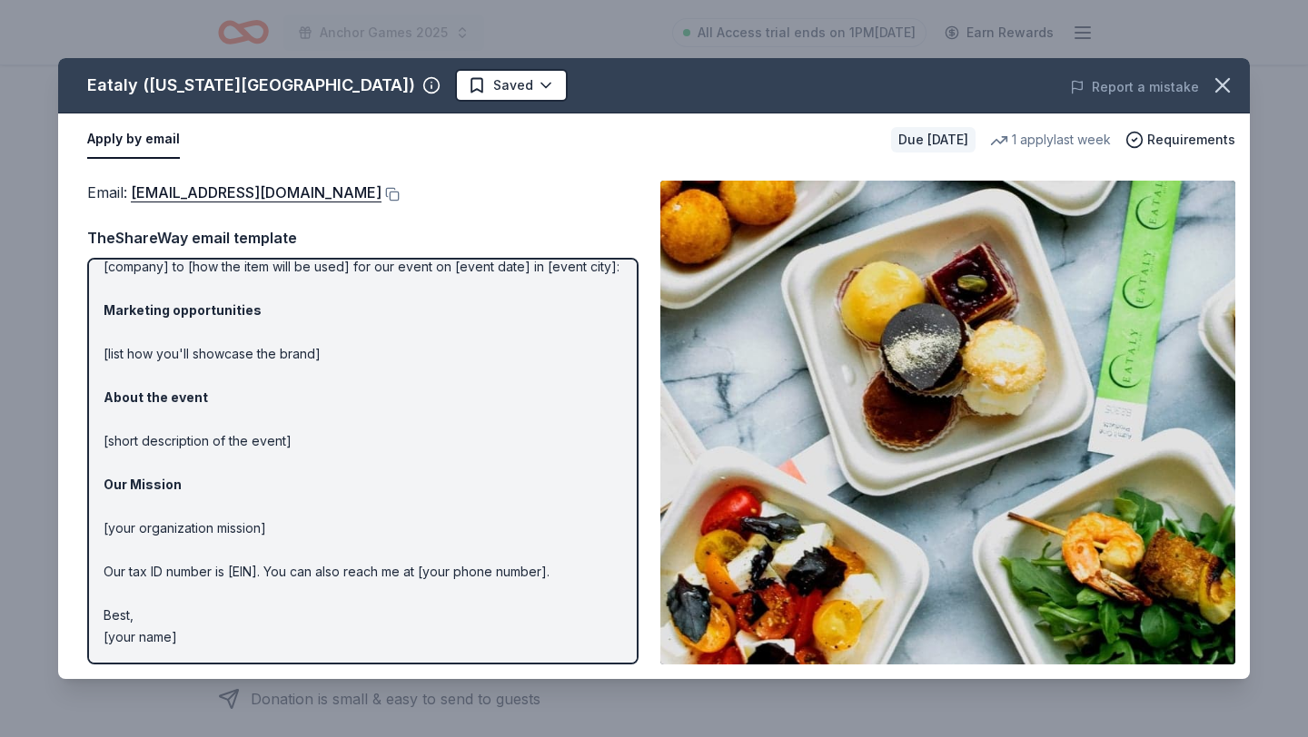
scroll to position [0, 0]
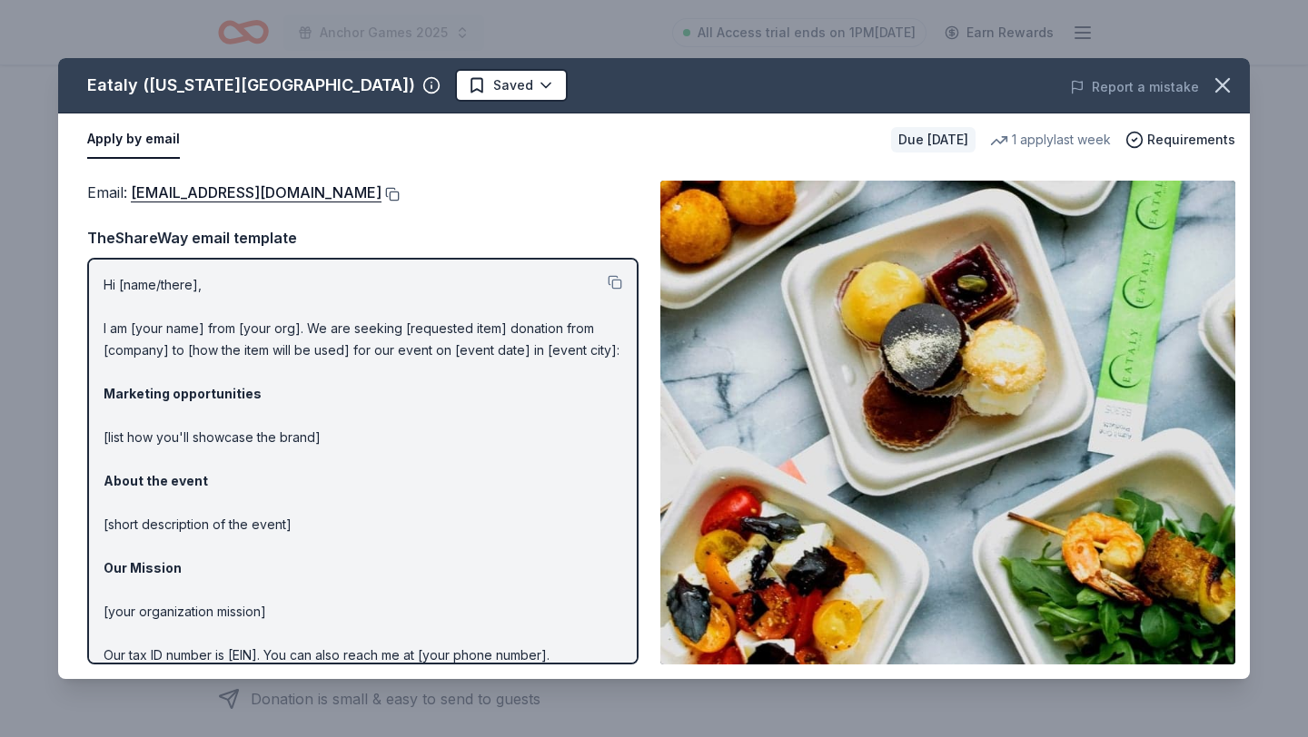
click at [381, 194] on button at bounding box center [390, 194] width 18 height 15
click at [381, 193] on button at bounding box center [390, 194] width 18 height 15
click at [1214, 74] on icon "button" at bounding box center [1221, 85] width 25 height 25
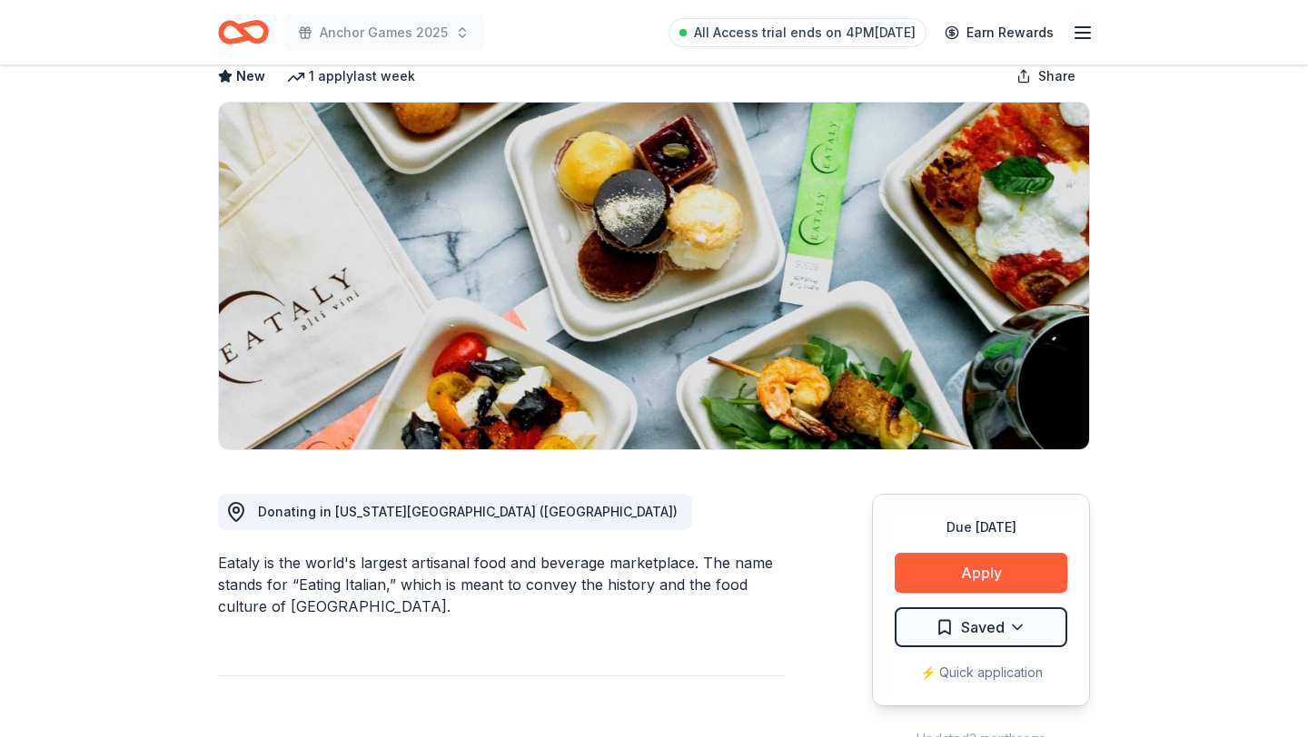
scroll to position [241, 0]
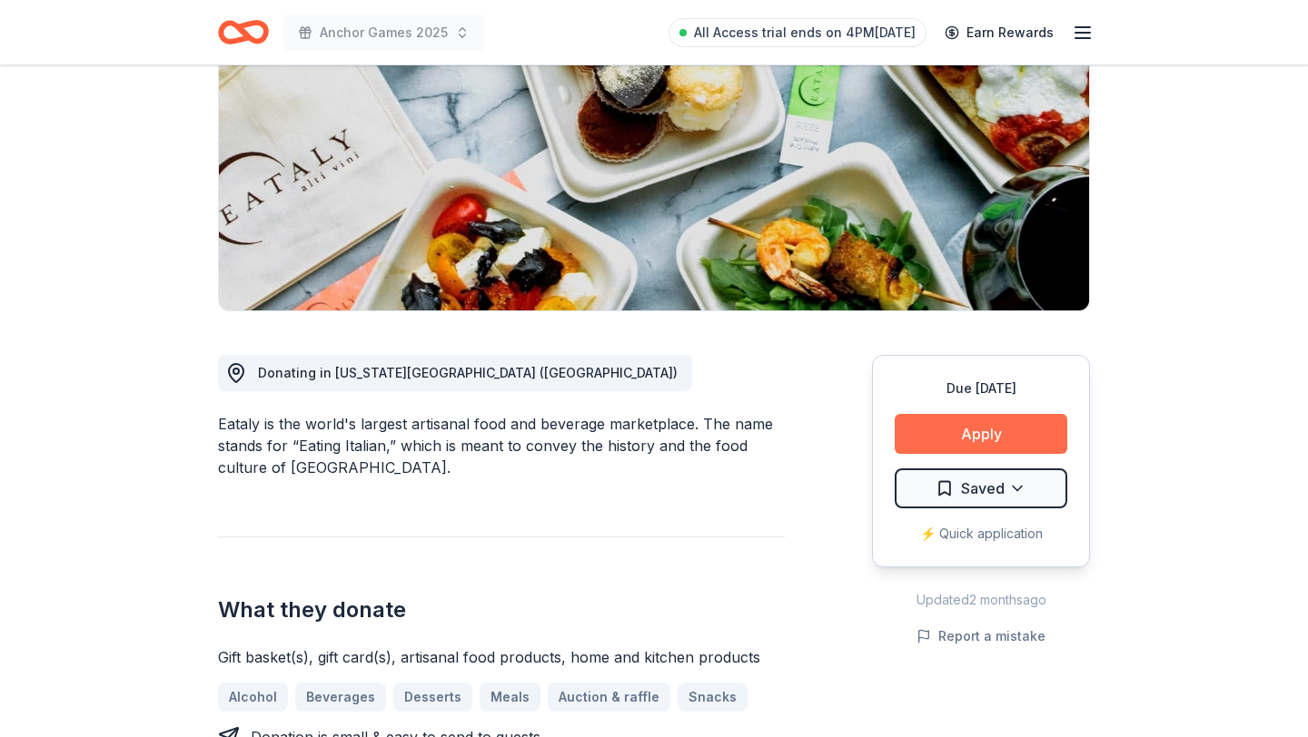
click at [982, 442] on button "Apply" at bounding box center [980, 434] width 173 height 40
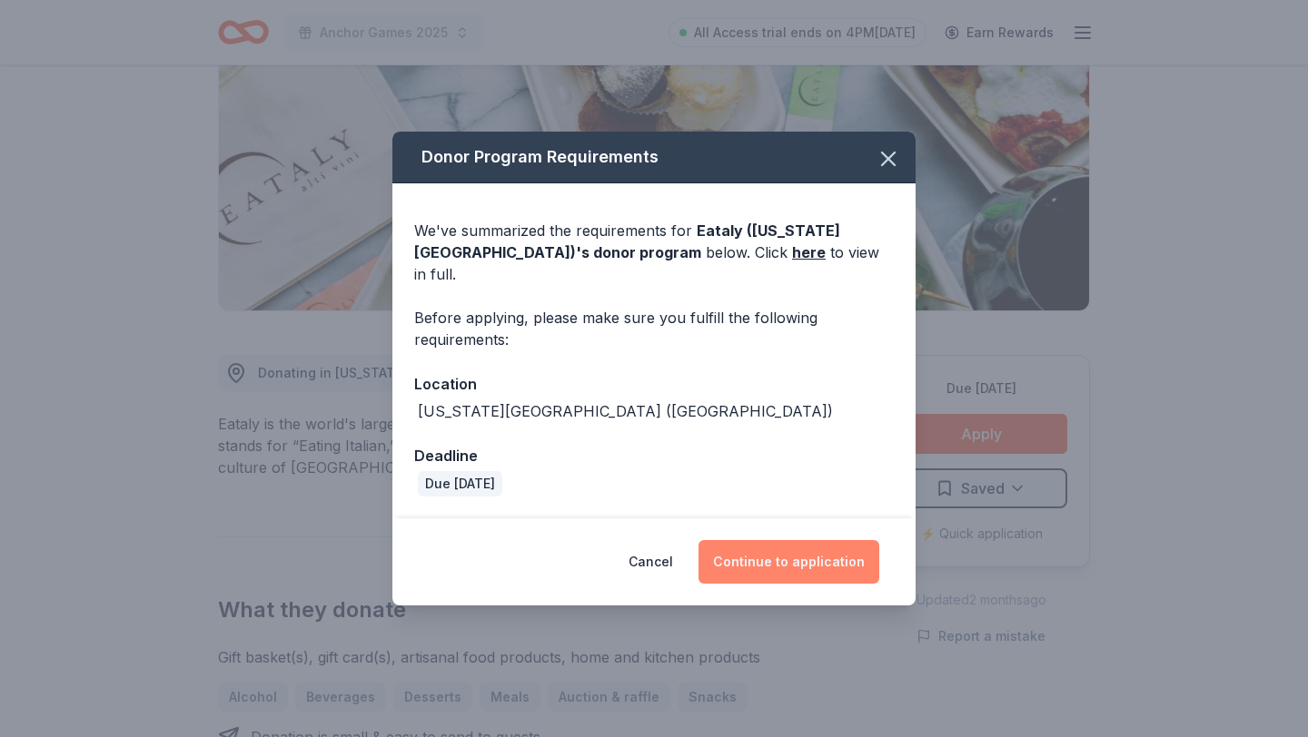
click at [812, 543] on button "Continue to application" at bounding box center [788, 562] width 181 height 44
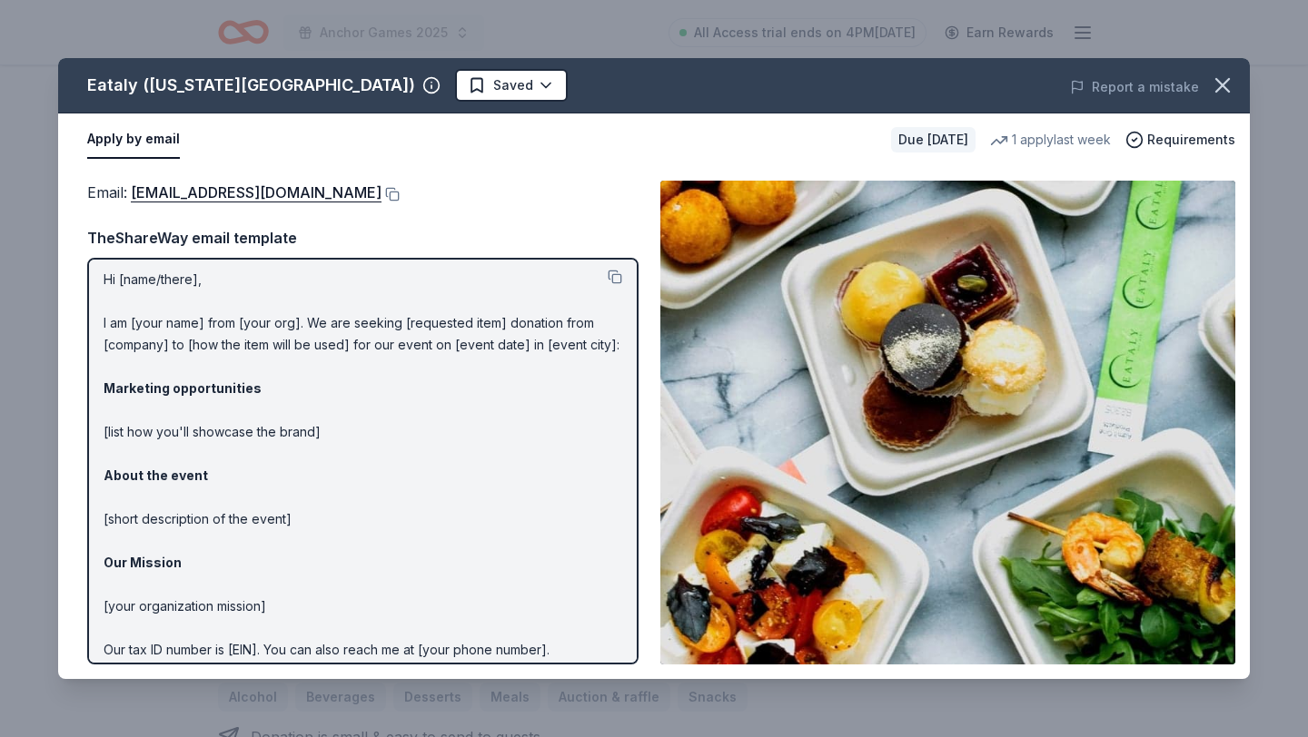
scroll to position [0, 0]
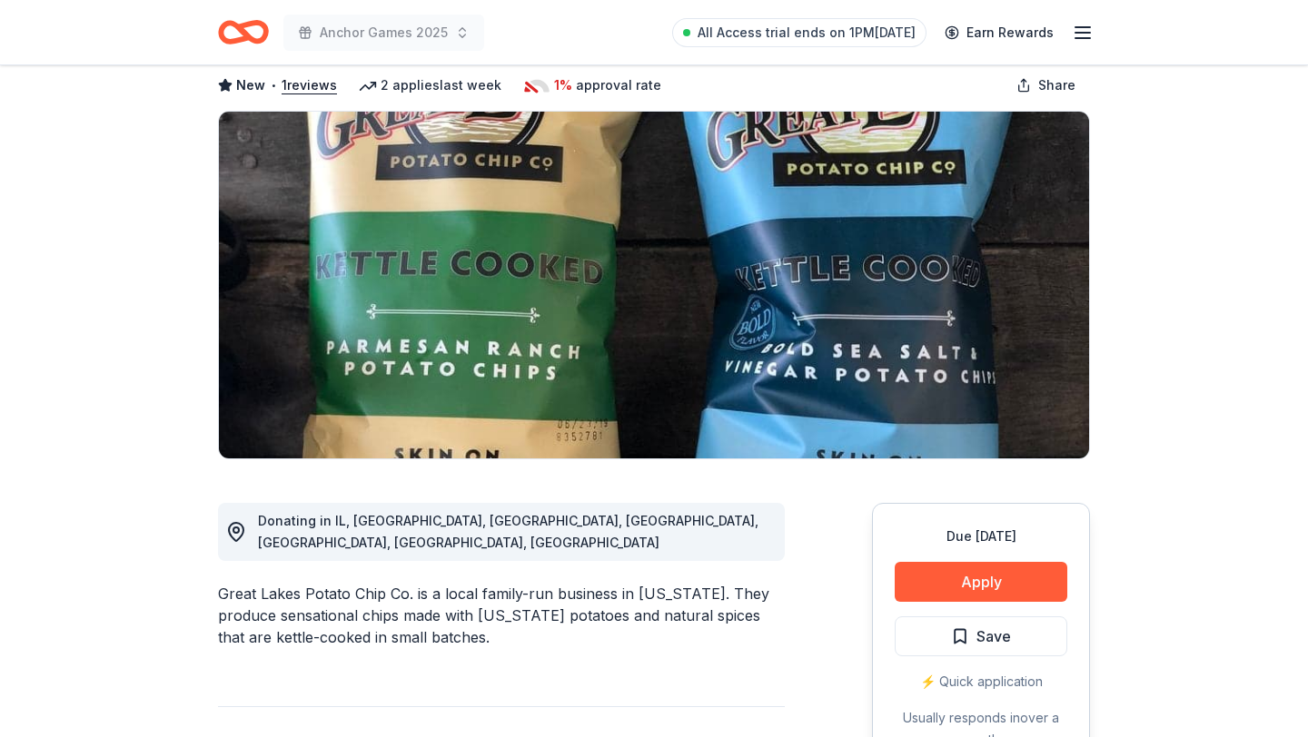
scroll to position [100, 0]
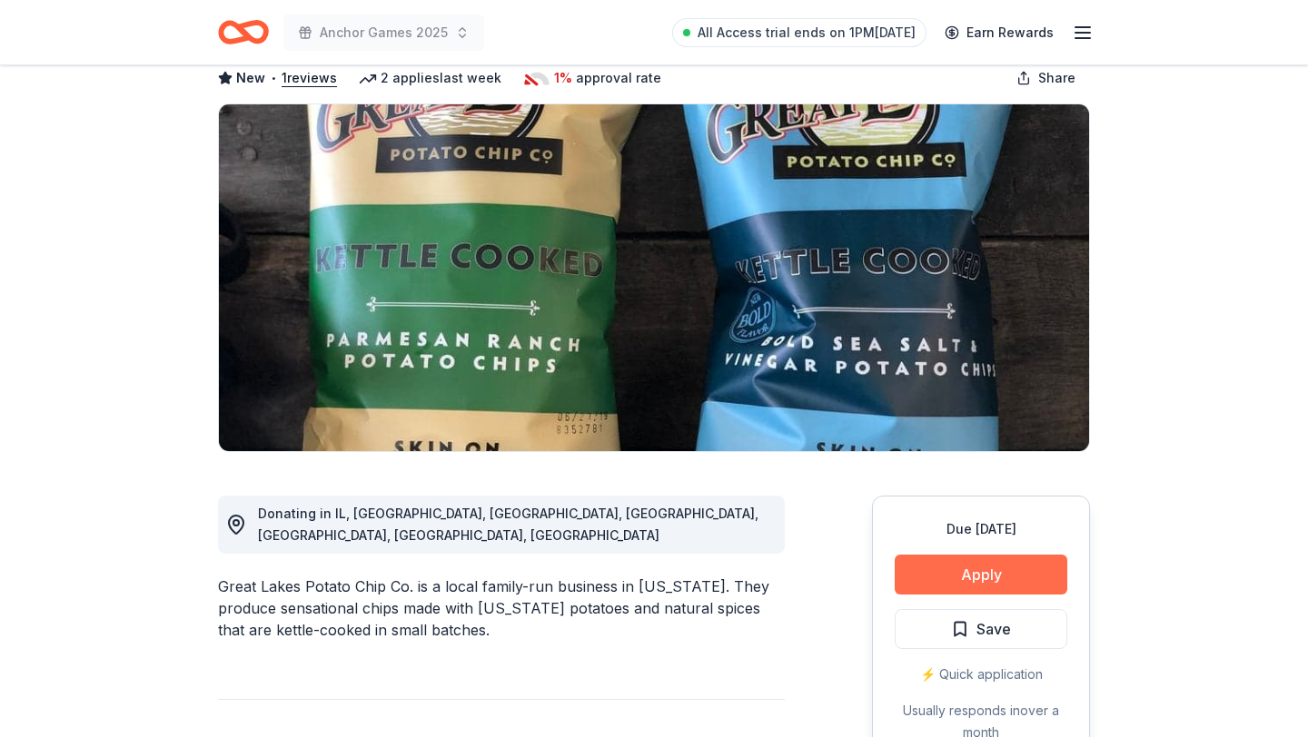
click at [938, 575] on button "Apply" at bounding box center [980, 575] width 173 height 40
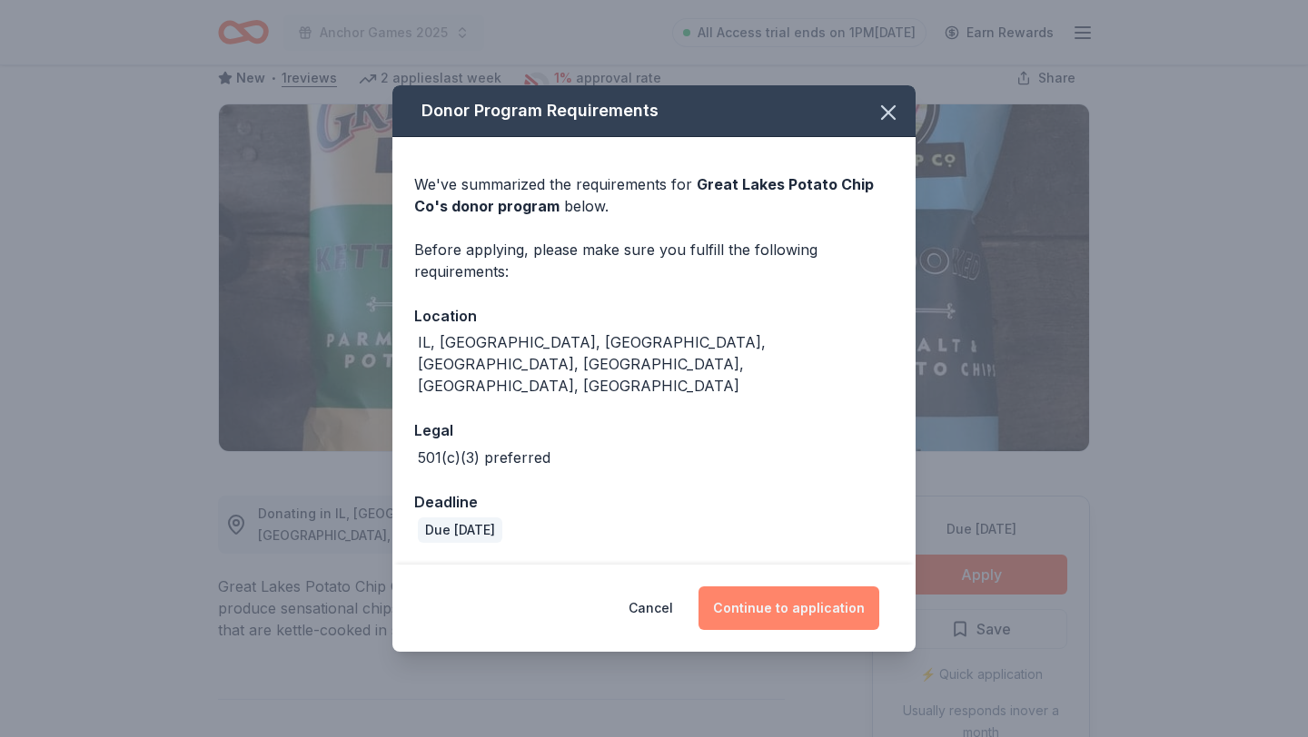
click at [824, 597] on button "Continue to application" at bounding box center [788, 609] width 181 height 44
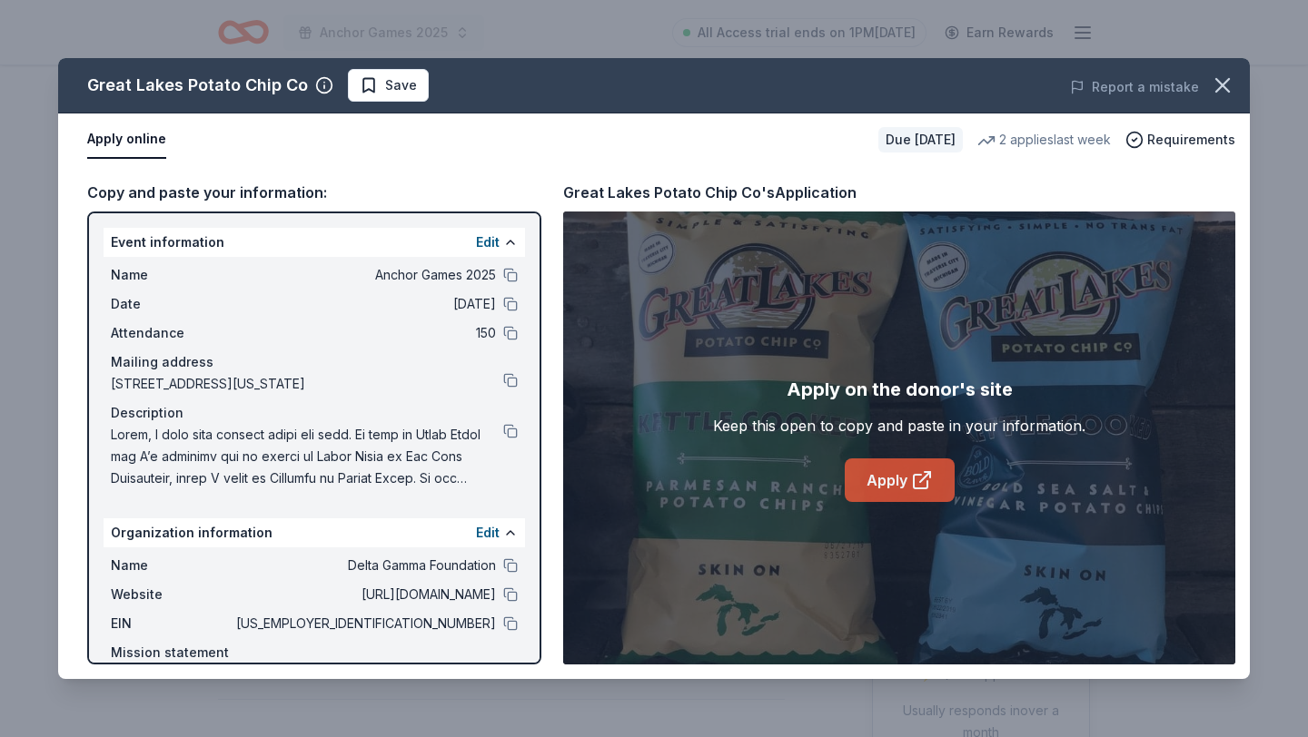
click at [893, 468] on link "Apply" at bounding box center [899, 481] width 110 height 44
click at [1226, 79] on icon "button" at bounding box center [1221, 85] width 25 height 25
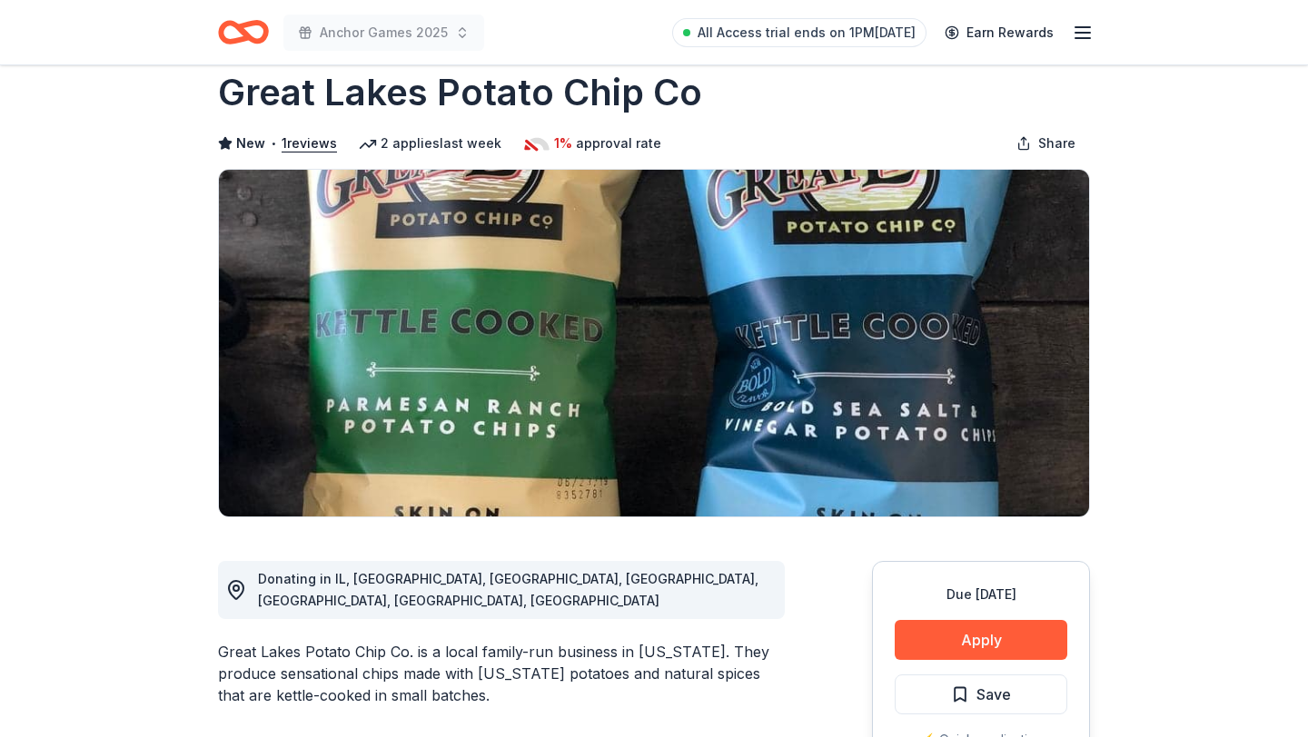
scroll to position [0, 0]
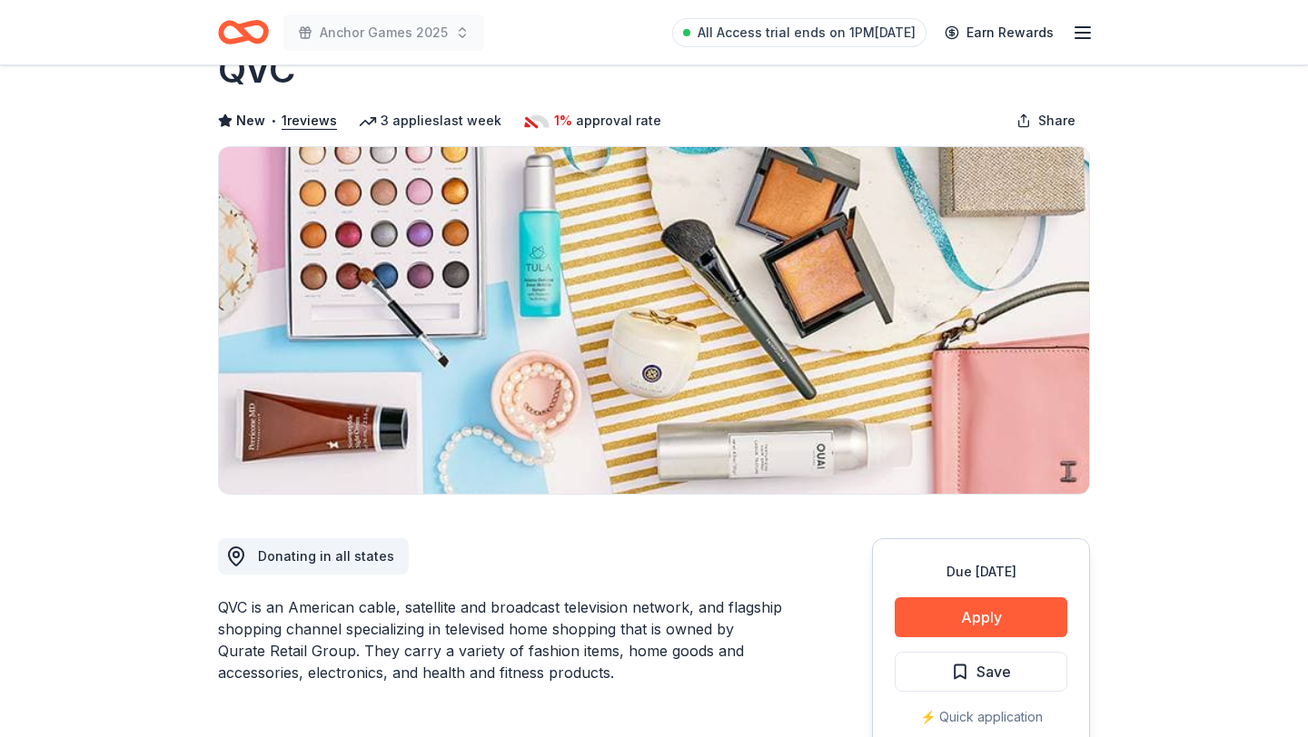
scroll to position [170, 0]
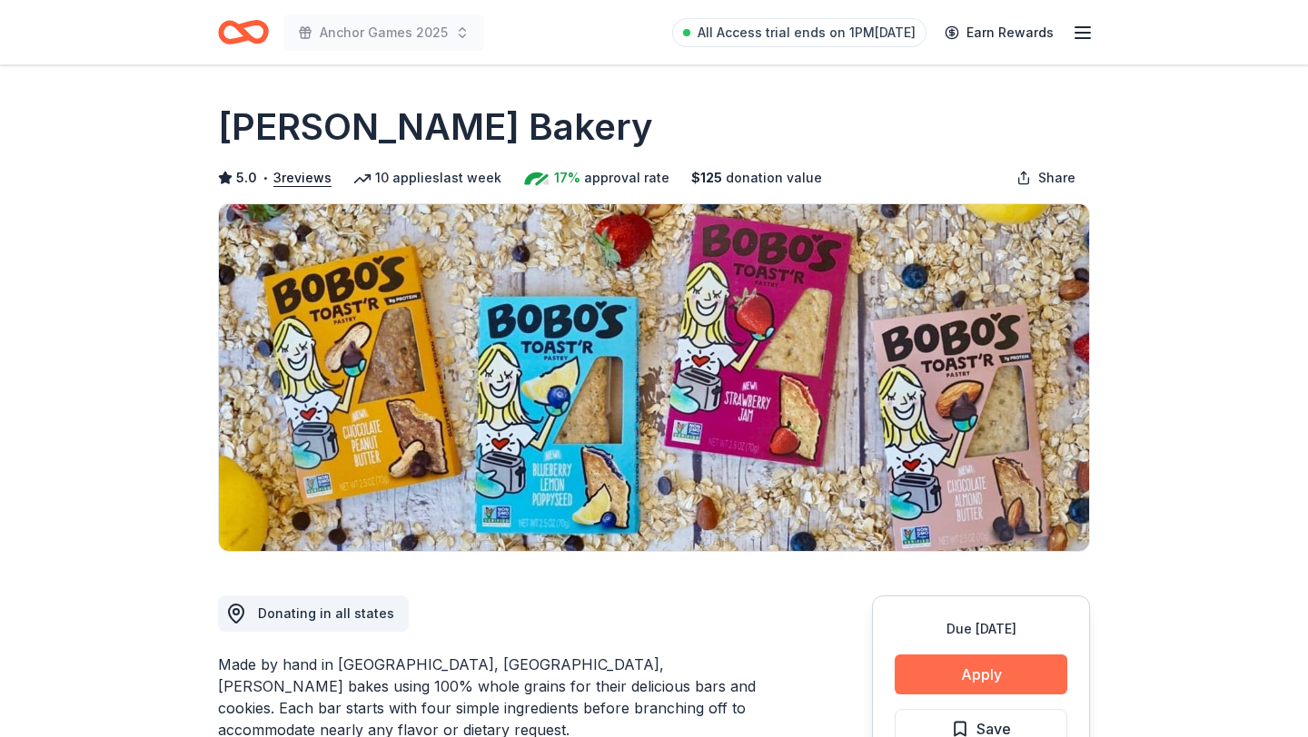
click at [936, 685] on button "Apply" at bounding box center [980, 675] width 173 height 40
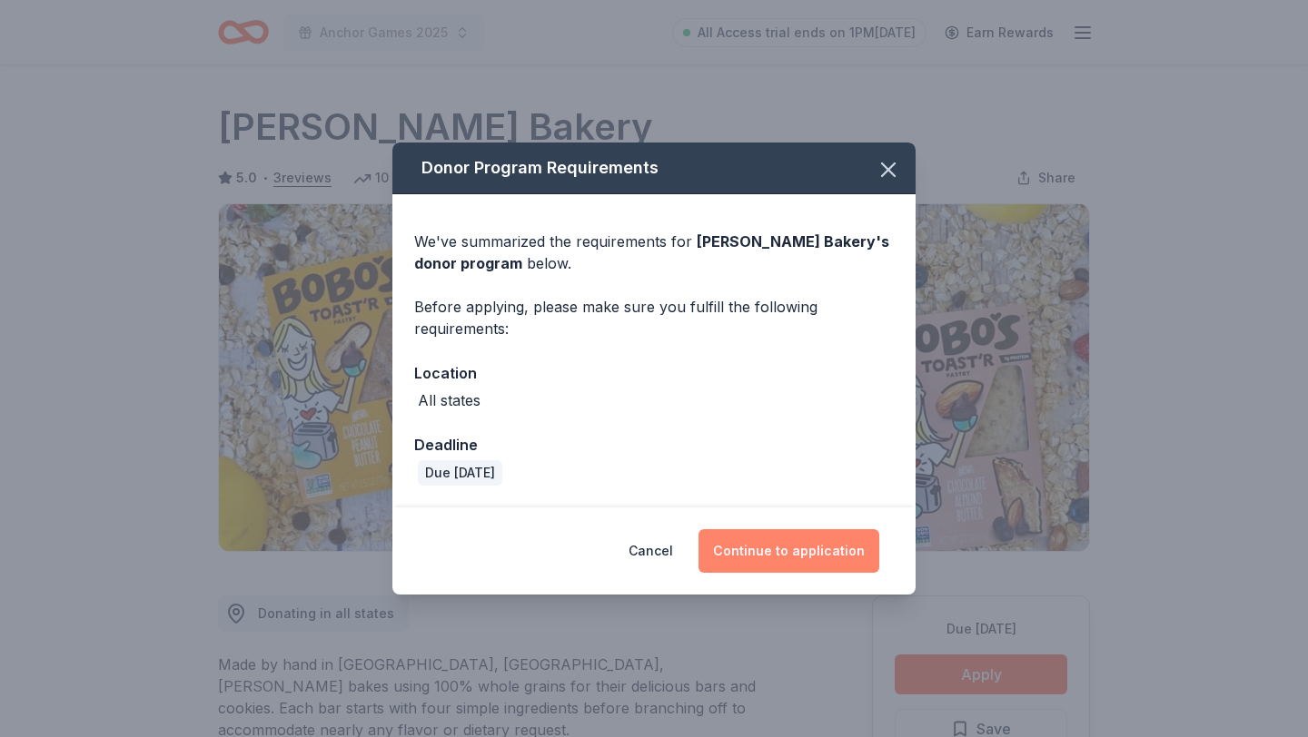
click at [826, 548] on button "Continue to application" at bounding box center [788, 551] width 181 height 44
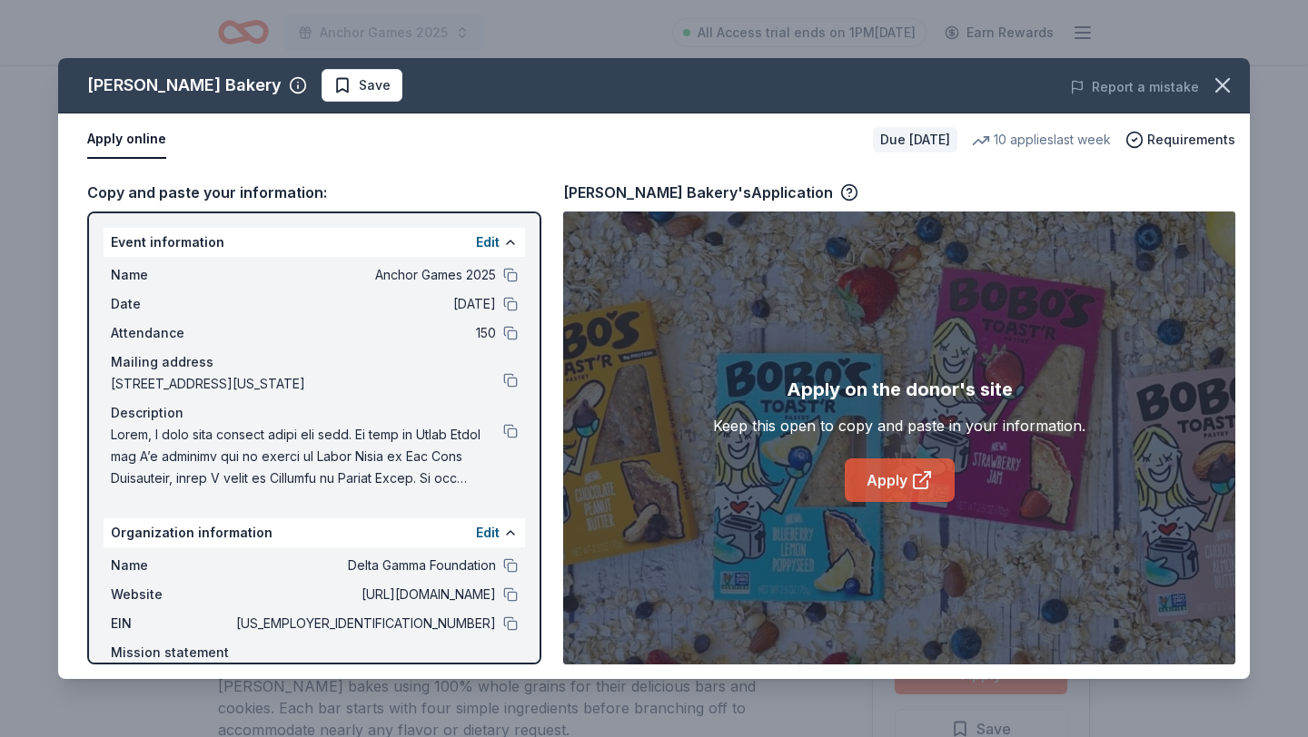
click at [934, 488] on link "Apply" at bounding box center [899, 481] width 110 height 44
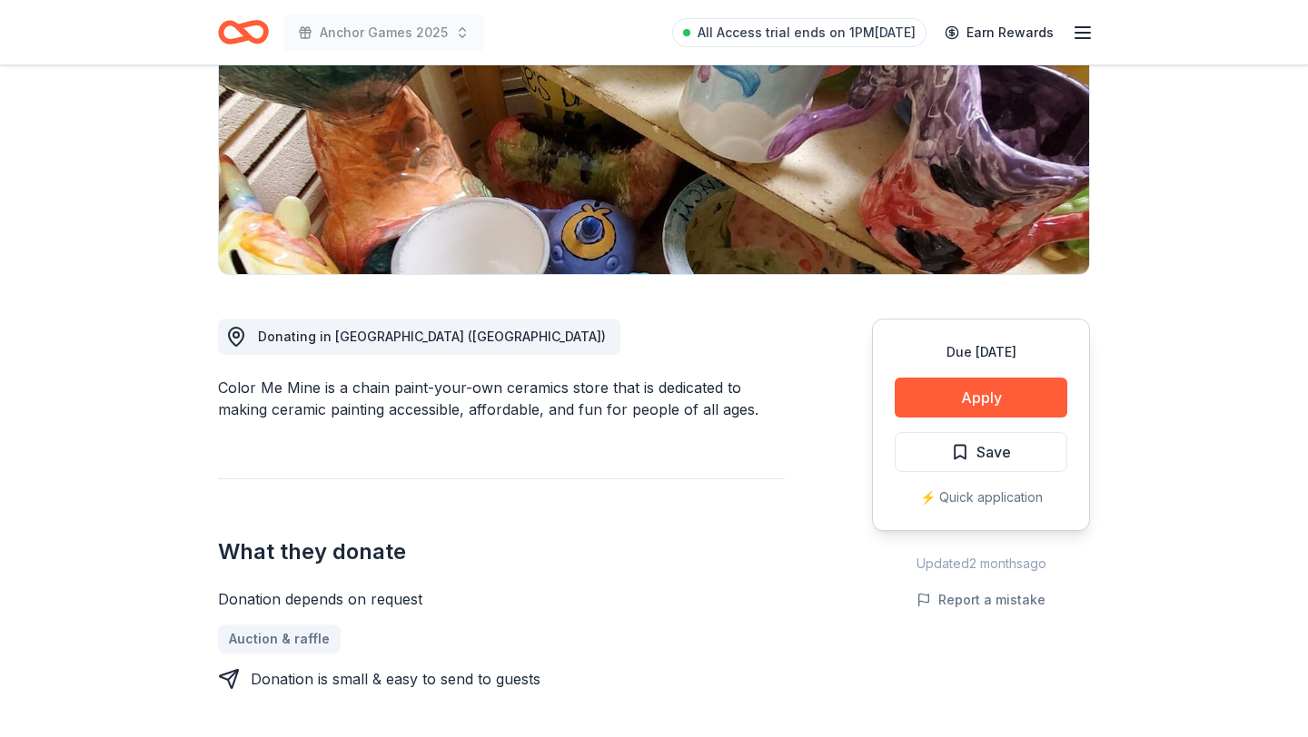
scroll to position [406, 0]
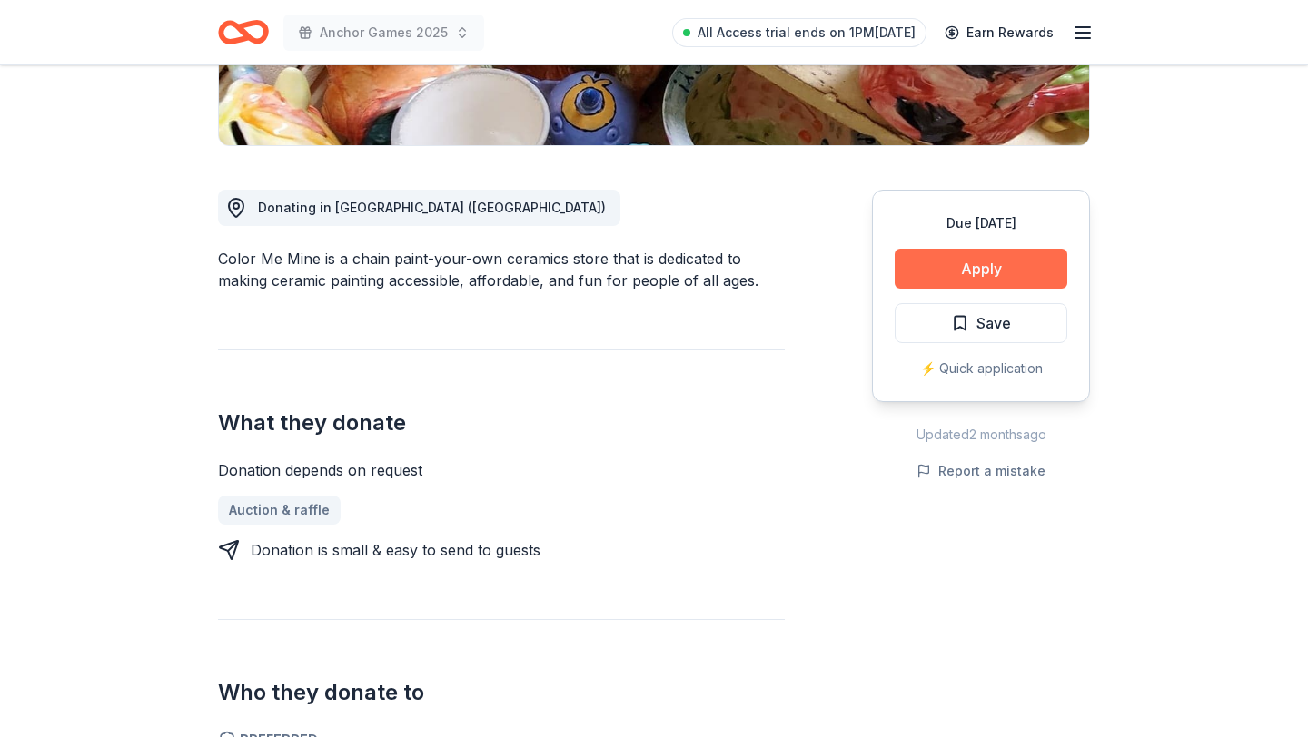
click at [931, 275] on button "Apply" at bounding box center [980, 269] width 173 height 40
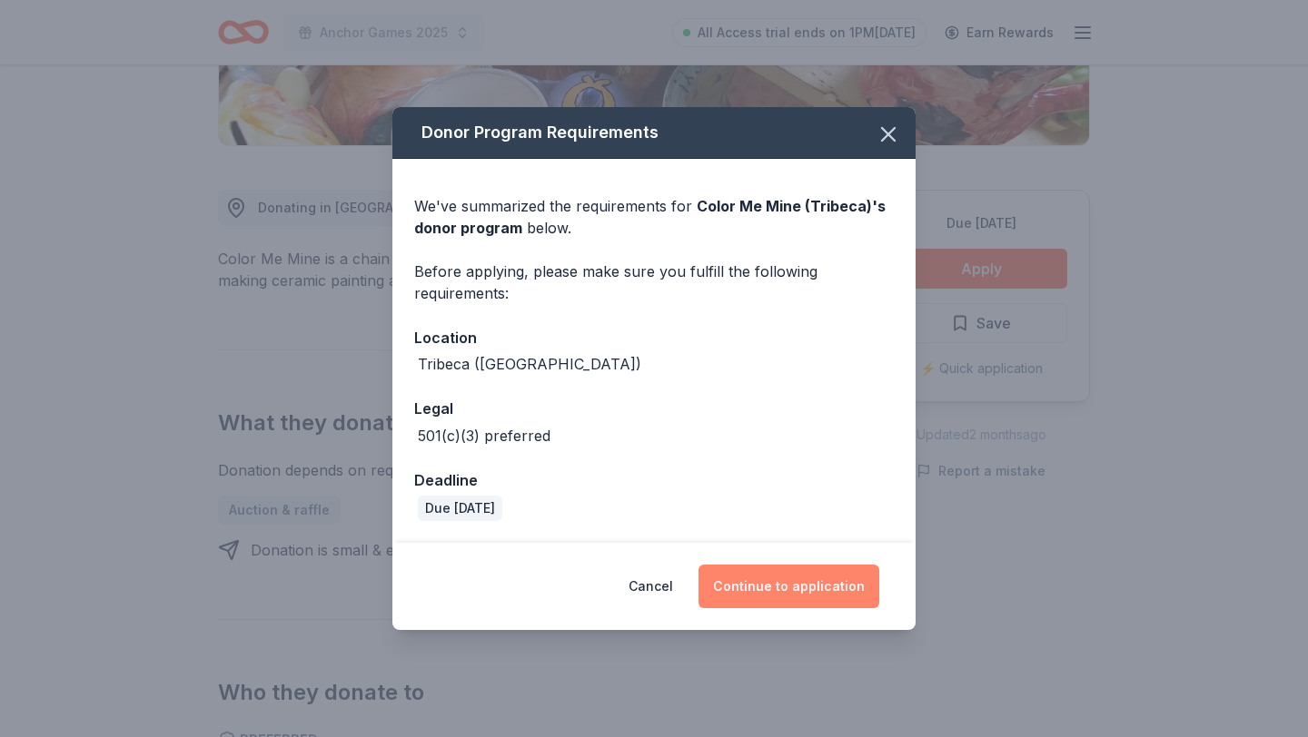
click at [808, 596] on button "Continue to application" at bounding box center [788, 587] width 181 height 44
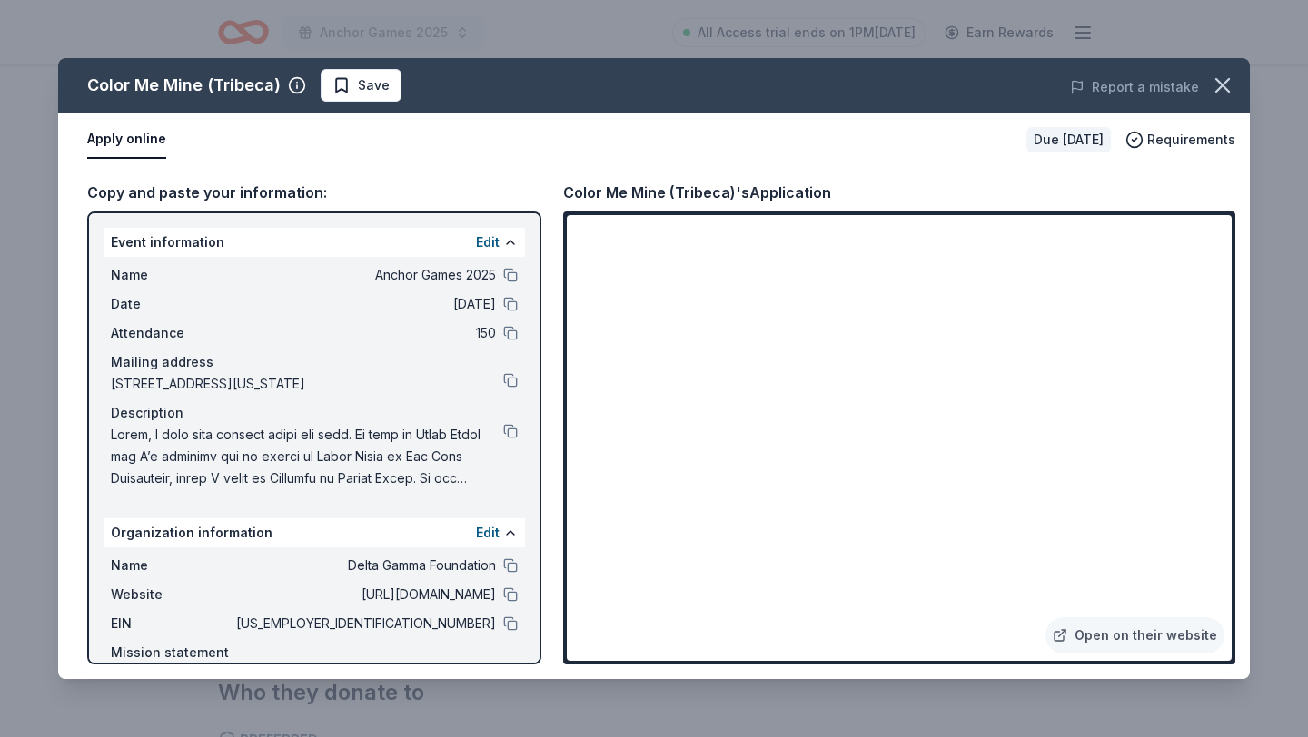
scroll to position [7, 0]
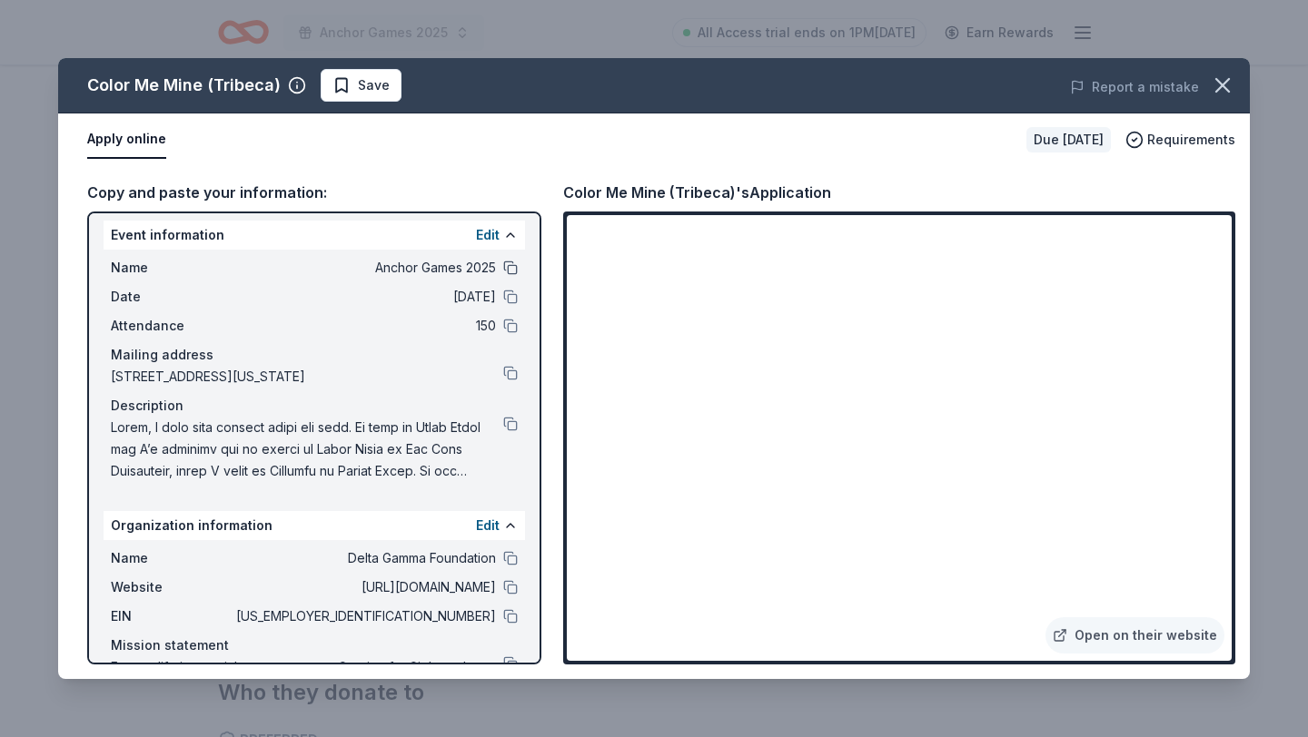
click at [510, 263] on button at bounding box center [510, 268] width 15 height 15
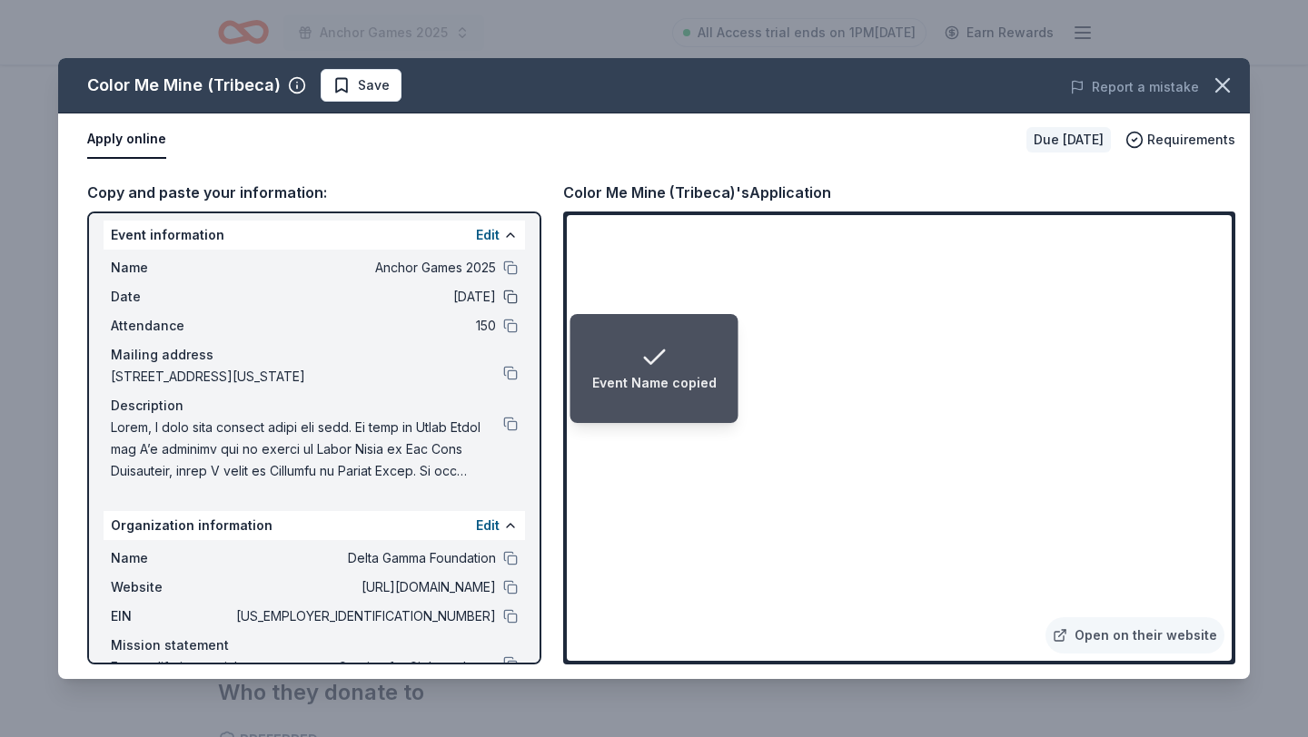
click at [504, 301] on button at bounding box center [510, 297] width 15 height 15
click at [607, 372] on div "Event Date copied" at bounding box center [654, 383] width 117 height 22
click at [605, 372] on div "Event Date copied" at bounding box center [654, 383] width 117 height 22
click at [607, 376] on div "Event Date copied" at bounding box center [654, 383] width 117 height 22
click at [503, 420] on button at bounding box center [510, 424] width 15 height 15
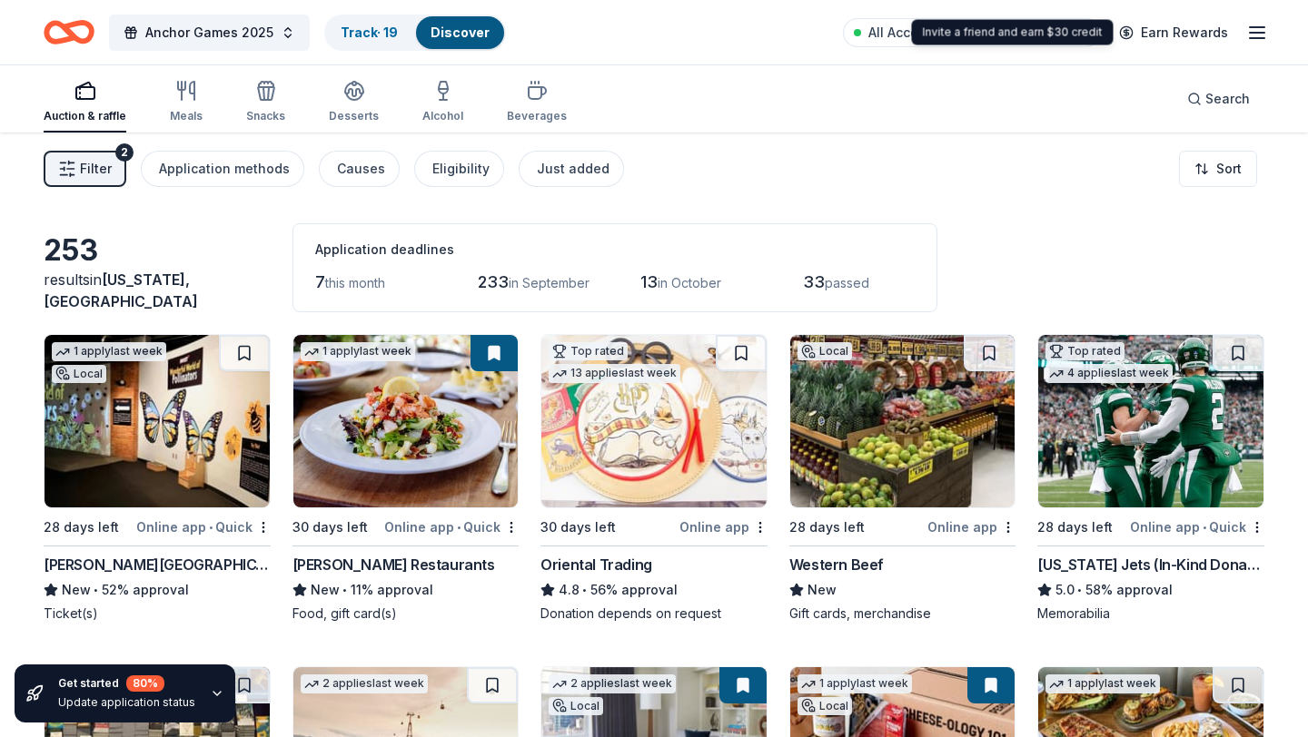
scroll to position [2217, 0]
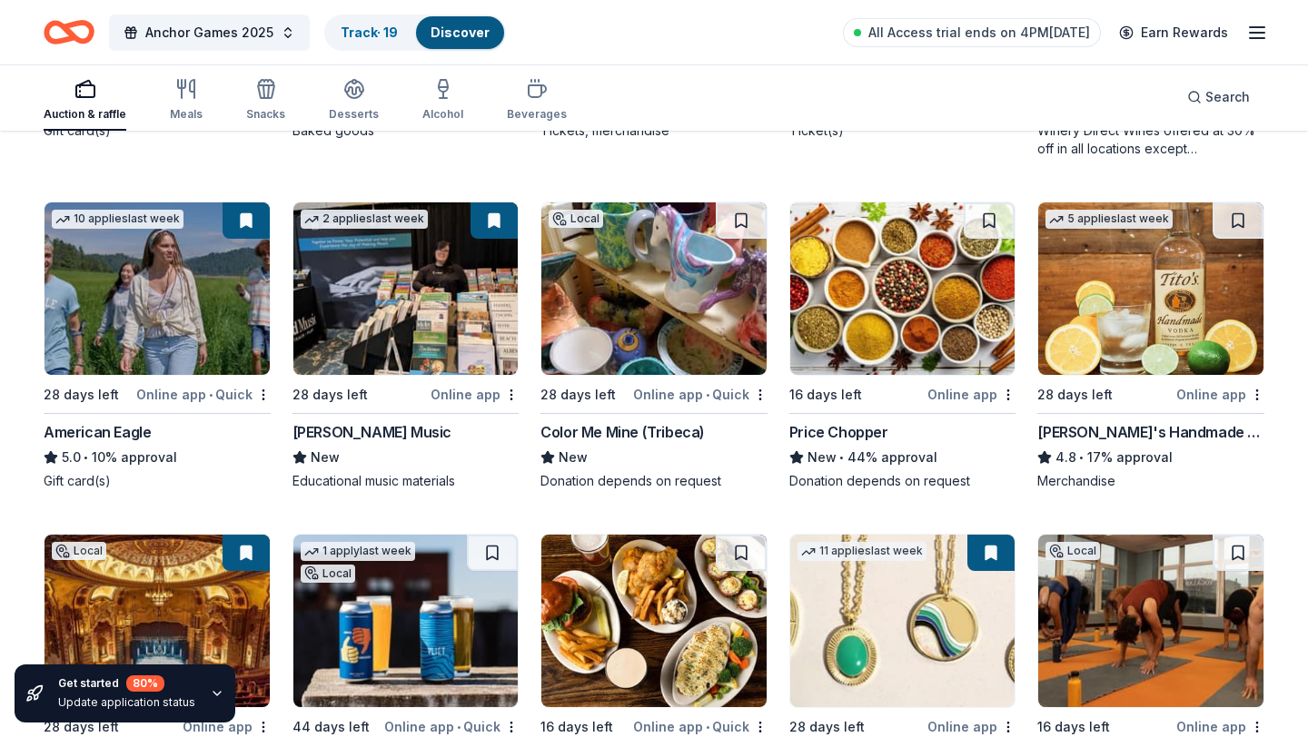
click at [1254, 33] on icon "button" at bounding box center [1257, 33] width 22 height 22
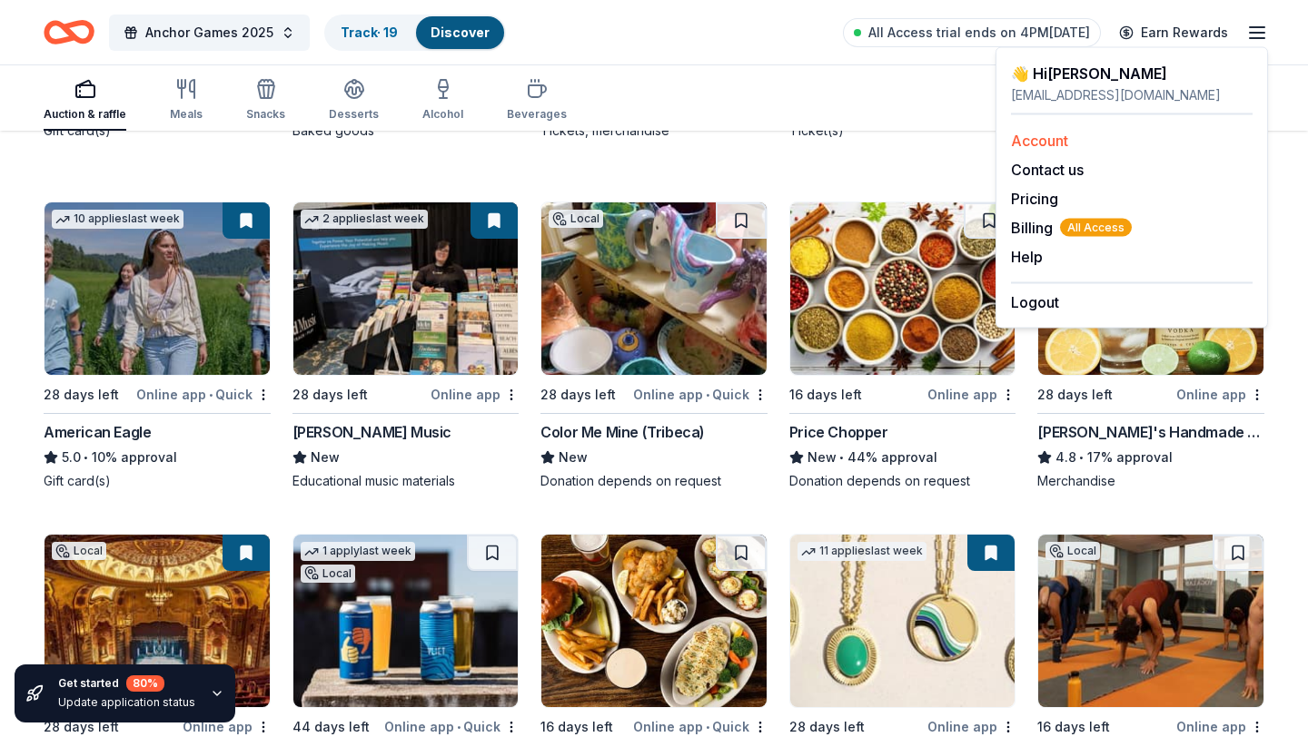
click at [1059, 135] on link "Account" at bounding box center [1039, 141] width 57 height 18
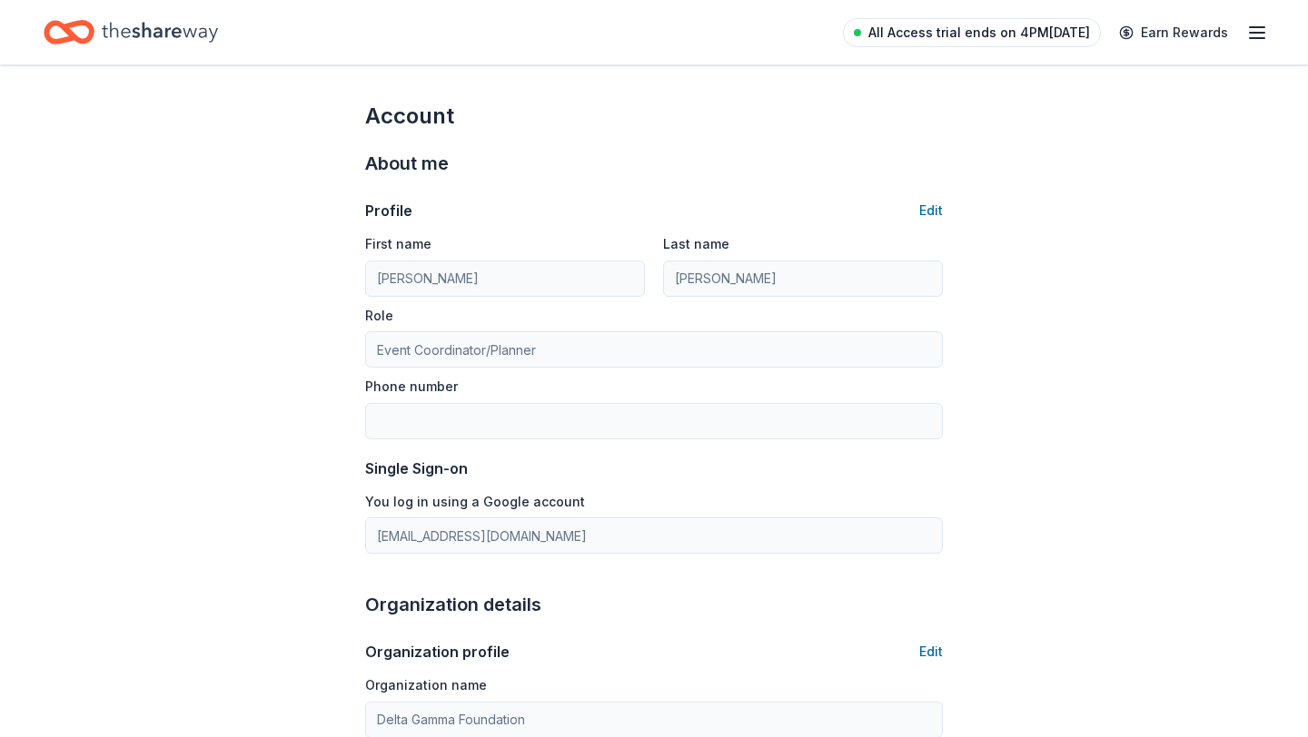
click at [919, 28] on span "All Access trial ends on 4PM, 8/25" at bounding box center [979, 33] width 222 height 22
click at [1042, 25] on span "All Access trial ends on 4PM, 8/25" at bounding box center [979, 33] width 222 height 22
click at [1055, 33] on span "All Access trial ends on 4PM, 8/25" at bounding box center [979, 33] width 222 height 22
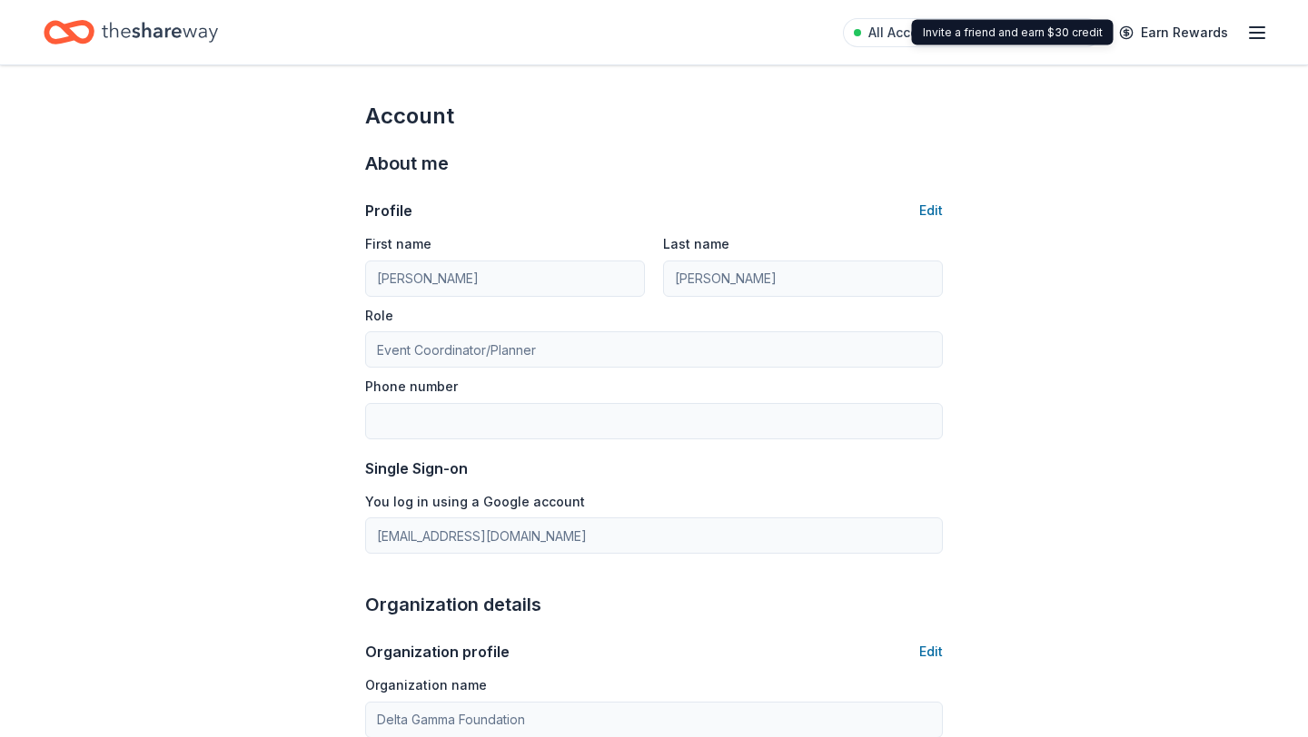
click at [1249, 35] on icon "button" at bounding box center [1257, 33] width 22 height 22
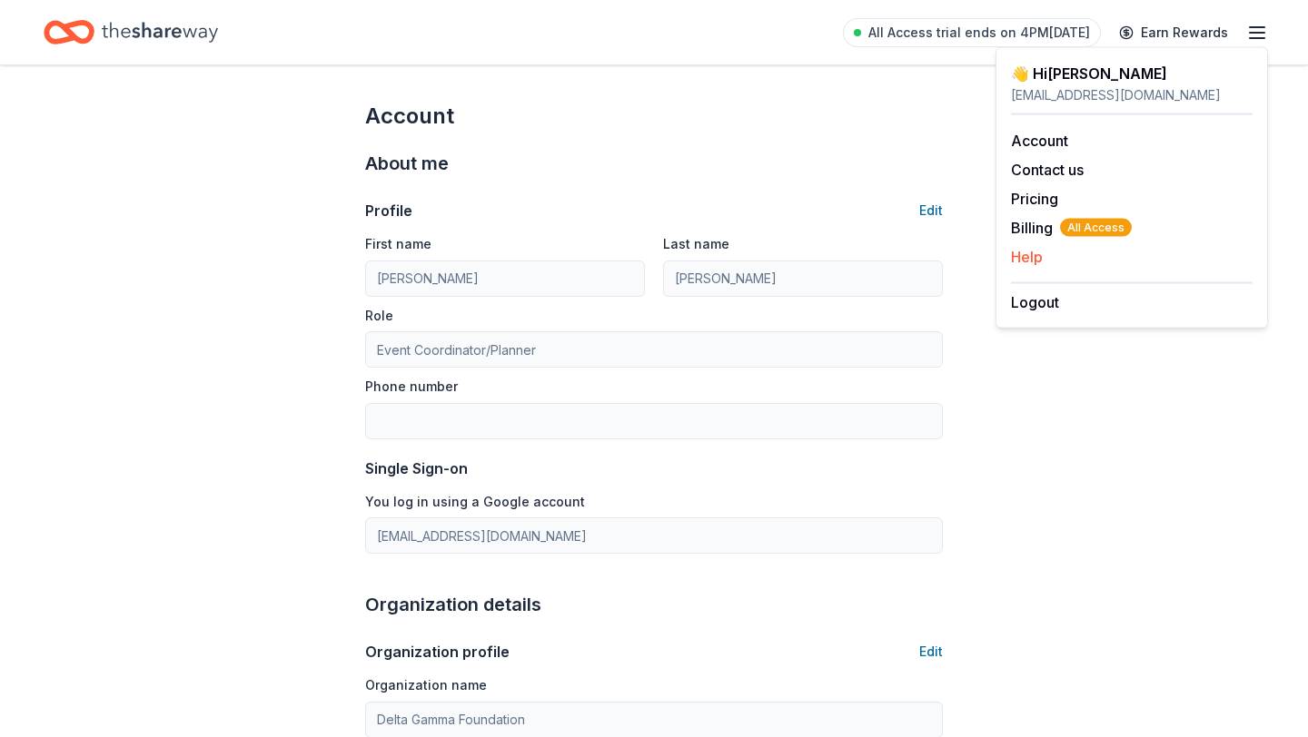
click at [1030, 253] on button "Help" at bounding box center [1027, 257] width 32 height 22
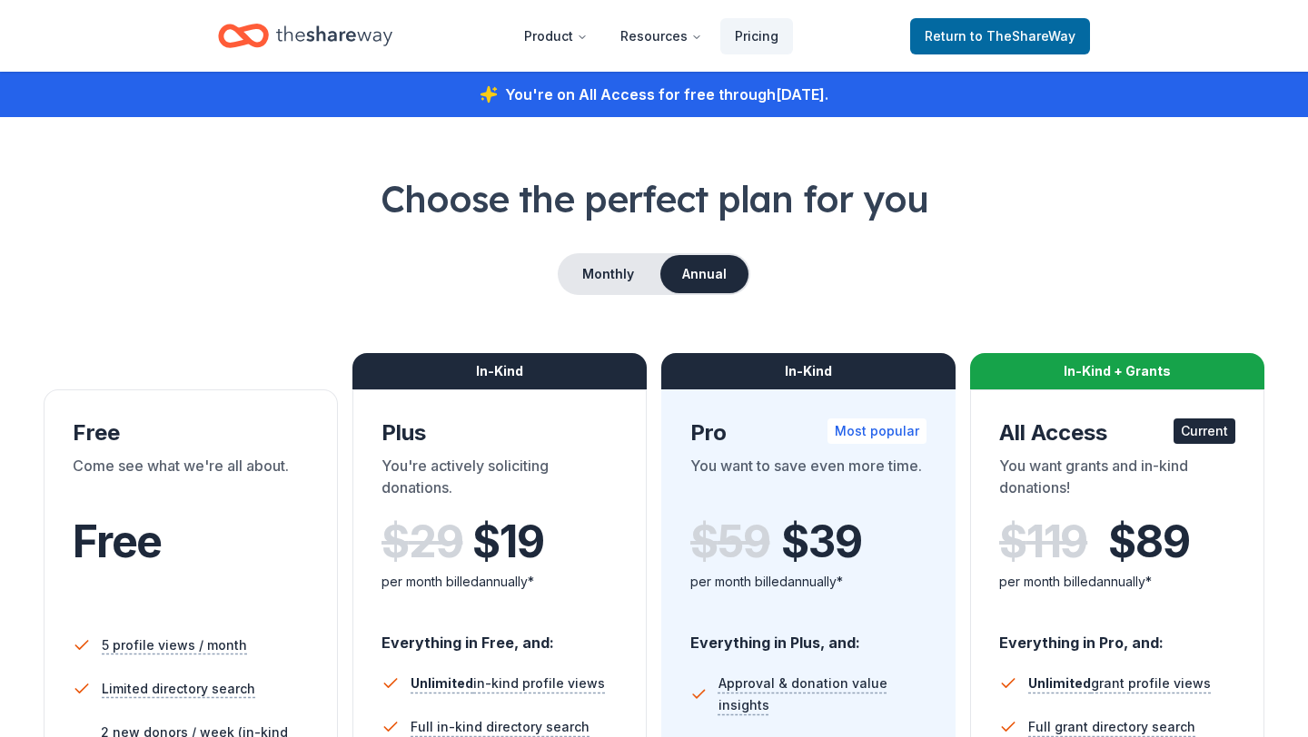
click at [357, 43] on icon "Home" at bounding box center [334, 35] width 116 height 37
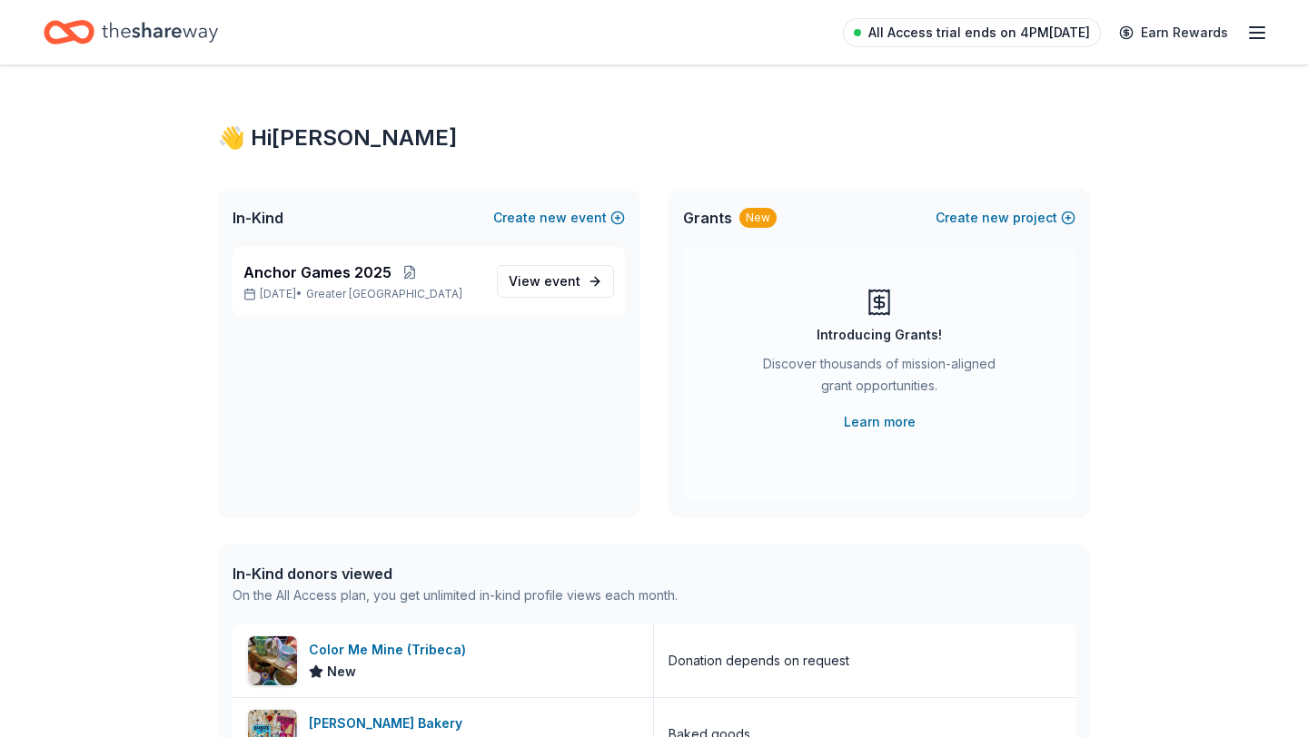
click at [1014, 32] on span "All Access trial ends on 4PM, 8/25" at bounding box center [979, 33] width 222 height 22
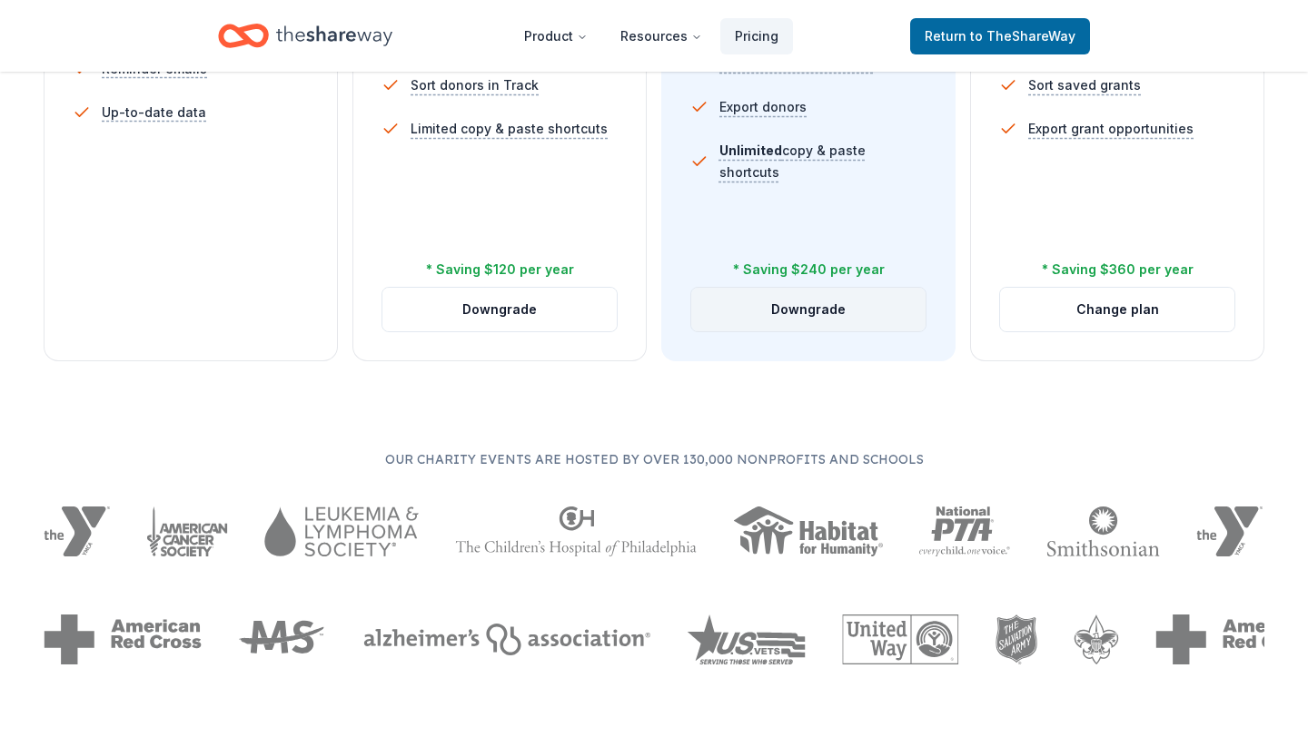
scroll to position [913, 0]
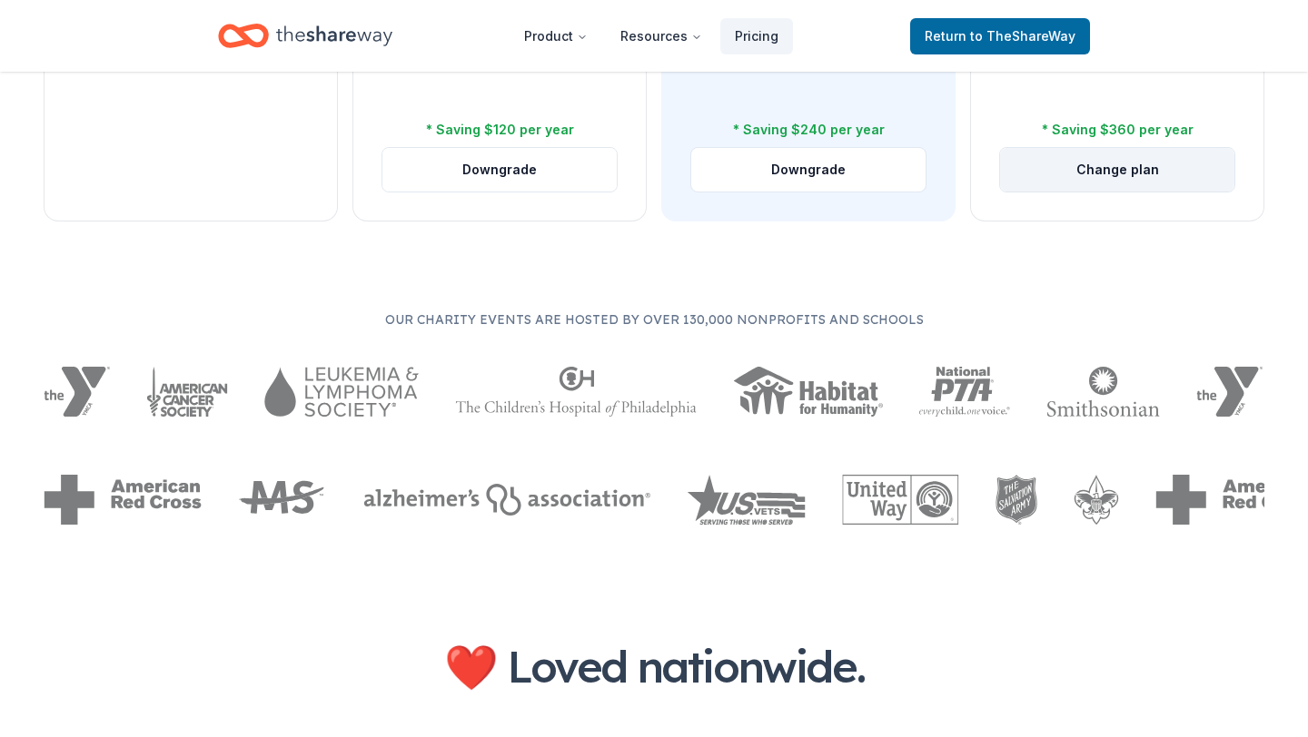
click at [1073, 173] on button "Change plan" at bounding box center [1117, 170] width 234 height 44
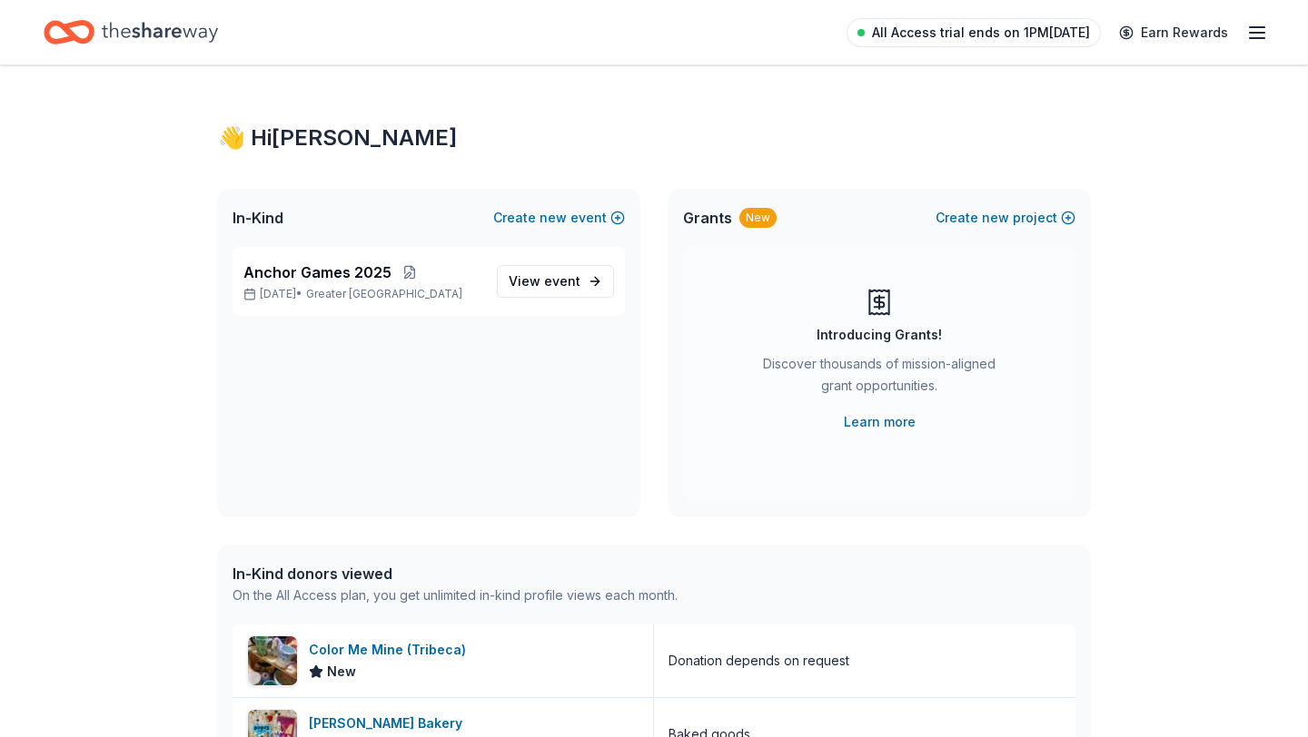
click at [927, 39] on span "All Access trial ends on 1PM[DATE]" at bounding box center [981, 33] width 218 height 22
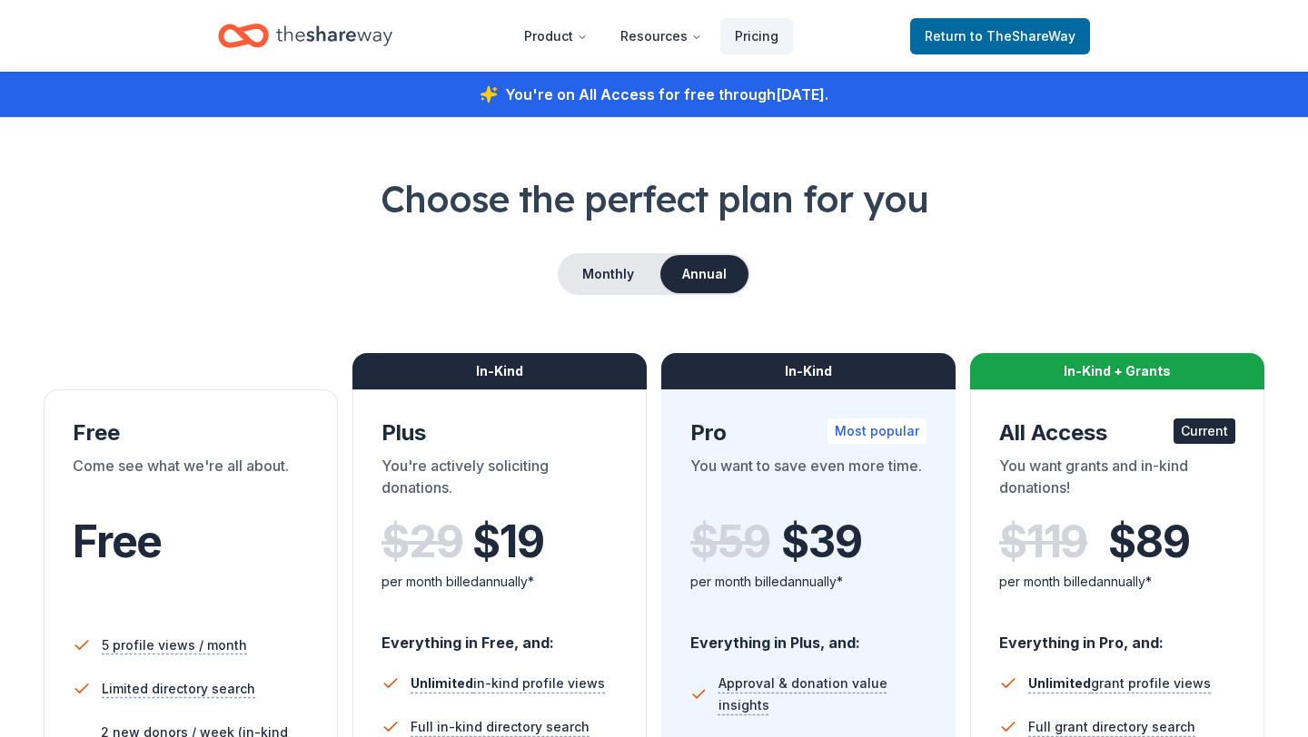
click at [911, 36] on nav "Product Resources Pricing Return to TheShareWay" at bounding box center [654, 36] width 872 height 43
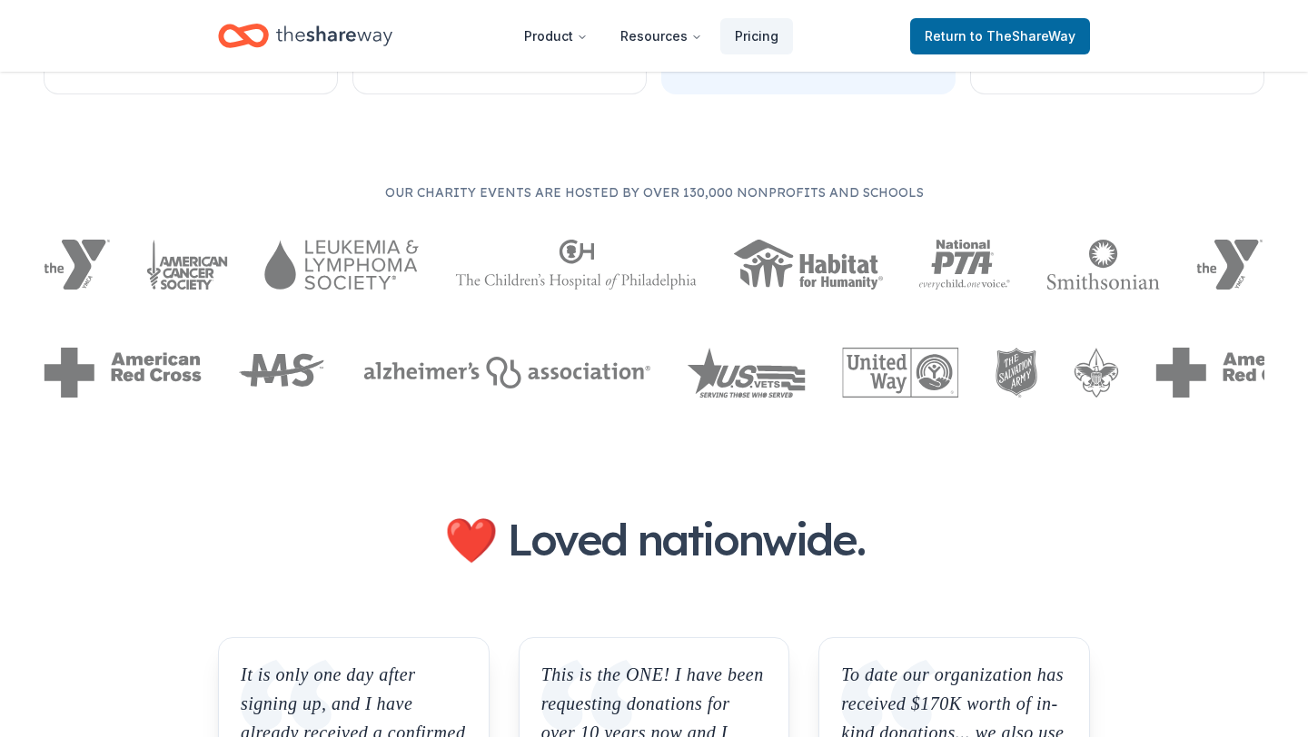
scroll to position [1211, 0]
